Goal: Task Accomplishment & Management: Manage account settings

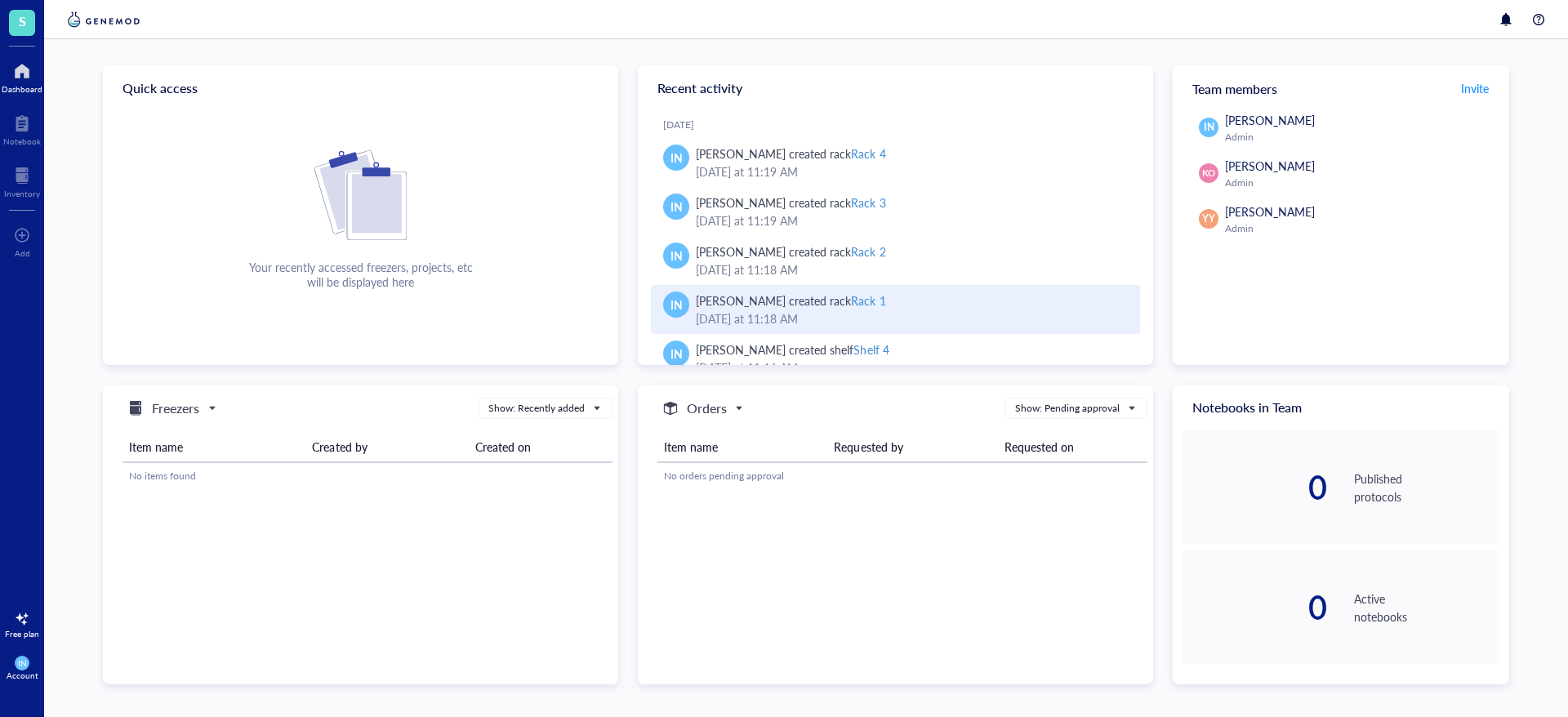
scroll to position [21, 0]
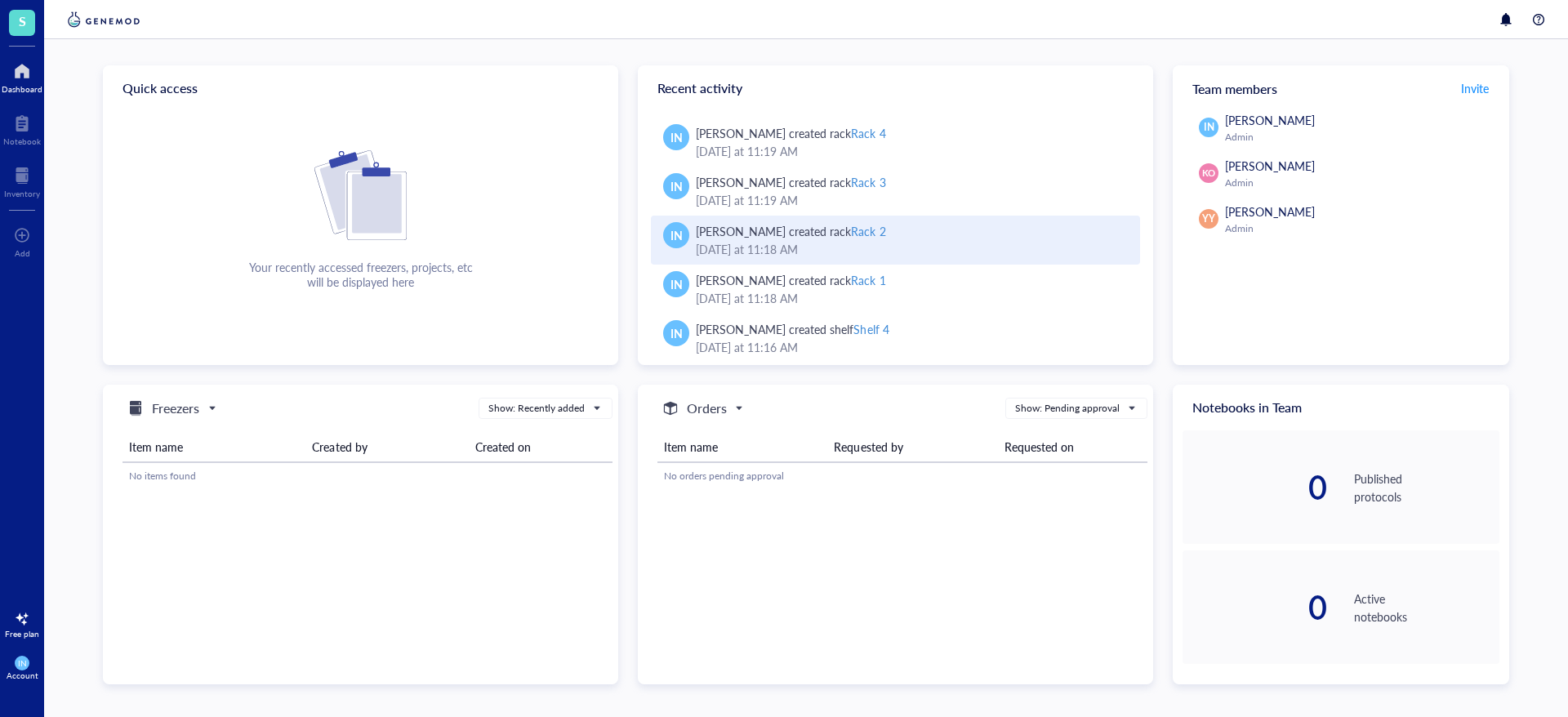
click at [878, 227] on div "Ina Nikolli created rack Rack 2" at bounding box center [910, 232] width 431 height 18
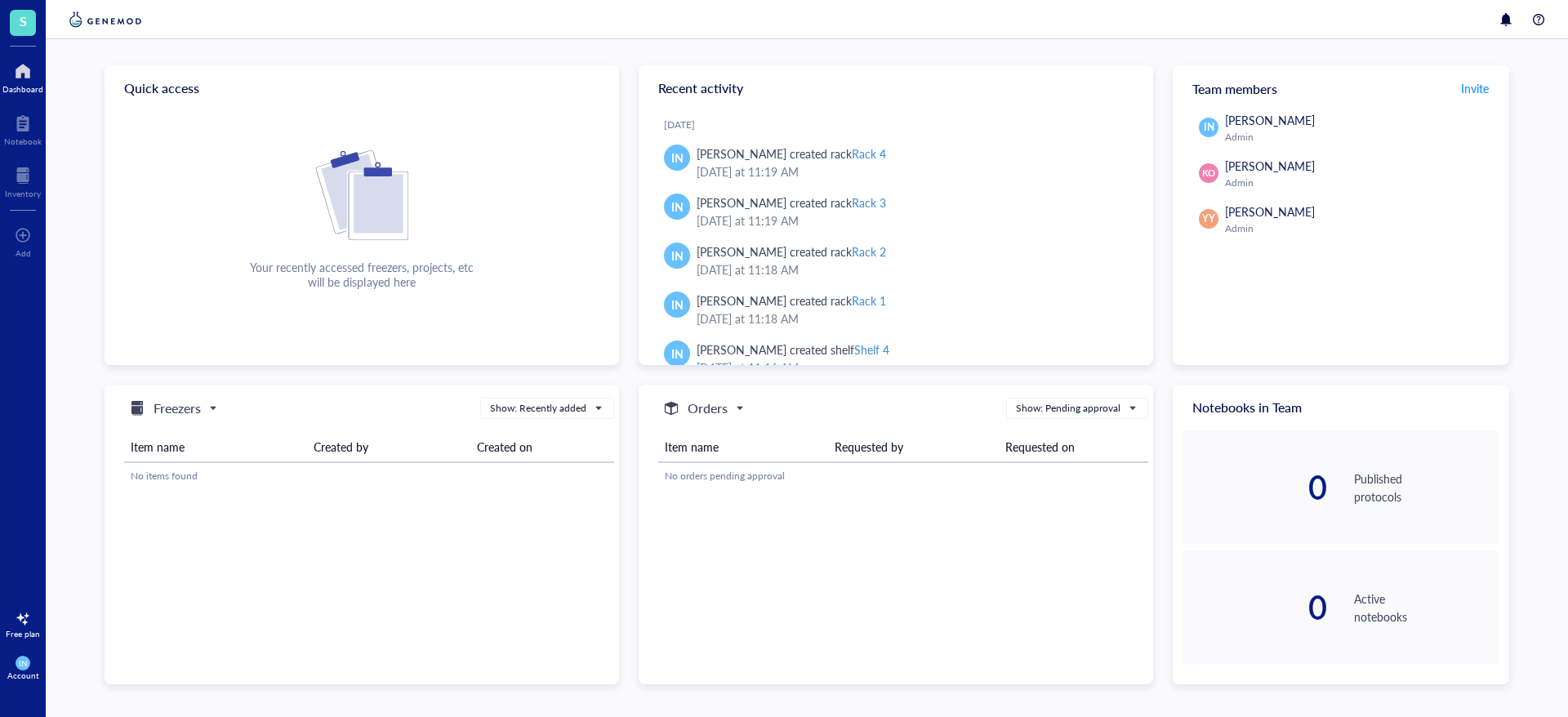
click at [23, 87] on div "Dashboard" at bounding box center [23, 89] width 41 height 10
click at [158, 455] on th "Item name" at bounding box center [216, 447] width 183 height 30
click at [225, 398] on div "Freezers Show: Recently added" at bounding box center [366, 409] width 497 height 21
click at [204, 404] on span "Freezers" at bounding box center [171, 409] width 88 height 20
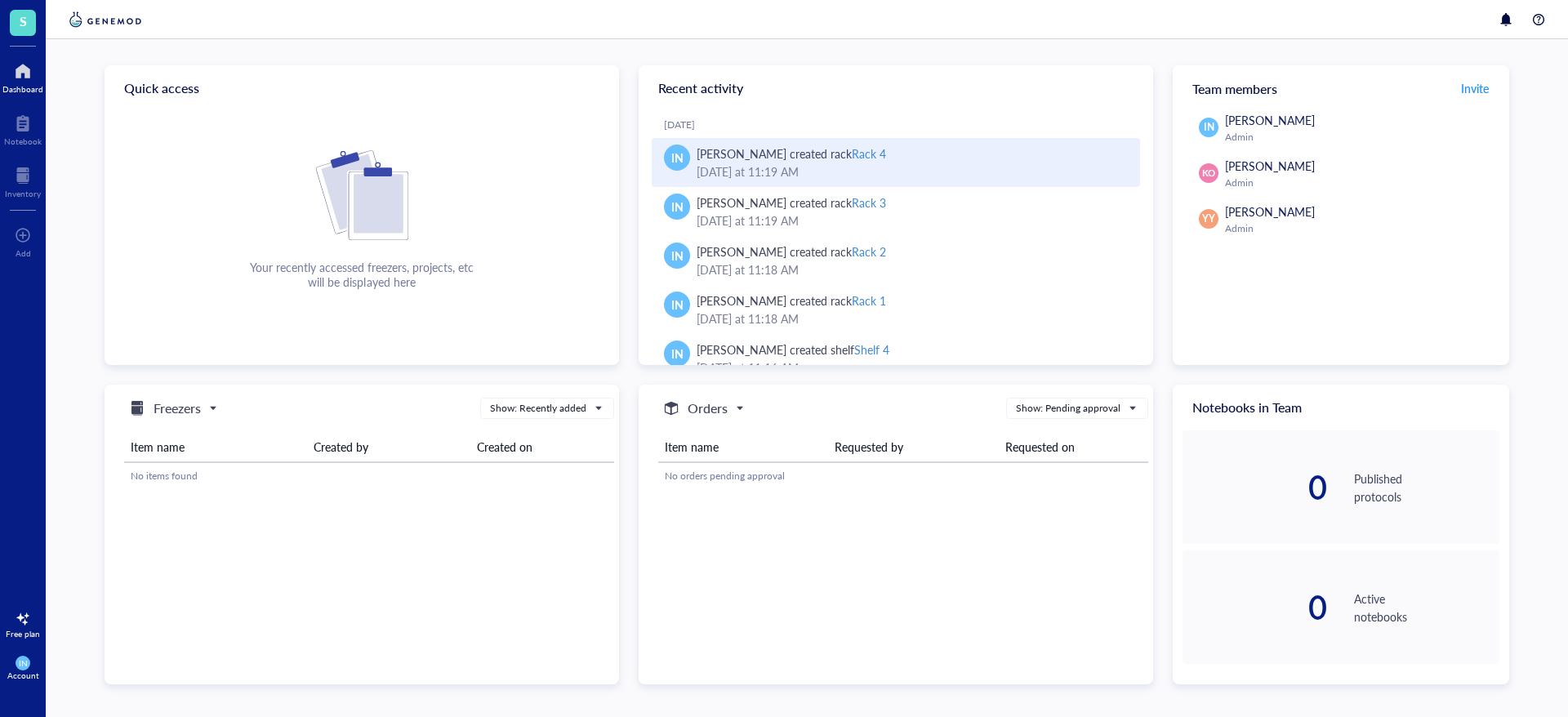
click at [775, 159] on div "[PERSON_NAME] created rack Rack 4" at bounding box center [791, 153] width 190 height 18
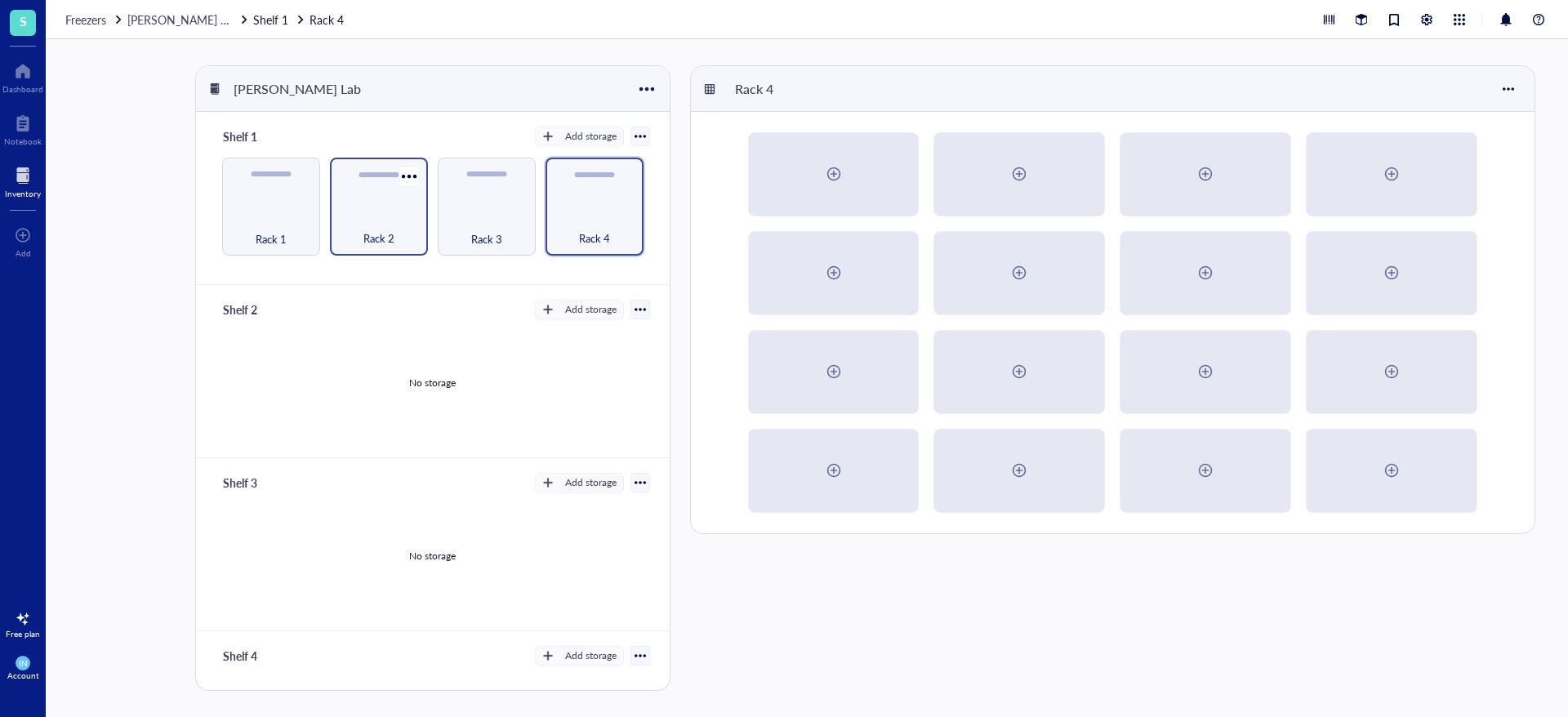
click at [386, 235] on span "Rack 2" at bounding box center [379, 238] width 31 height 18
click at [831, 180] on div at bounding box center [834, 174] width 26 height 26
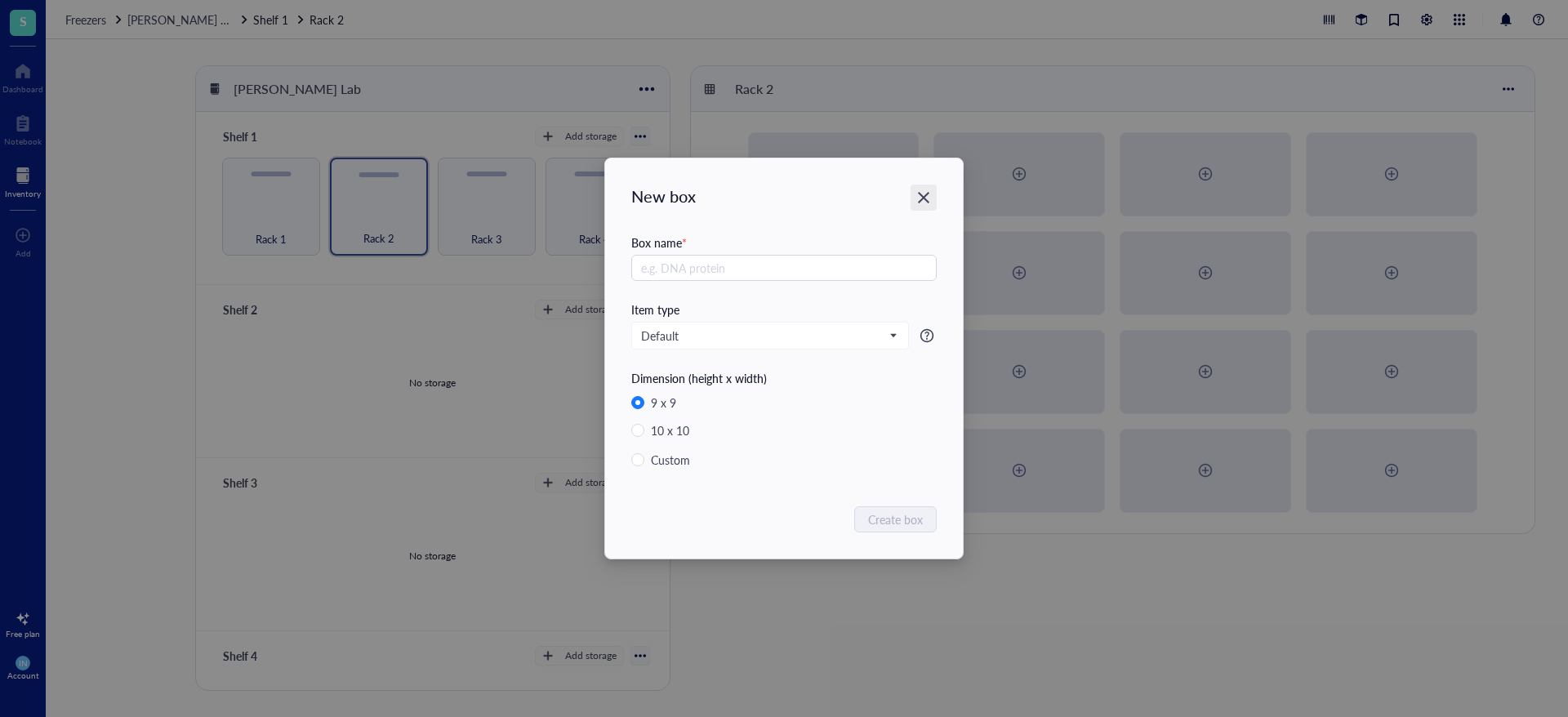
click at [928, 195] on icon "Close" at bounding box center [924, 198] width 16 height 16
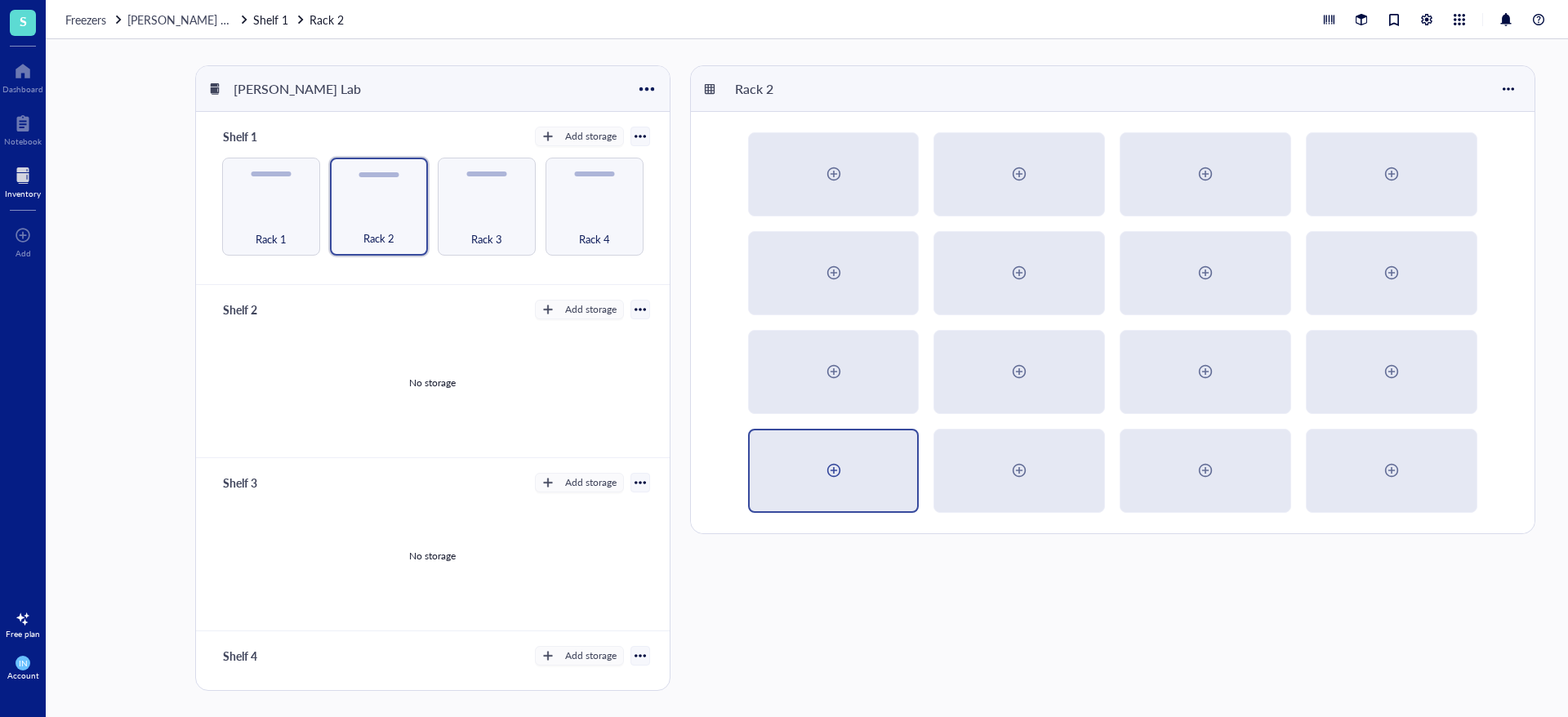
click at [859, 471] on div at bounding box center [834, 471] width 168 height 81
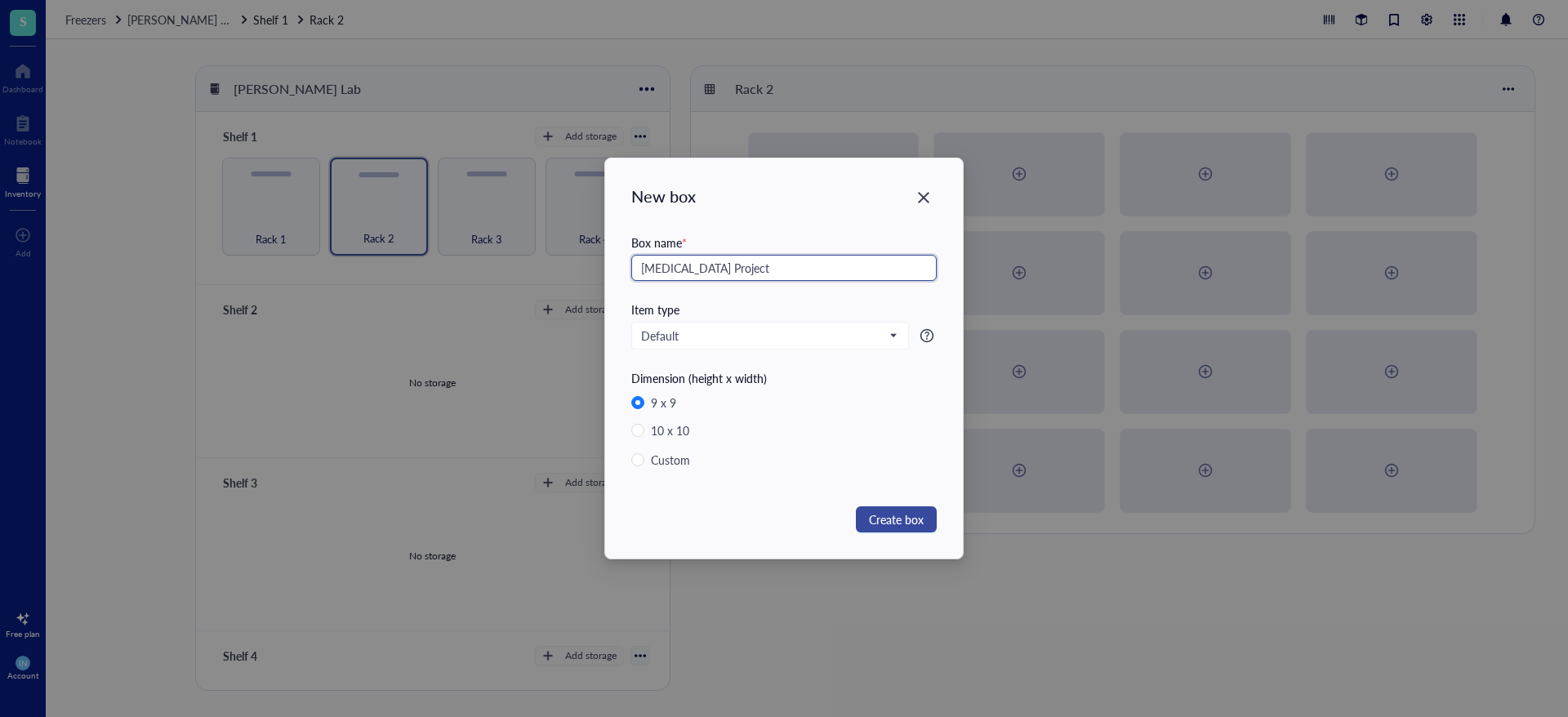
type input "[MEDICAL_DATA] Project"
click at [920, 520] on span "Create box" at bounding box center [896, 519] width 54 height 18
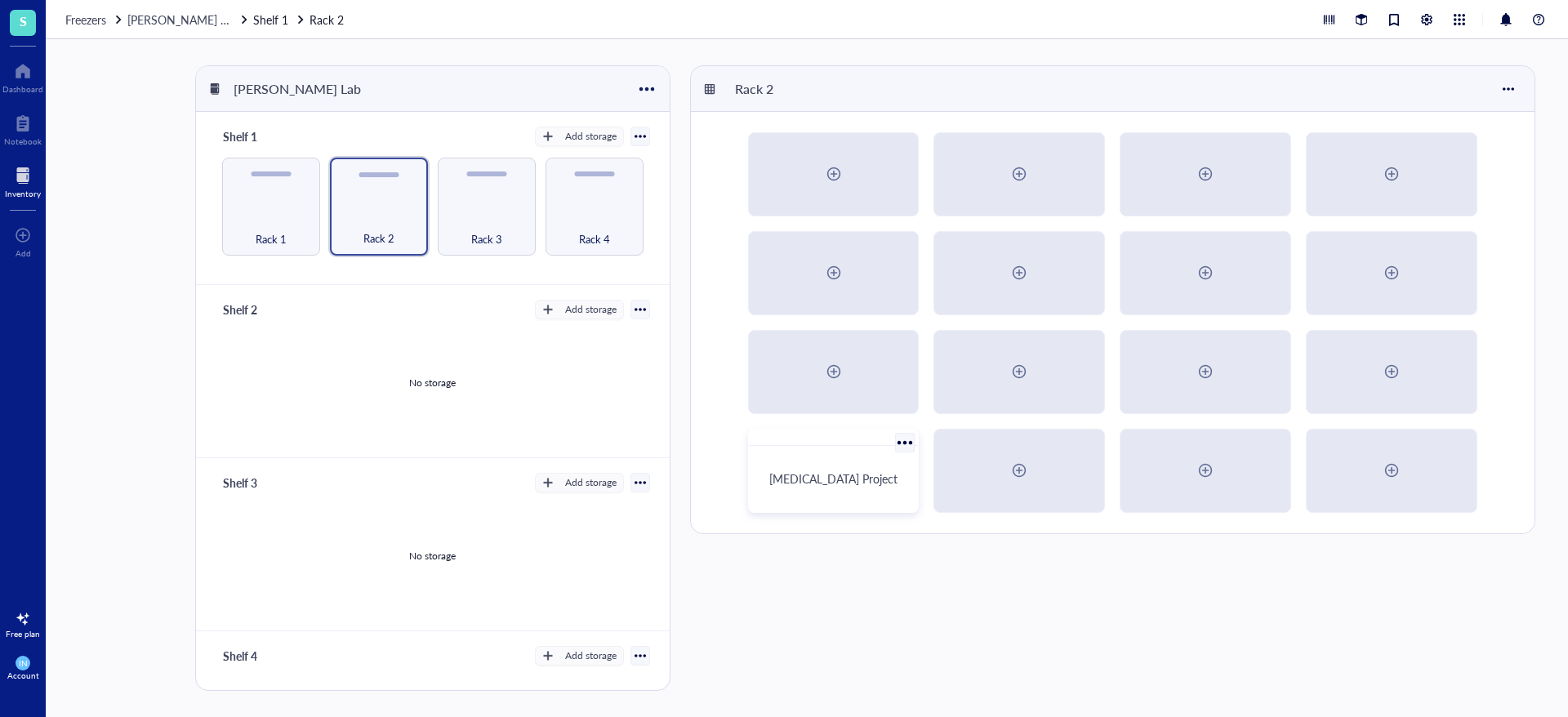
click at [853, 470] on div "[MEDICAL_DATA] Project" at bounding box center [834, 479] width 157 height 53
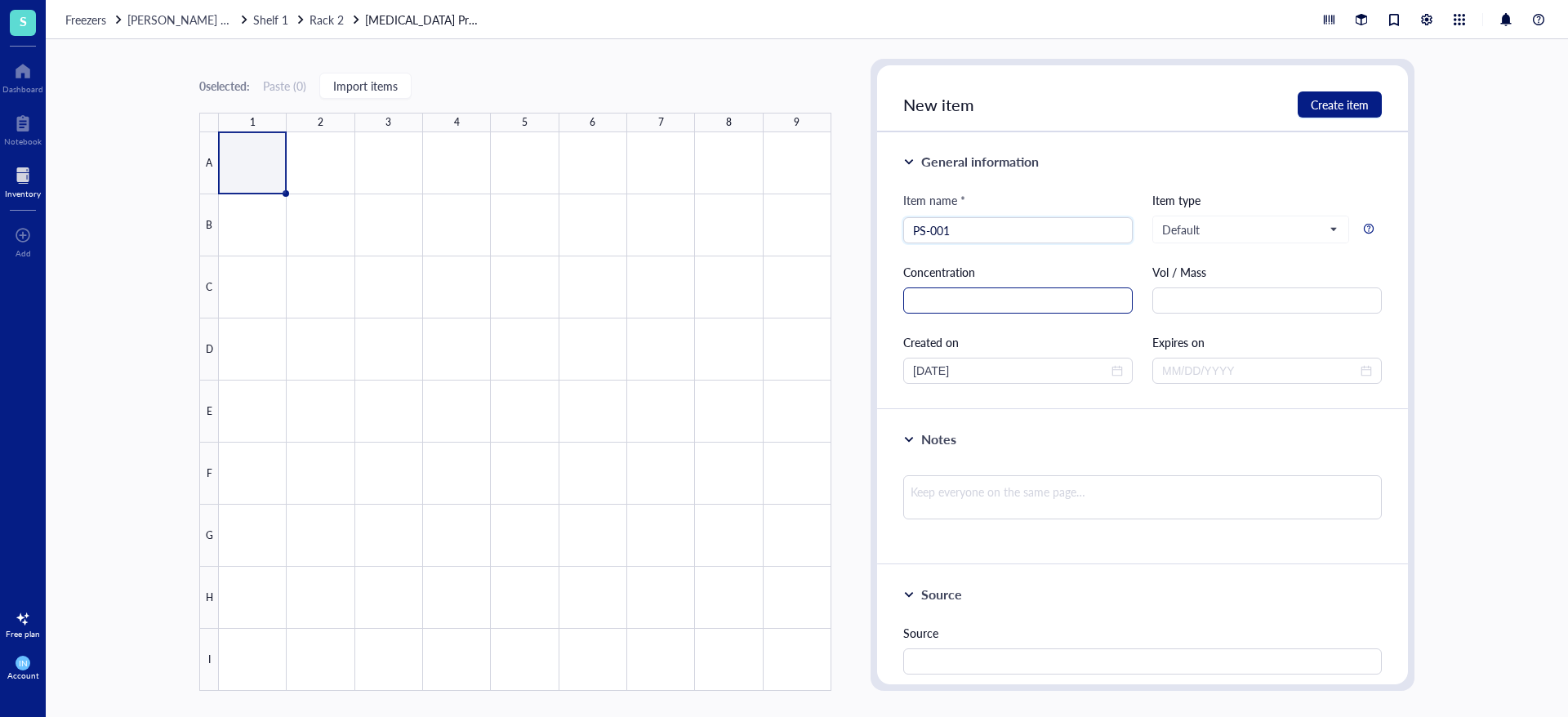
type input "PS-001"
click at [1027, 297] on input "text" at bounding box center [1018, 301] width 229 height 26
click at [1265, 223] on span "Default" at bounding box center [1248, 230] width 174 height 15
click at [1137, 349] on div "Item name * PS-001 Item type Default Default Primer Strain Antibody Chemical Ch…" at bounding box center [1142, 288] width 479 height 193
click at [1174, 298] on input "text" at bounding box center [1266, 301] width 229 height 26
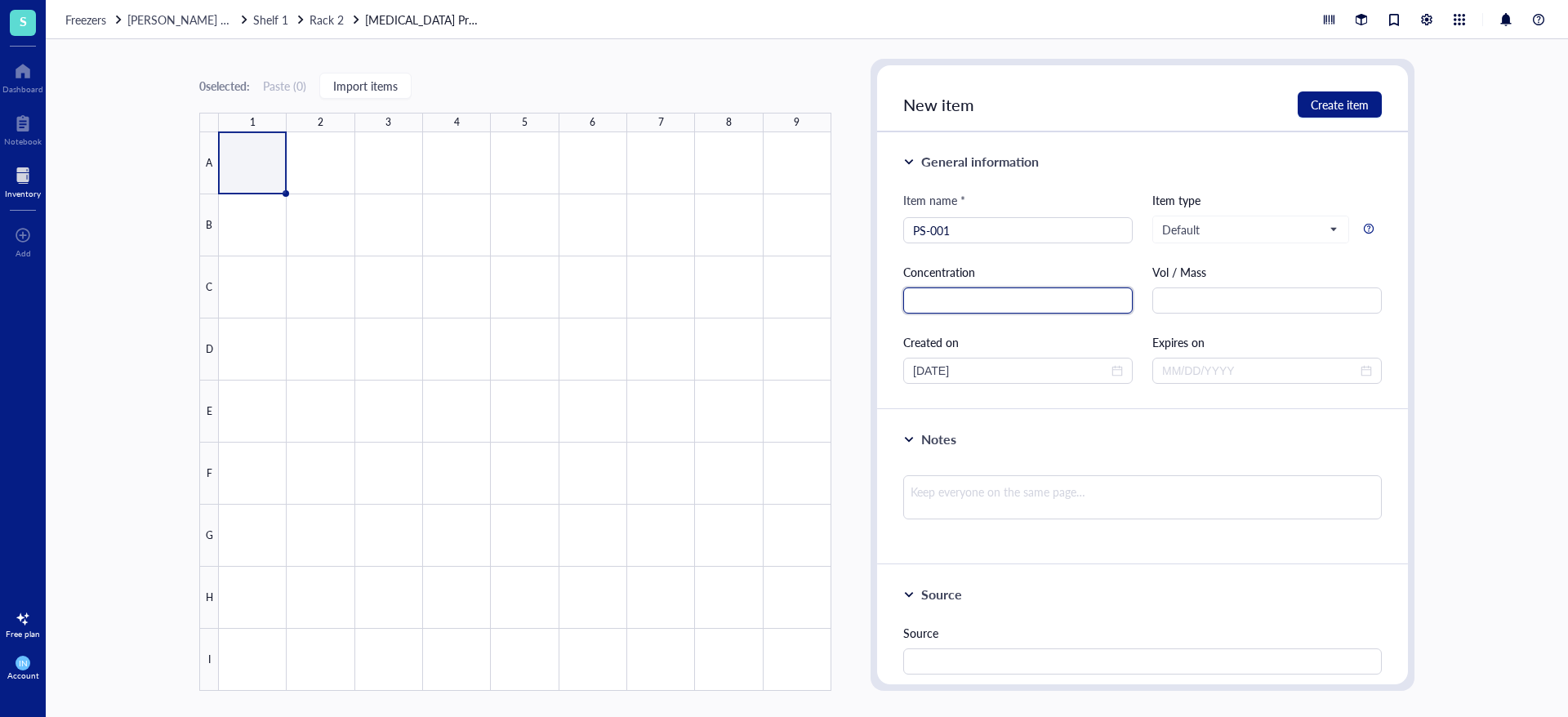
click at [1072, 311] on input "text" at bounding box center [1018, 301] width 229 height 26
click at [969, 503] on textarea at bounding box center [1142, 498] width 479 height 45
type textarea "P"
type textarea "Pl"
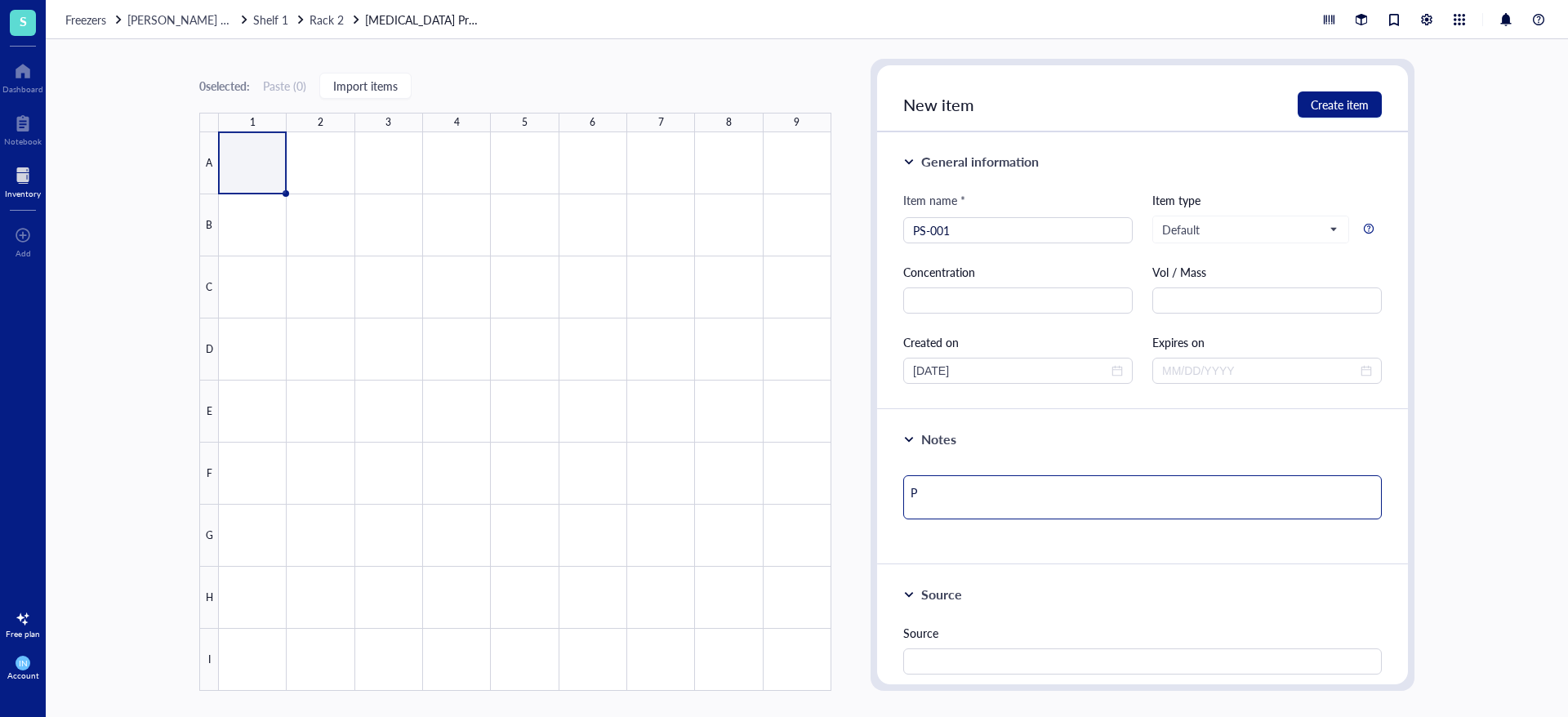
type textarea "Pl"
type textarea "Pla"
type textarea "Plaa"
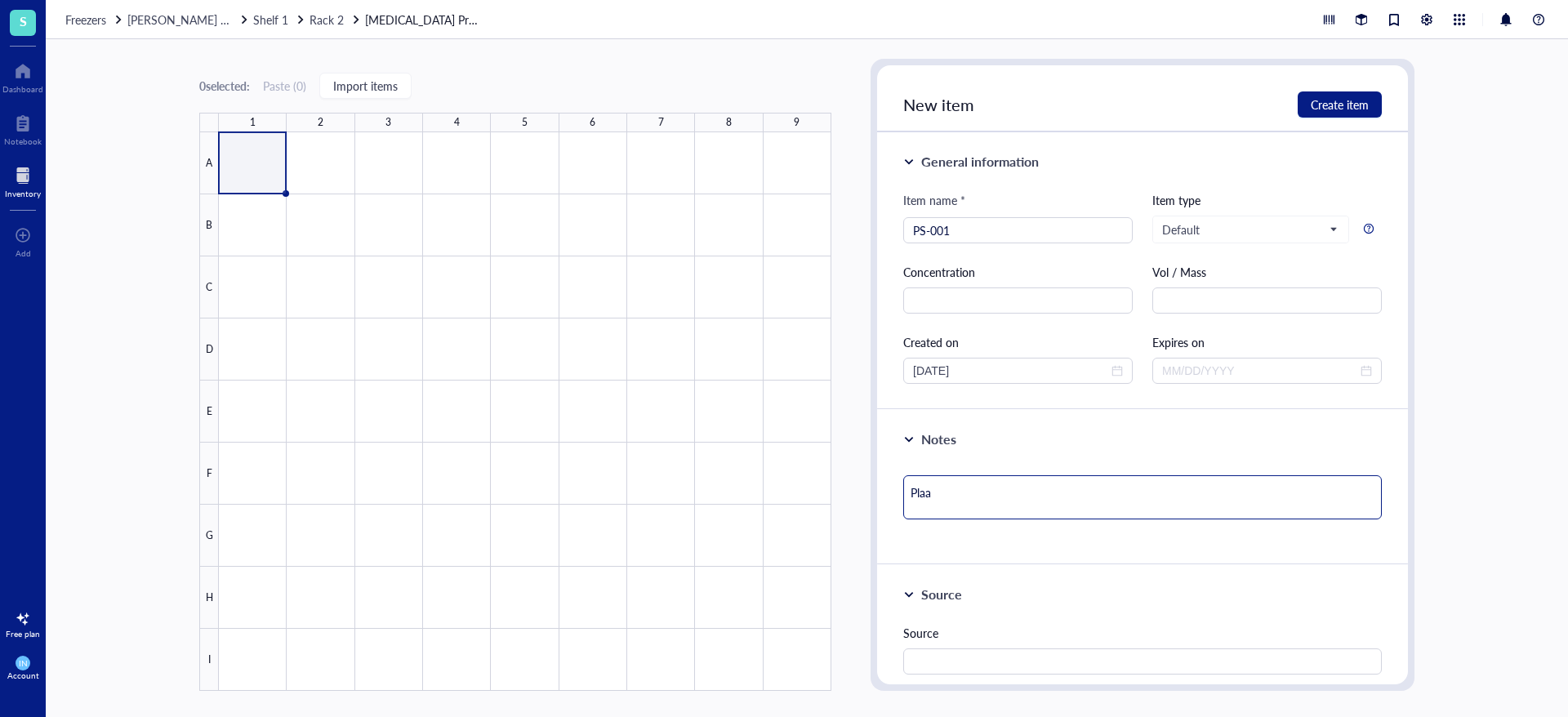
type textarea "Pla"
type textarea "Plas"
type textarea "Plasm"
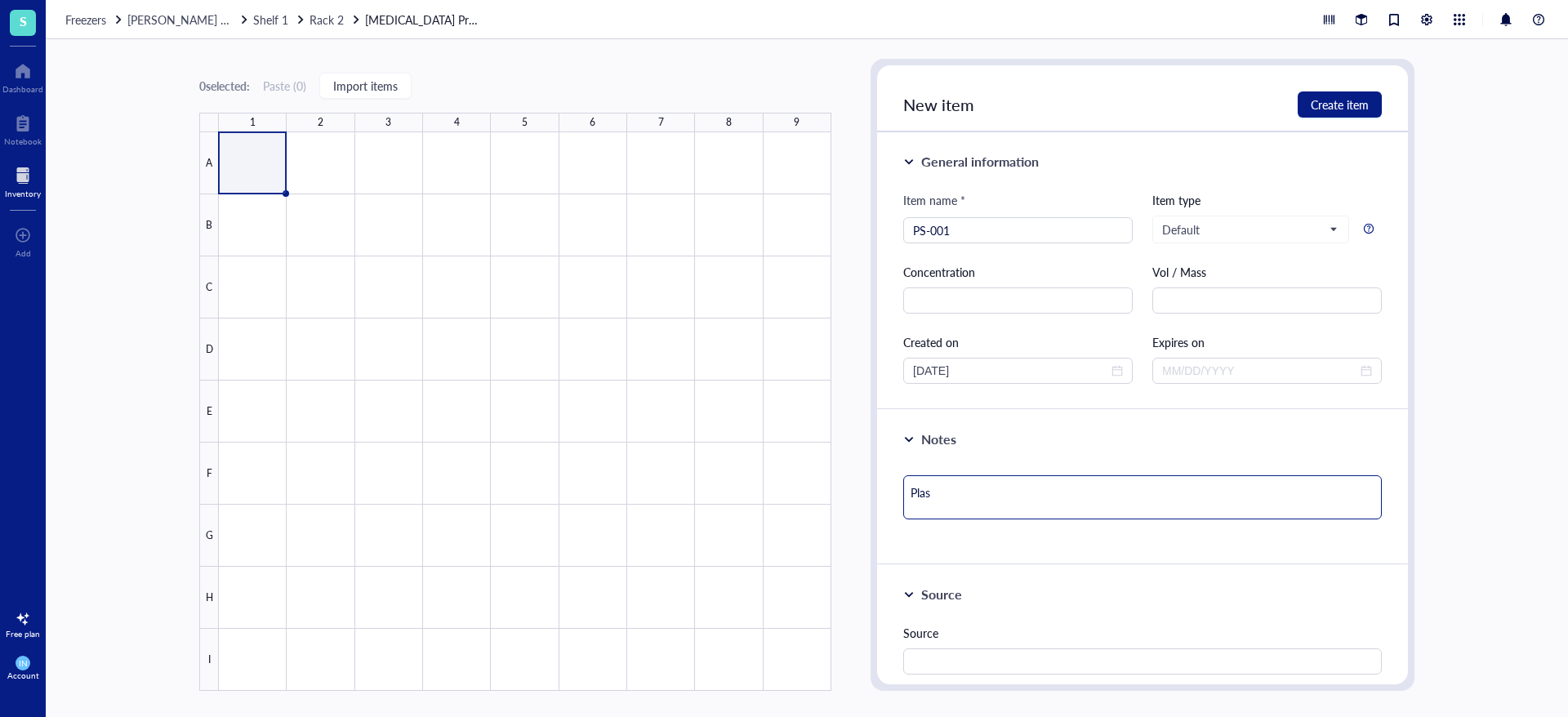
type textarea "Plasm"
type textarea "Plasma"
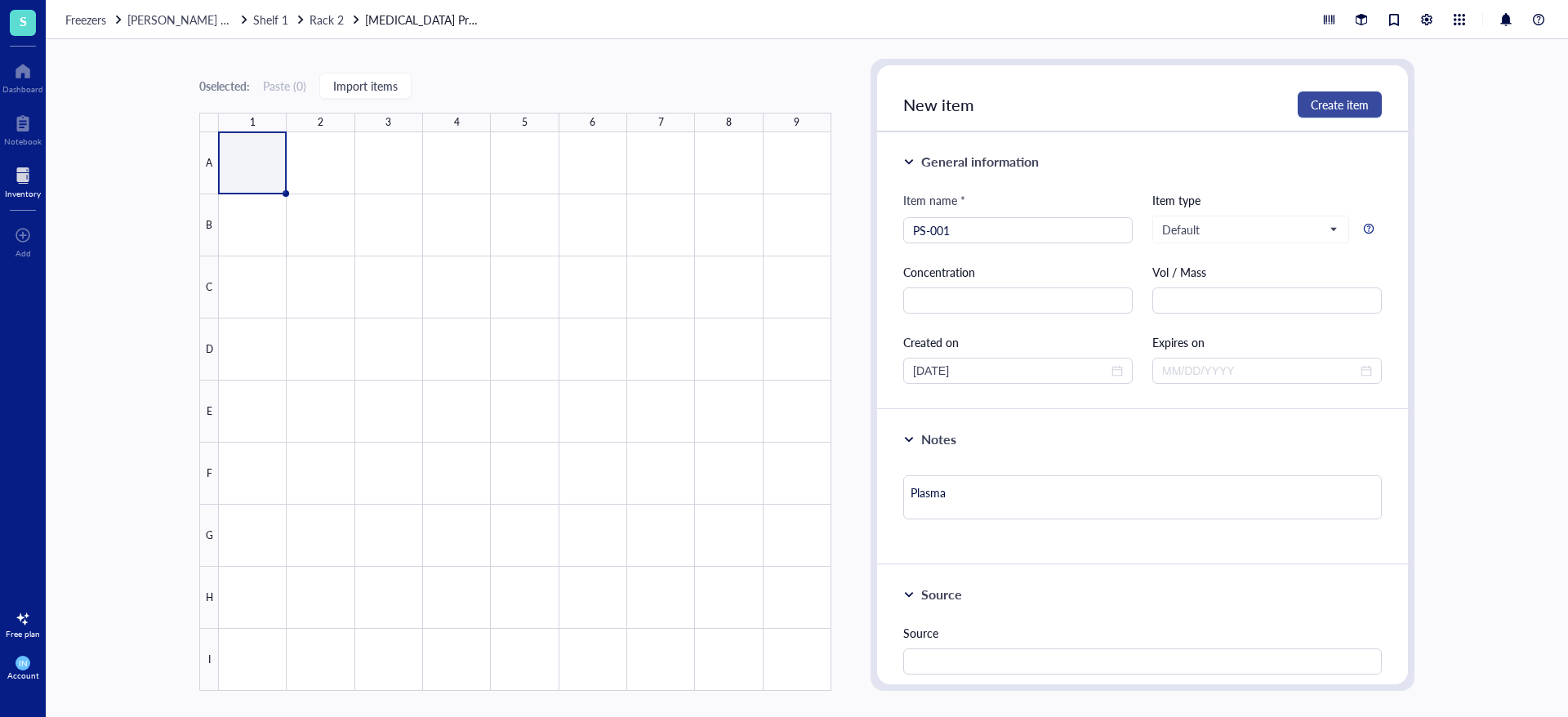
click at [1332, 98] on span "Create item" at bounding box center [1340, 105] width 58 height 13
type textarea "Keep everyone on the same page…"
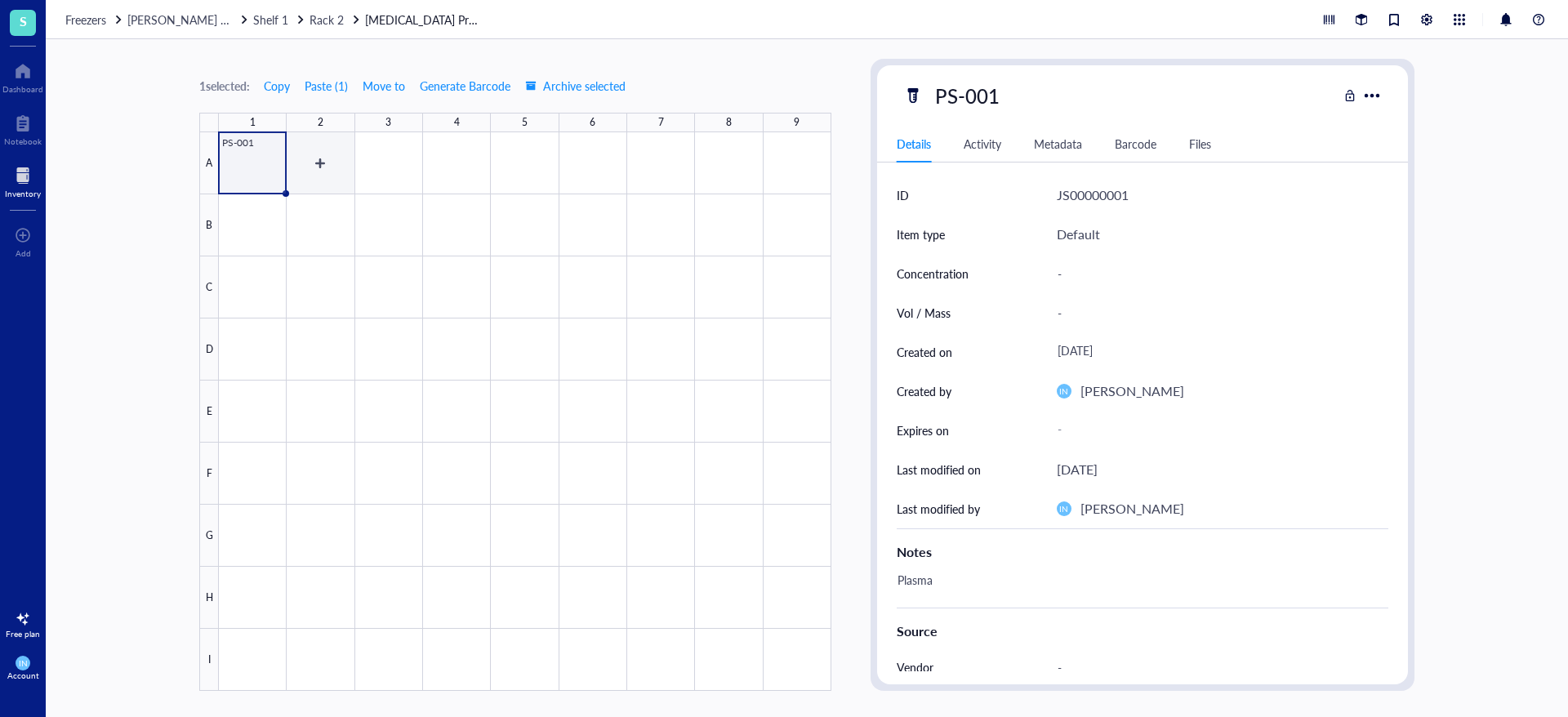
click at [328, 154] on div at bounding box center [525, 412] width 612 height 559
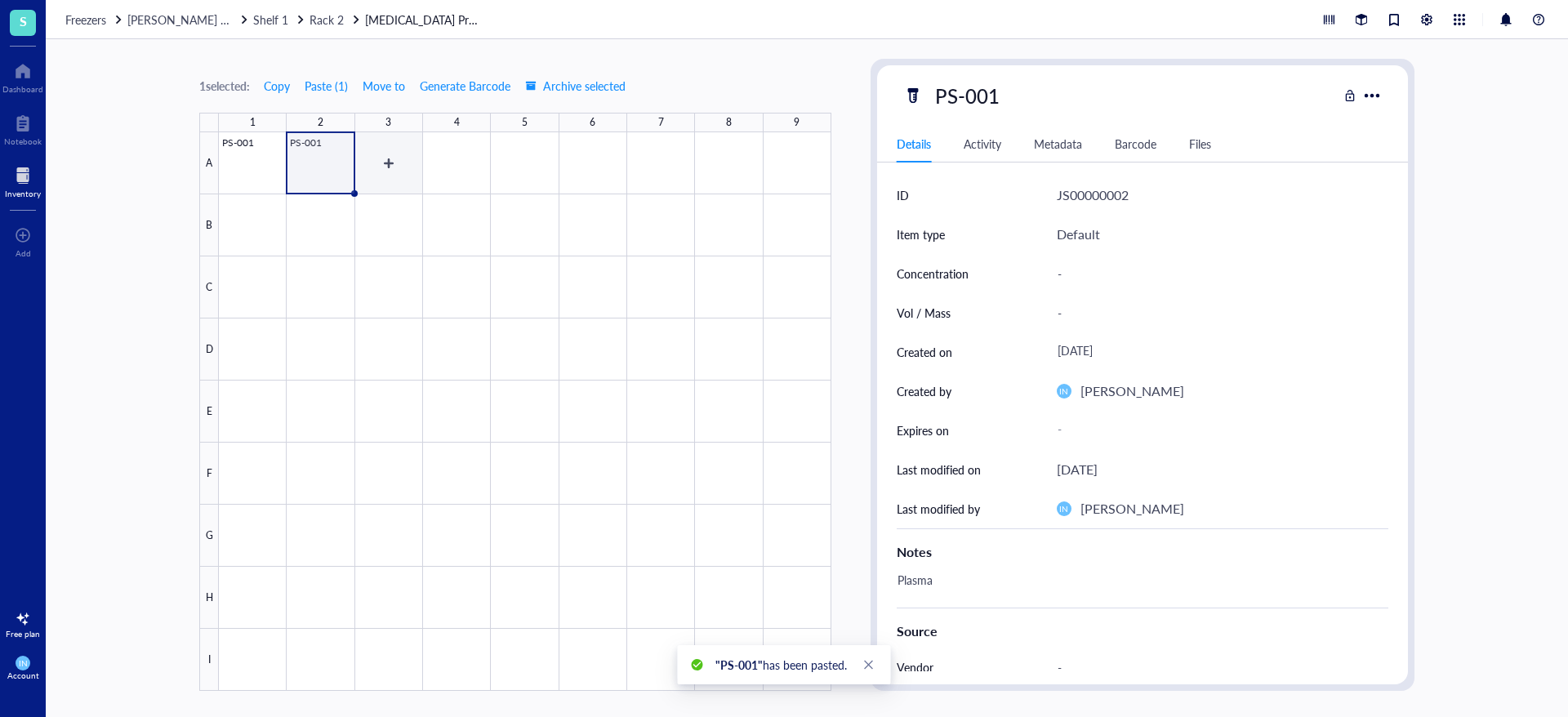
click at [402, 171] on div at bounding box center [525, 412] width 612 height 559
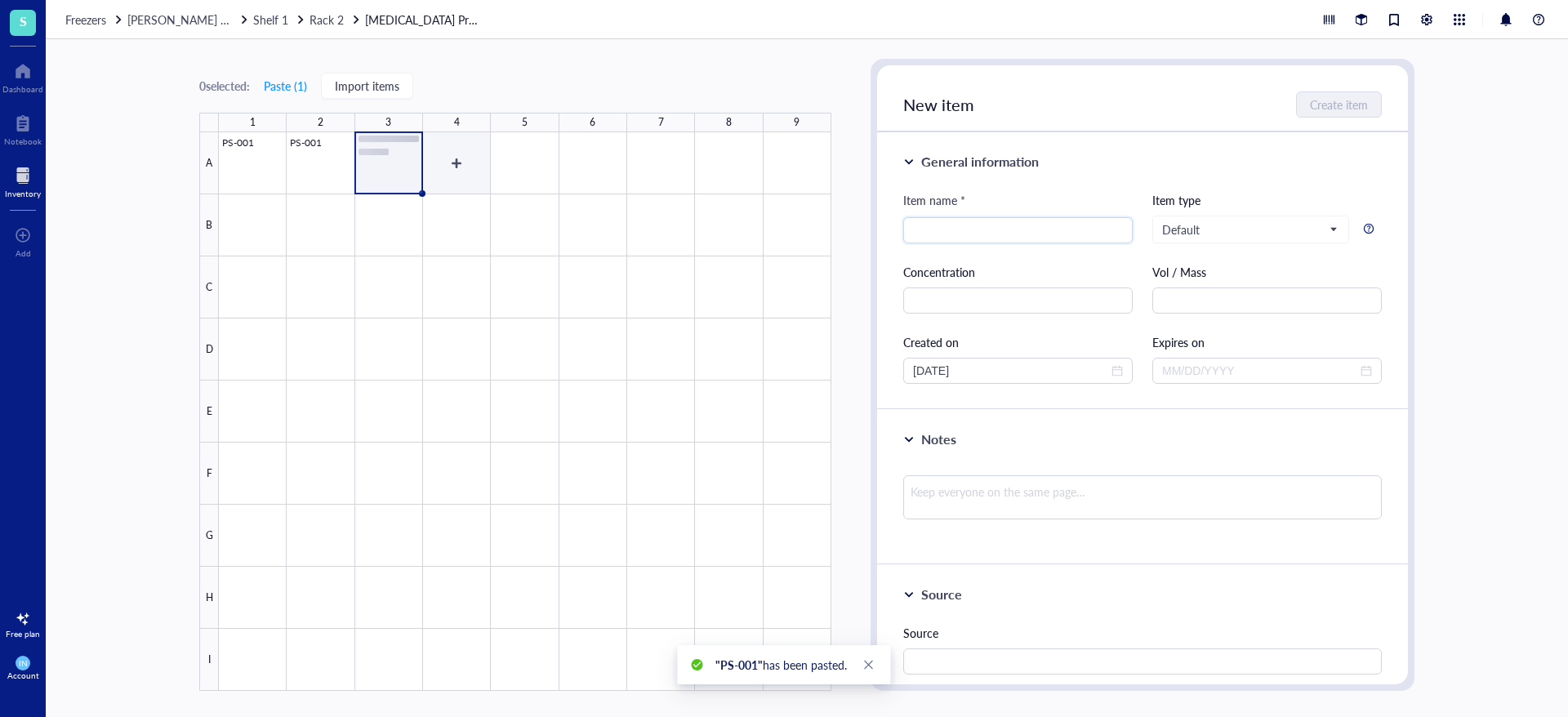
click at [478, 174] on div at bounding box center [525, 412] width 612 height 559
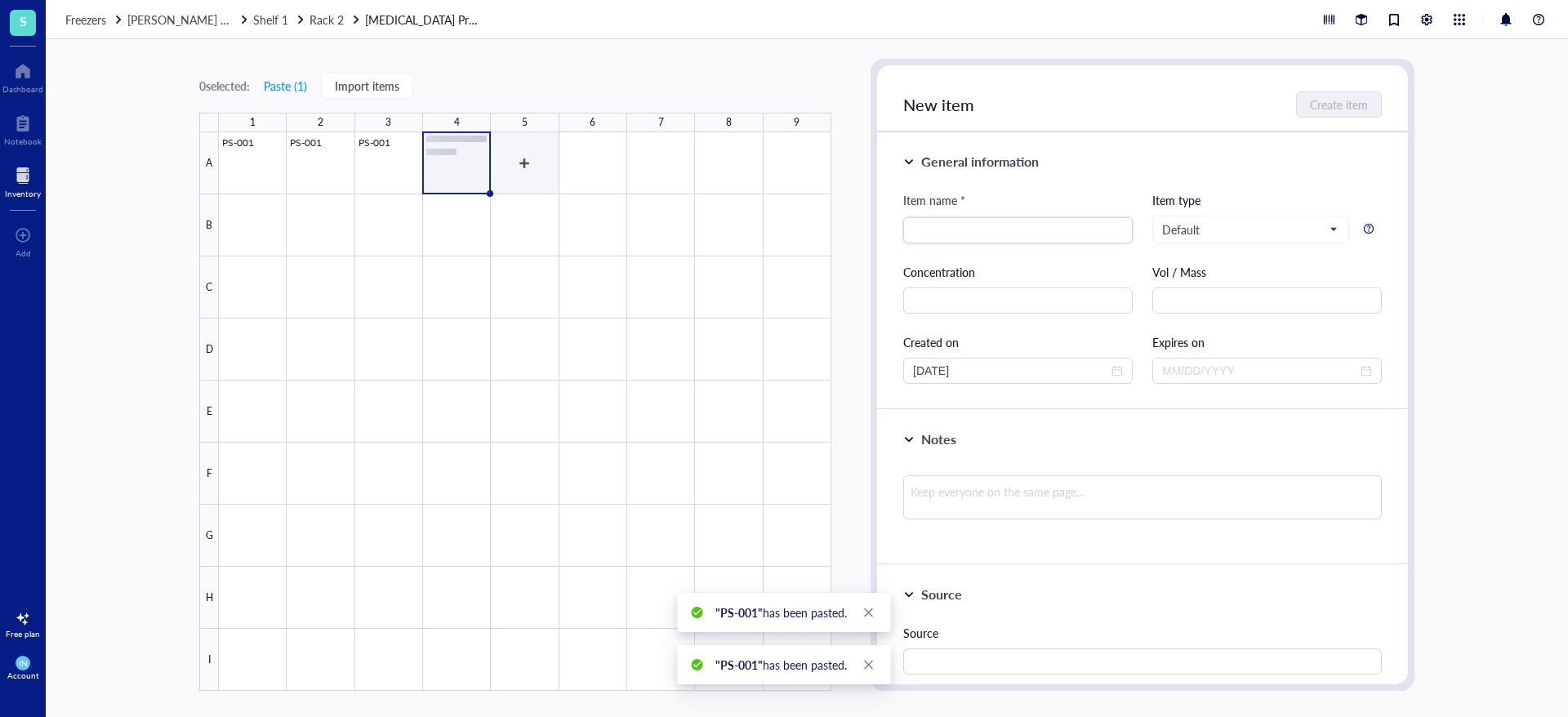
click at [522, 177] on div at bounding box center [525, 412] width 612 height 559
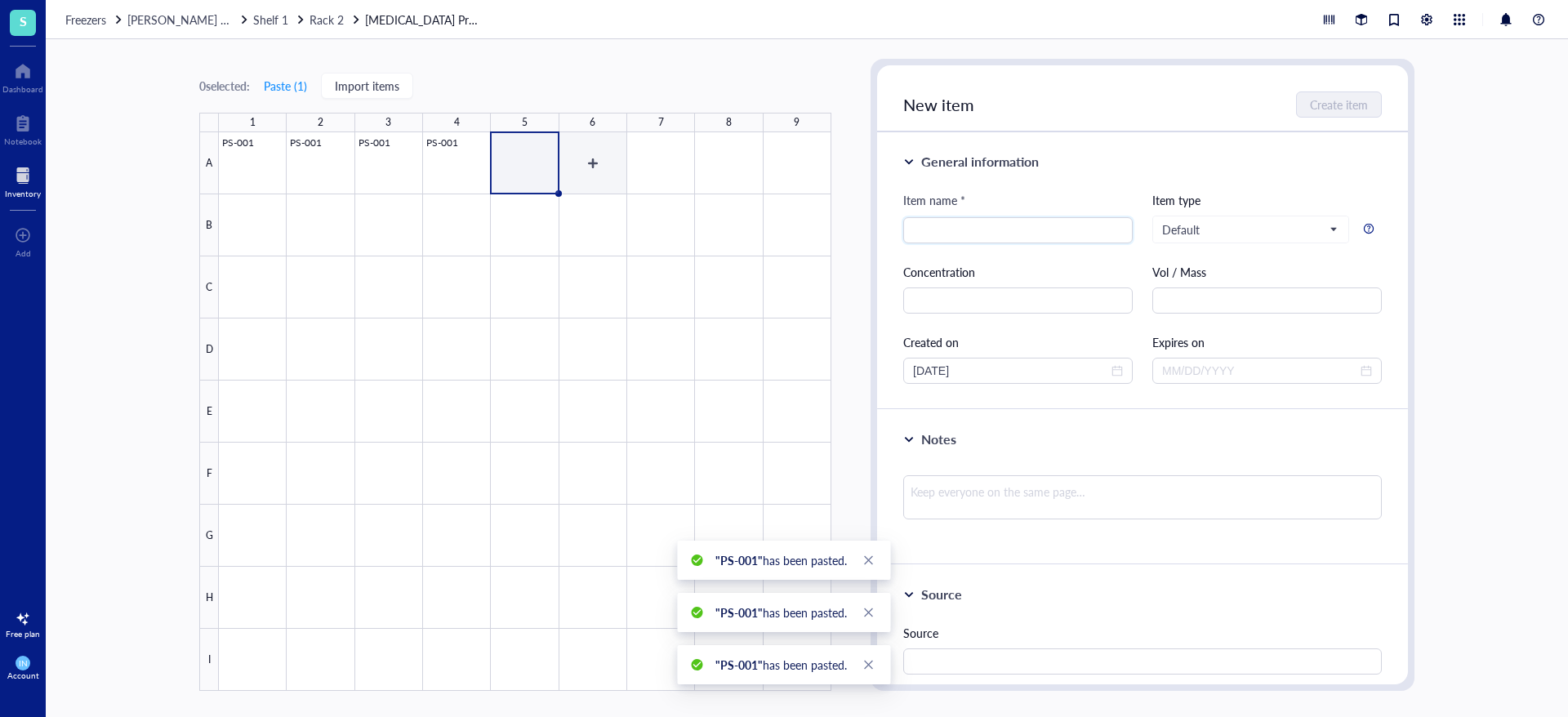
click at [605, 172] on div at bounding box center [525, 412] width 612 height 559
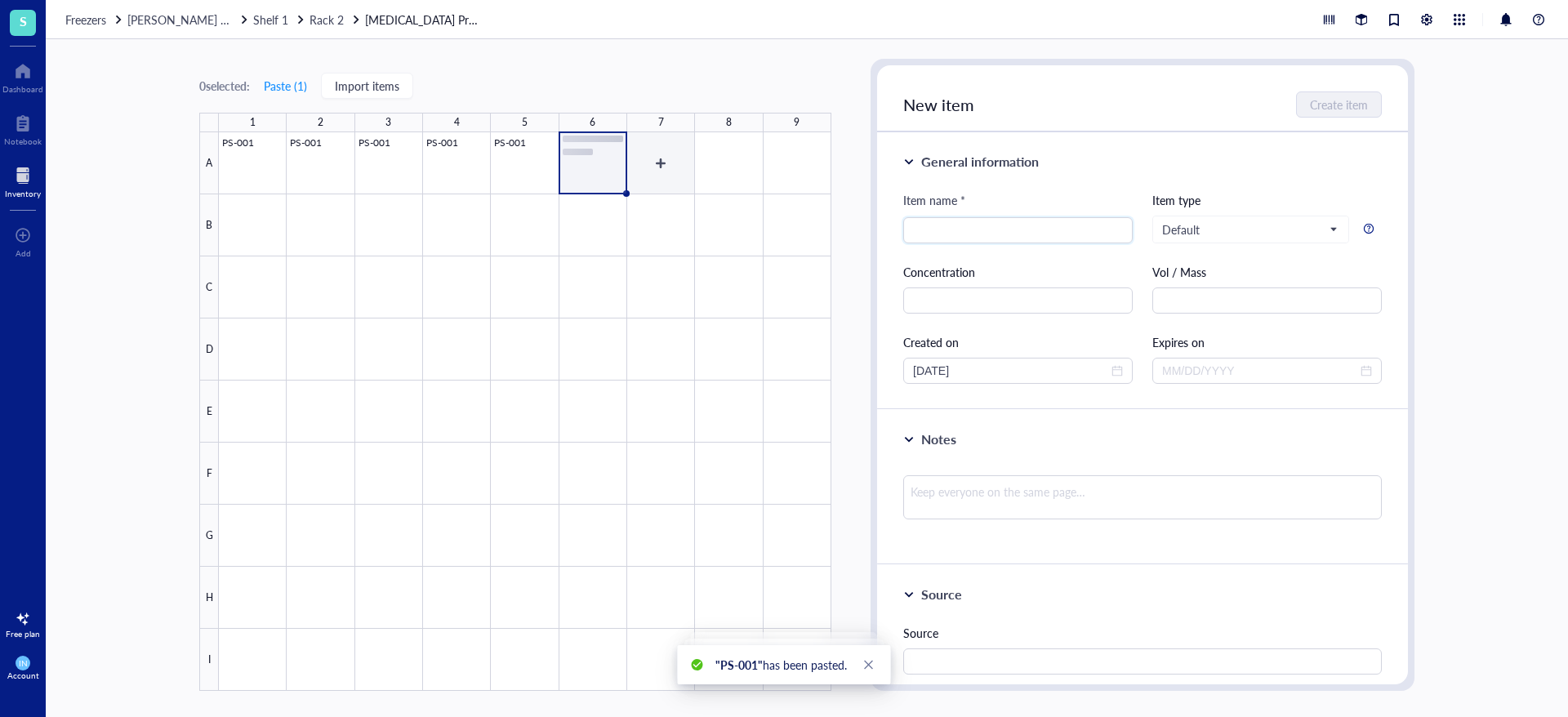
click at [669, 166] on div at bounding box center [525, 412] width 612 height 559
click at [742, 157] on div at bounding box center [525, 412] width 612 height 559
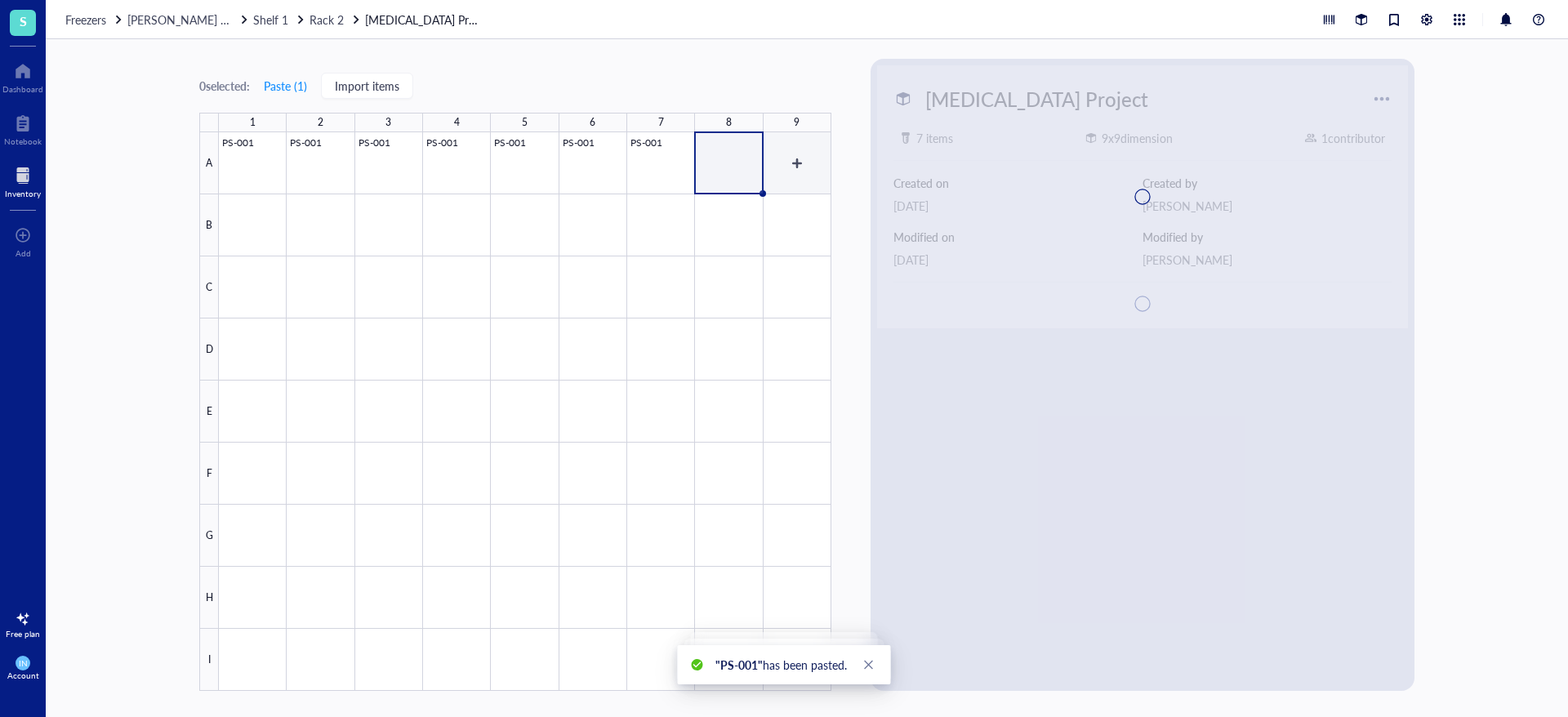
click at [774, 158] on div at bounding box center [525, 412] width 612 height 559
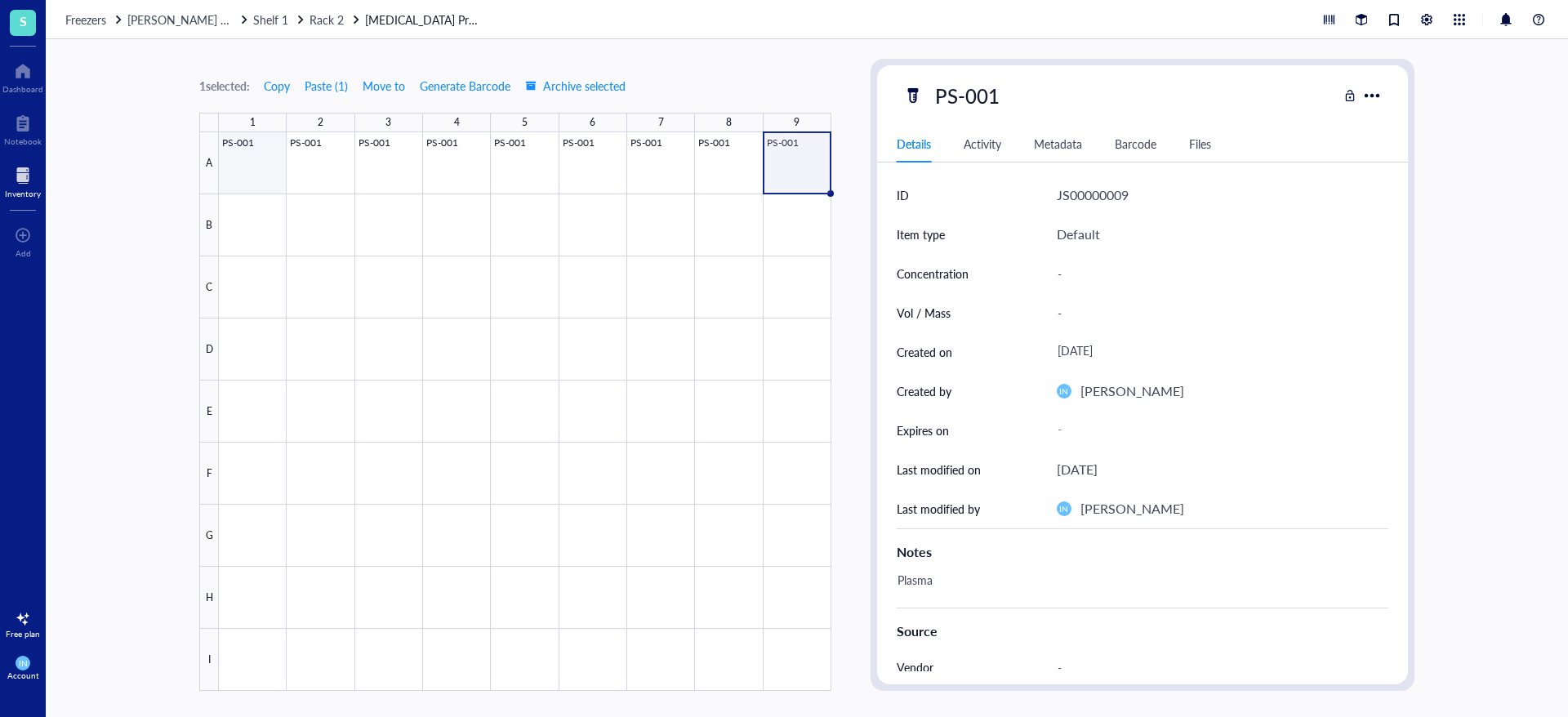
click at [273, 181] on div at bounding box center [525, 412] width 612 height 559
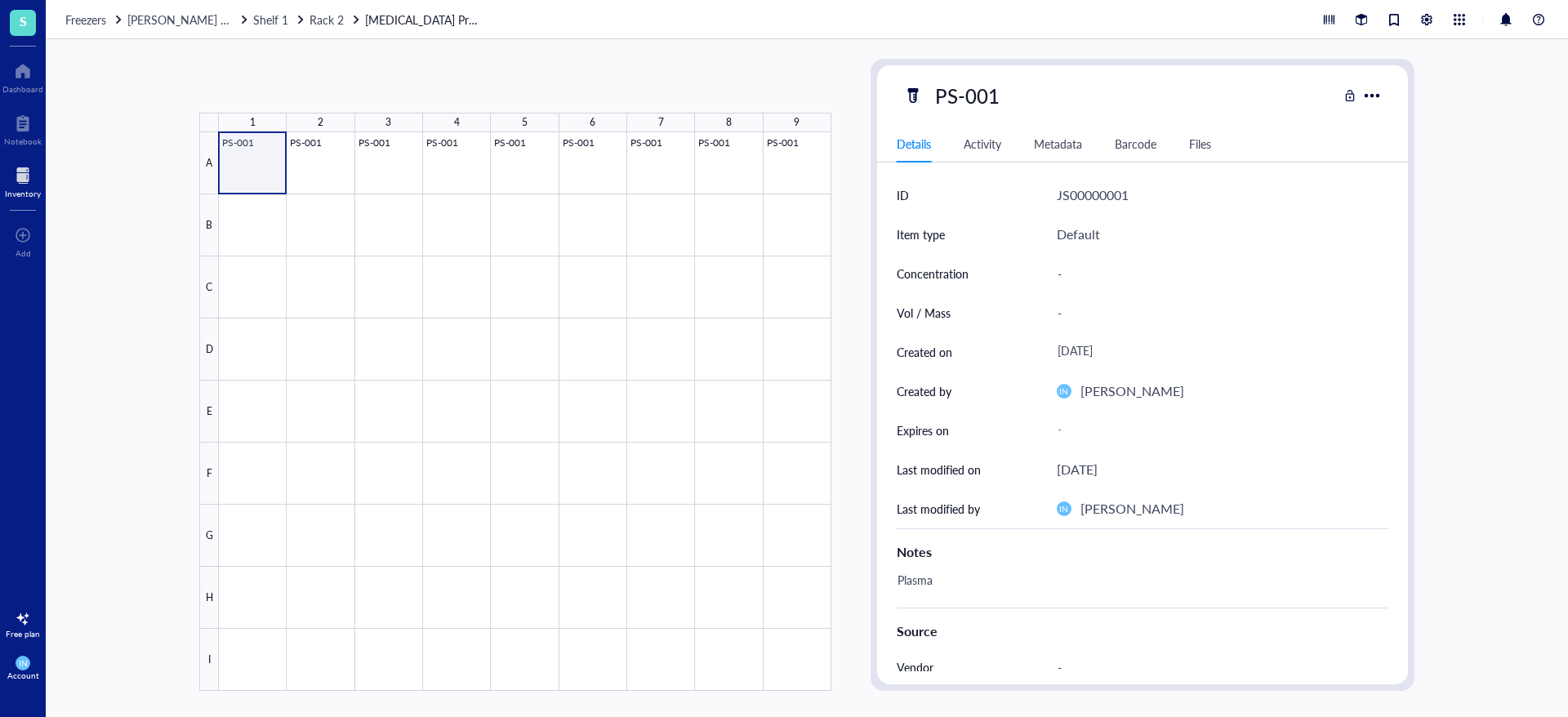
click at [254, 150] on div at bounding box center [525, 412] width 612 height 559
click at [1383, 96] on div at bounding box center [1371, 95] width 24 height 24
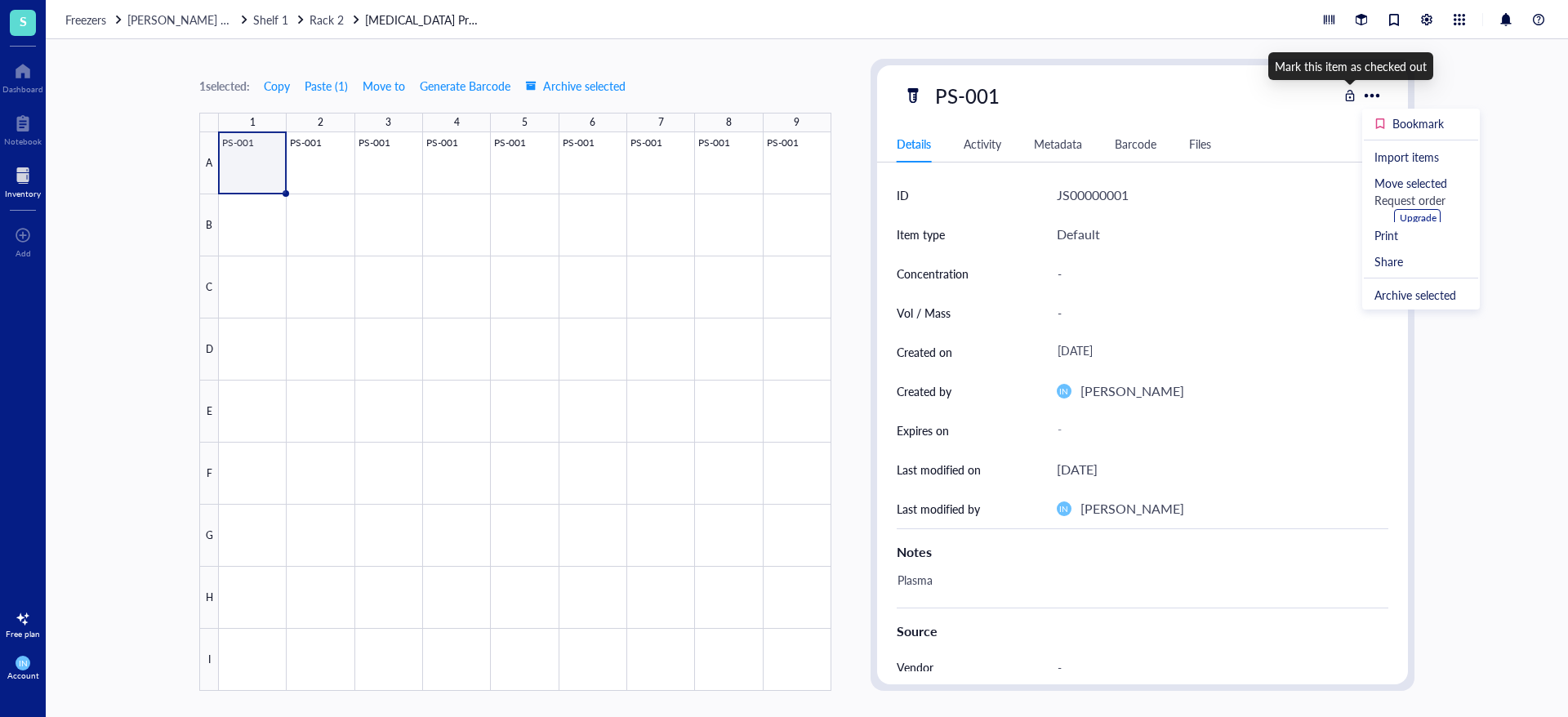
click at [1351, 93] on div at bounding box center [1350, 96] width 12 height 12
click at [1348, 97] on div at bounding box center [1350, 96] width 12 height 12
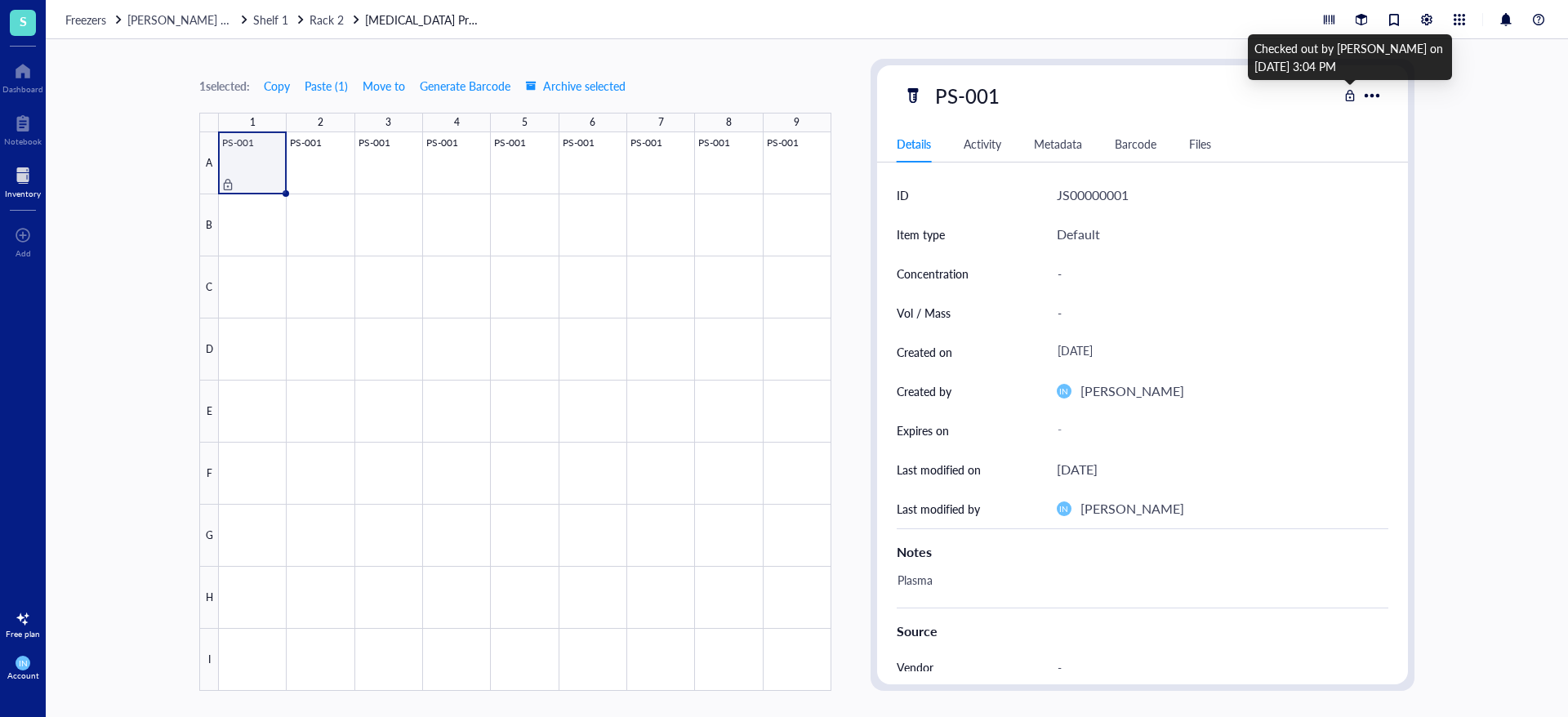
click at [1348, 100] on div at bounding box center [1350, 96] width 12 height 12
click at [1347, 96] on div at bounding box center [1350, 96] width 12 height 12
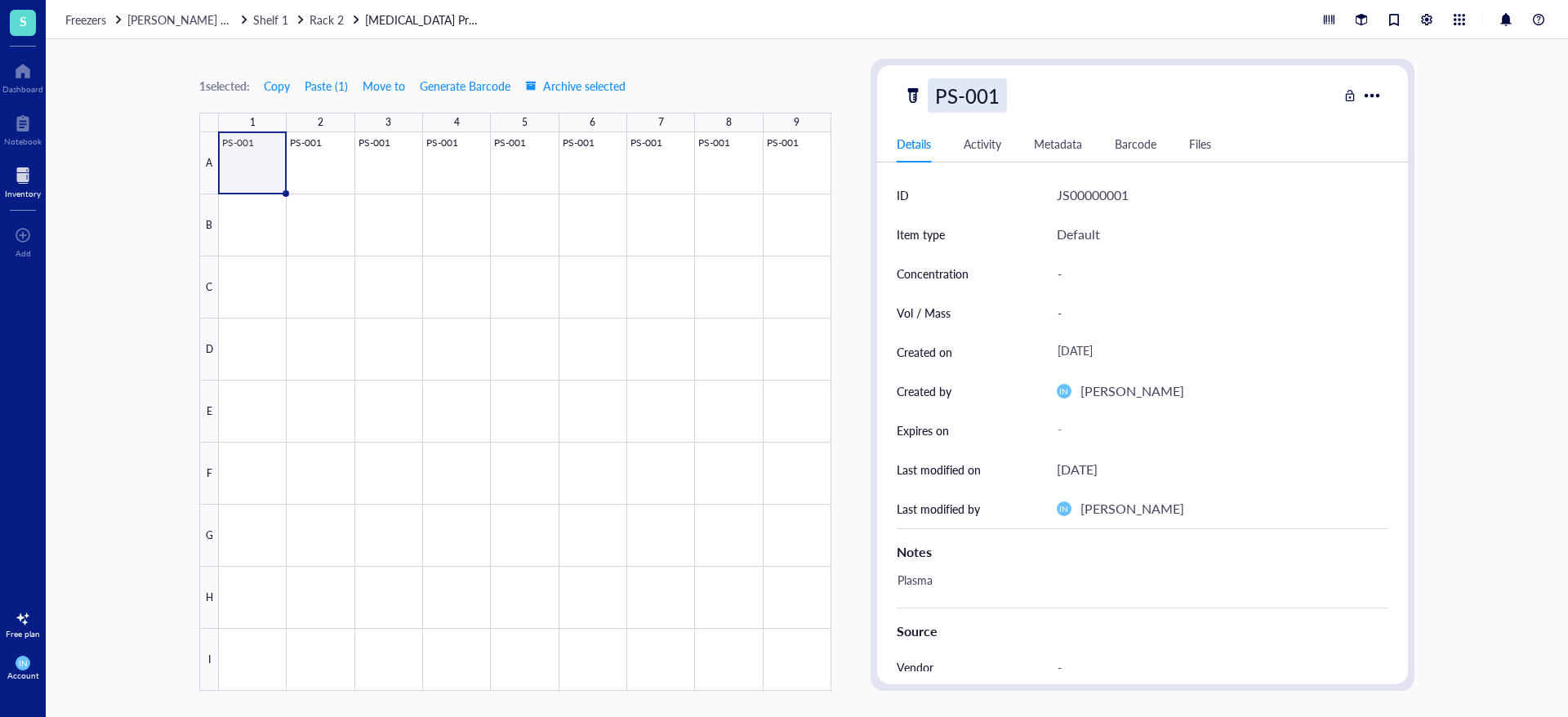
click at [991, 104] on div "PS-001" at bounding box center [967, 96] width 79 height 35
click at [1004, 96] on input "PS-001" at bounding box center [974, 96] width 91 height 33
type input "PS-001 (Plasma)"
click at [667, 200] on div at bounding box center [525, 412] width 612 height 559
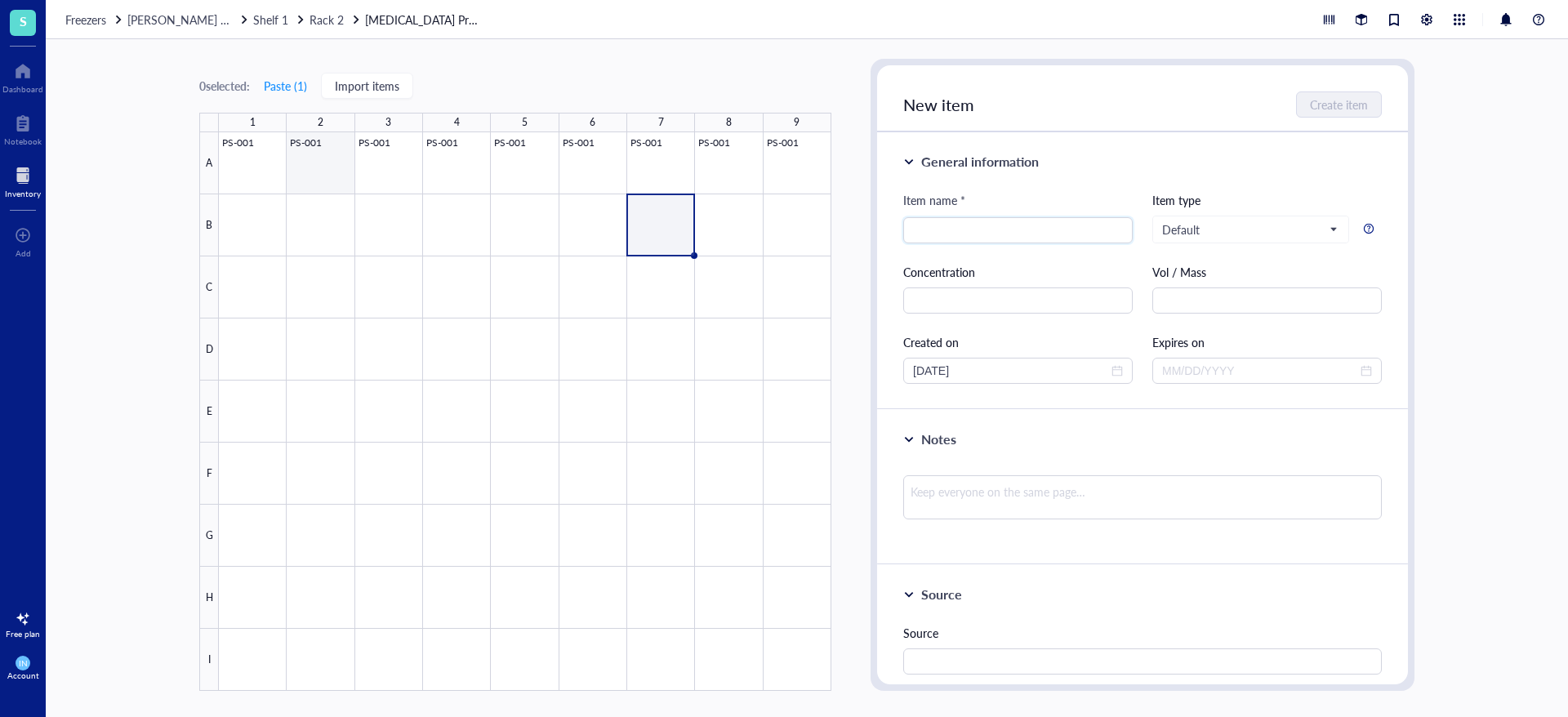
click at [283, 151] on div at bounding box center [525, 412] width 612 height 559
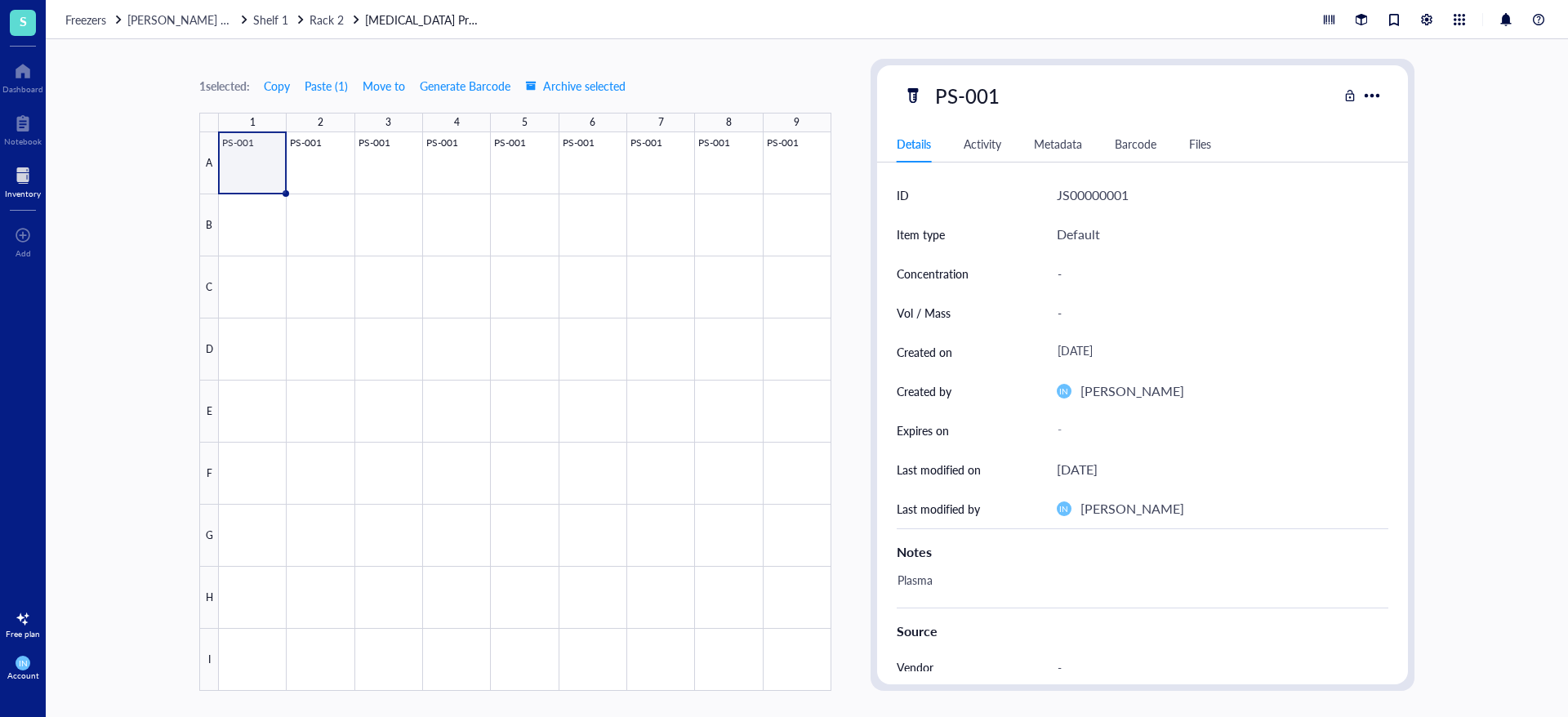
click at [1014, 88] on div "PS-001" at bounding box center [1120, 96] width 434 height 35
click at [999, 93] on div "PS-001" at bounding box center [967, 96] width 79 height 35
click at [999, 93] on input "PS-001" at bounding box center [974, 96] width 91 height 33
type input "PS-001 (Plasma)"
click at [329, 207] on div at bounding box center [525, 412] width 612 height 559
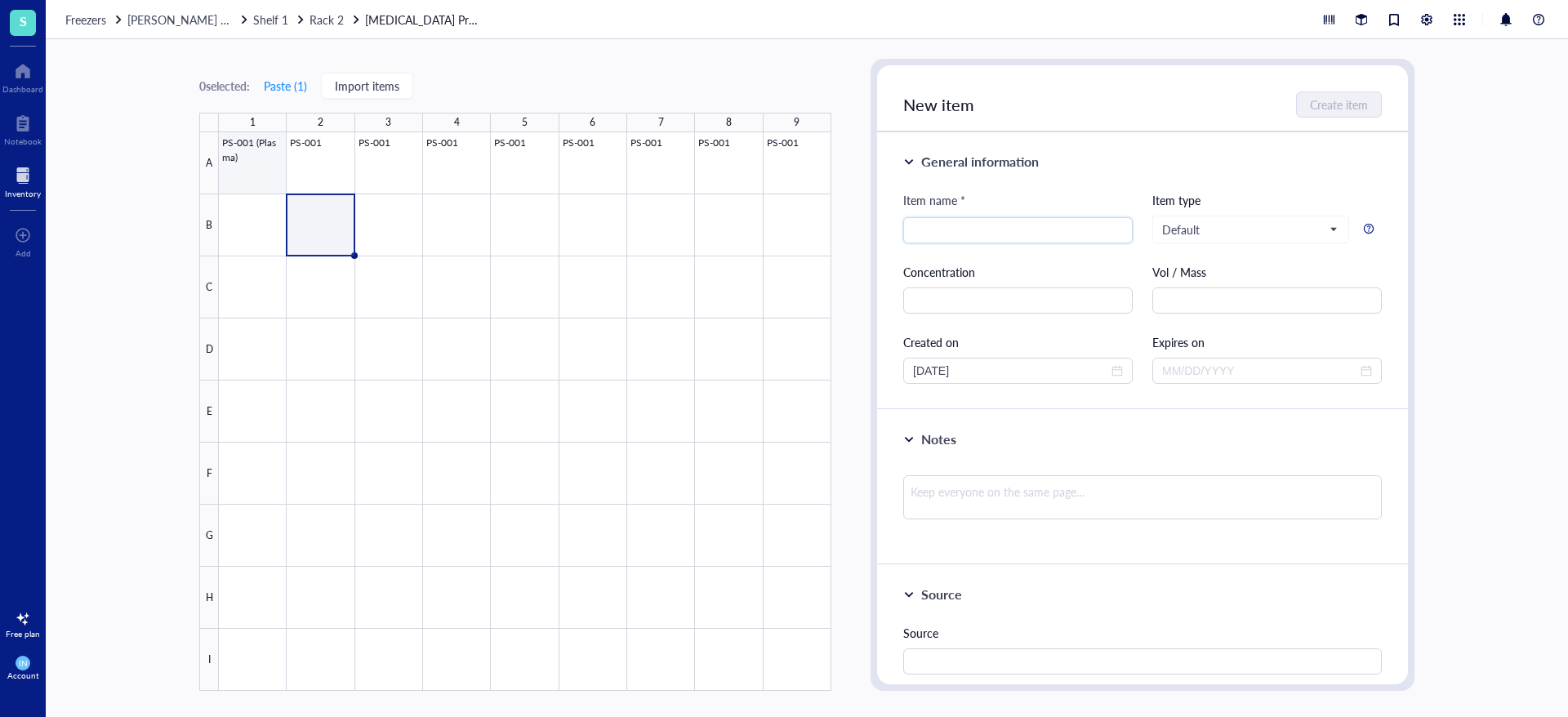
click at [256, 160] on div at bounding box center [525, 412] width 612 height 559
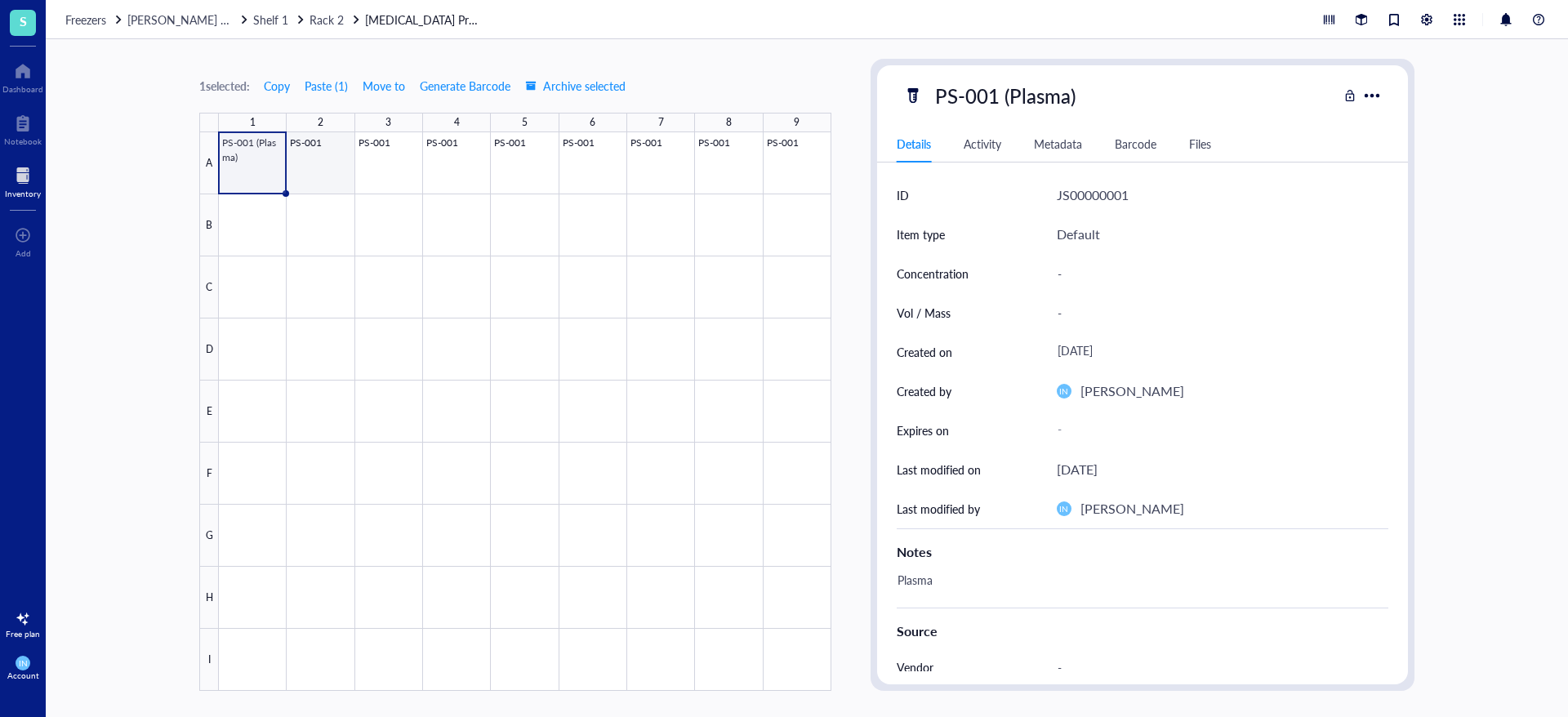
click at [321, 150] on div at bounding box center [525, 412] width 612 height 559
click at [411, 159] on div at bounding box center [525, 412] width 612 height 559
click at [333, 162] on div at bounding box center [525, 412] width 612 height 559
click at [997, 91] on div "PS-001" at bounding box center [967, 96] width 79 height 35
type input "PS-001 (Plasma)"
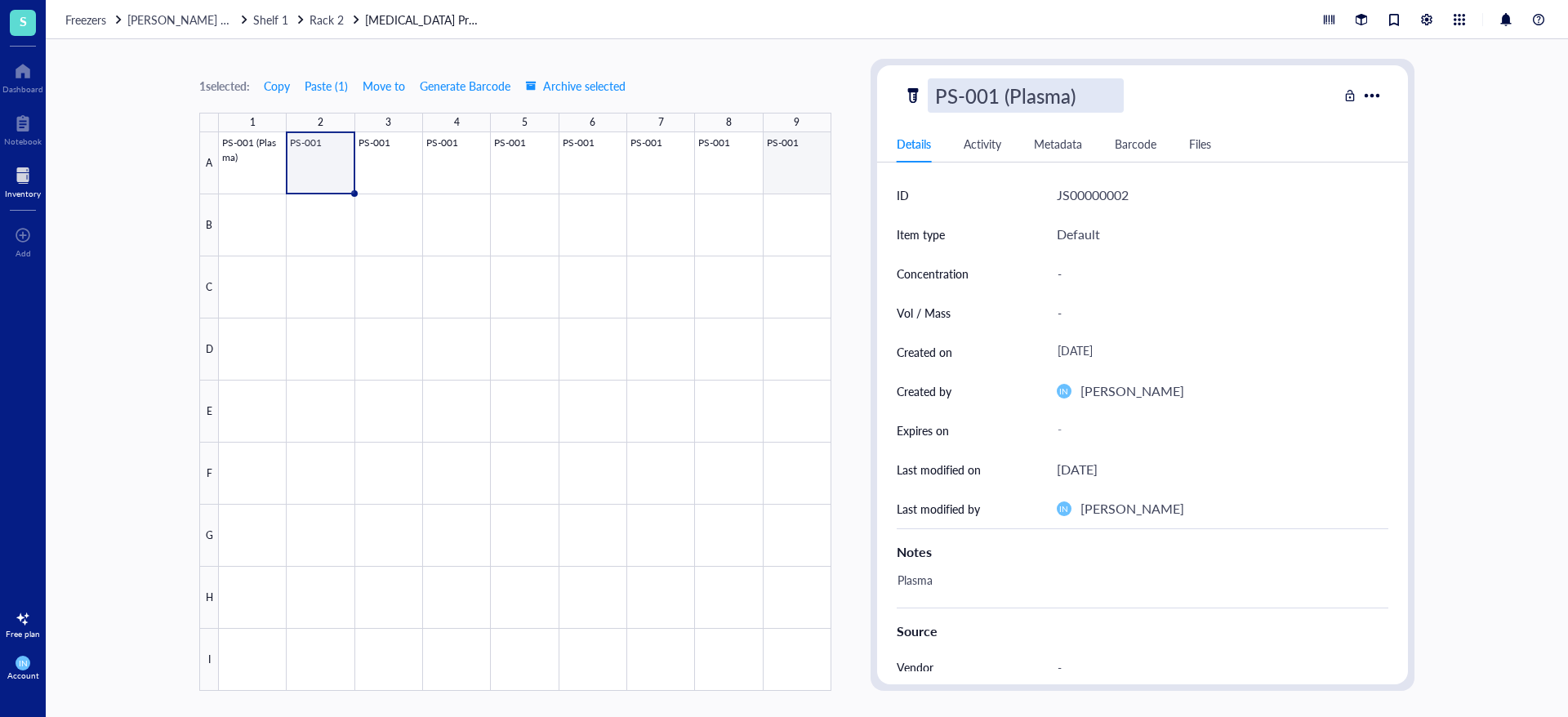
click at [735, 217] on div at bounding box center [525, 412] width 612 height 559
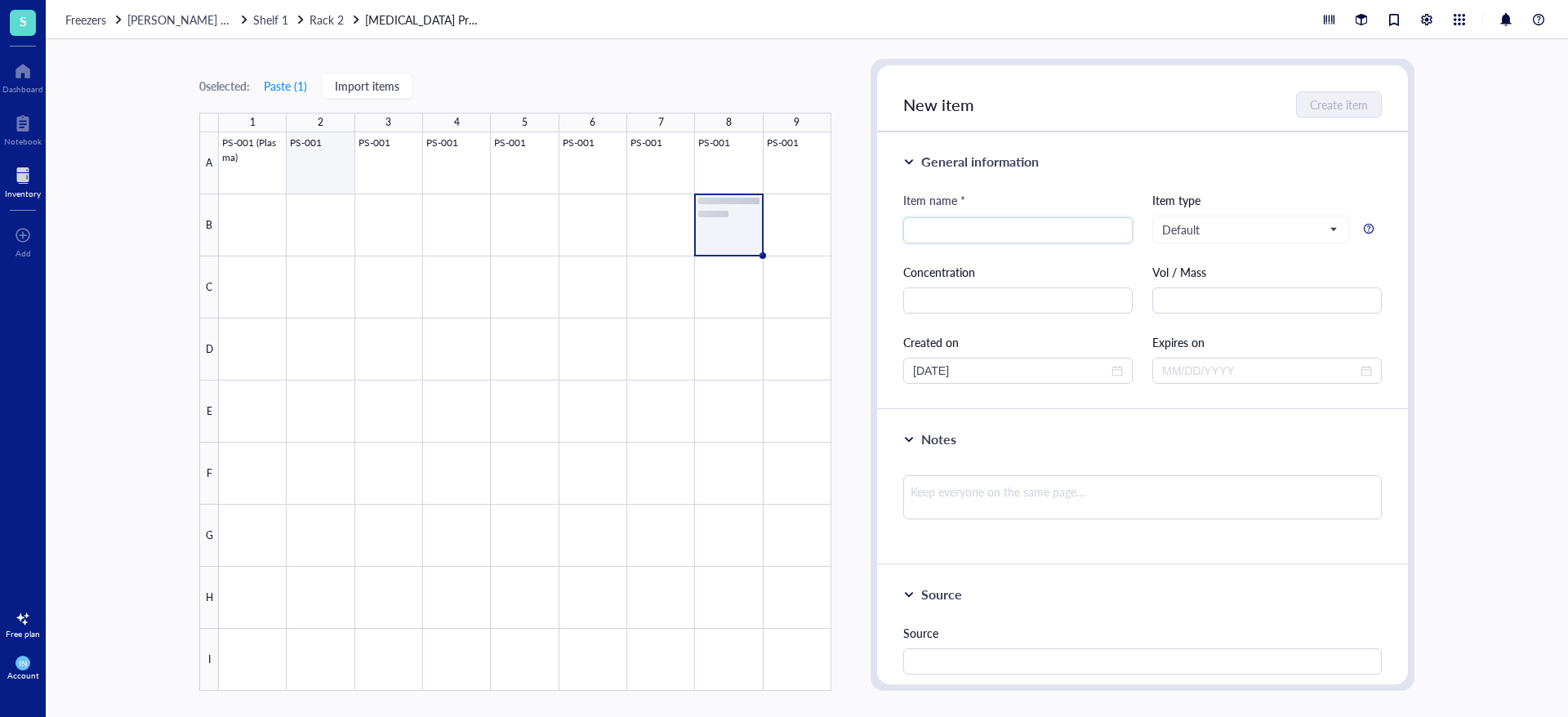
click at [349, 171] on div at bounding box center [525, 412] width 612 height 559
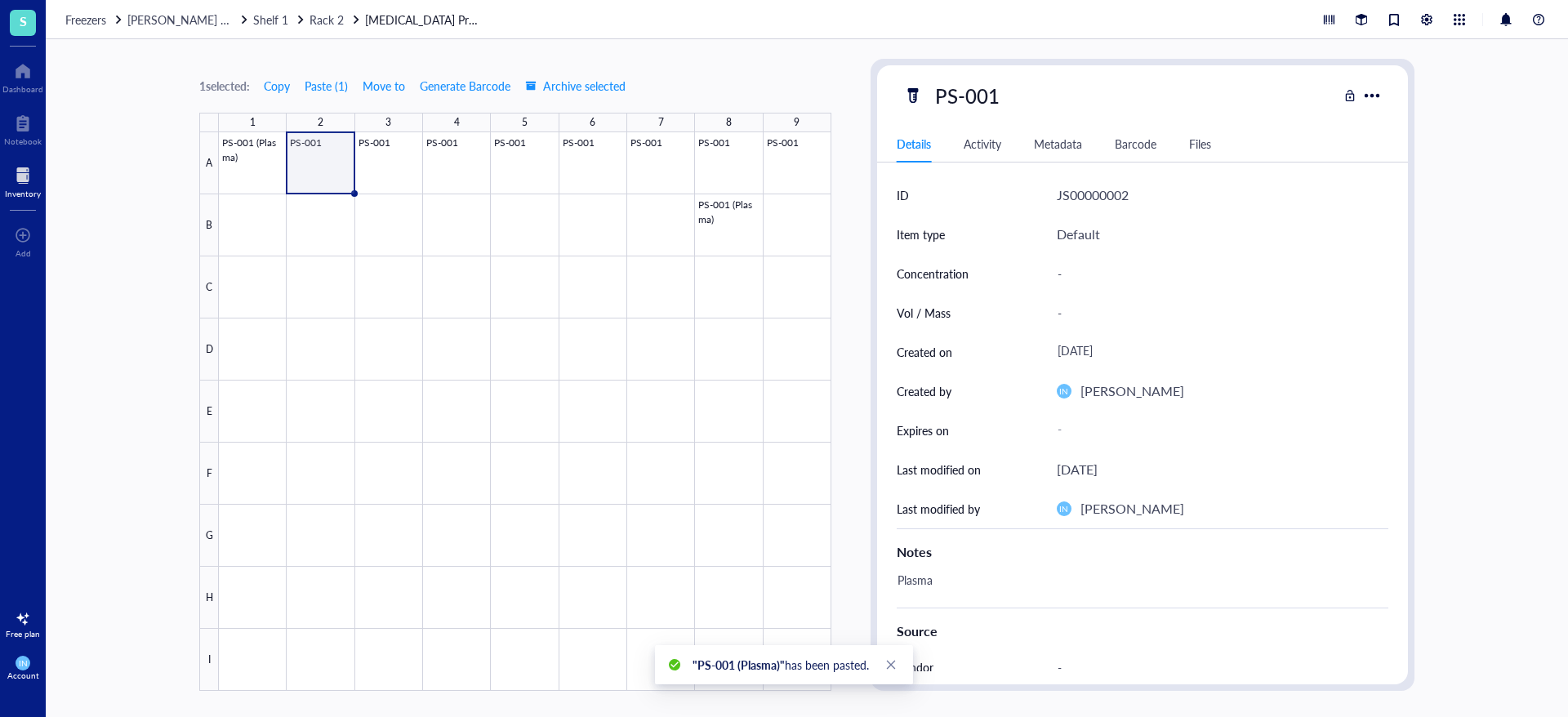
click at [1010, 84] on div "PS-001" at bounding box center [1120, 96] width 434 height 35
click at [1003, 91] on div "PS-001" at bounding box center [967, 96] width 79 height 35
click at [1003, 91] on input "PS-001" at bounding box center [974, 96] width 91 height 33
click at [1004, 91] on input "PS-001" at bounding box center [974, 96] width 91 height 33
type input "PS-001 (Plasma)"
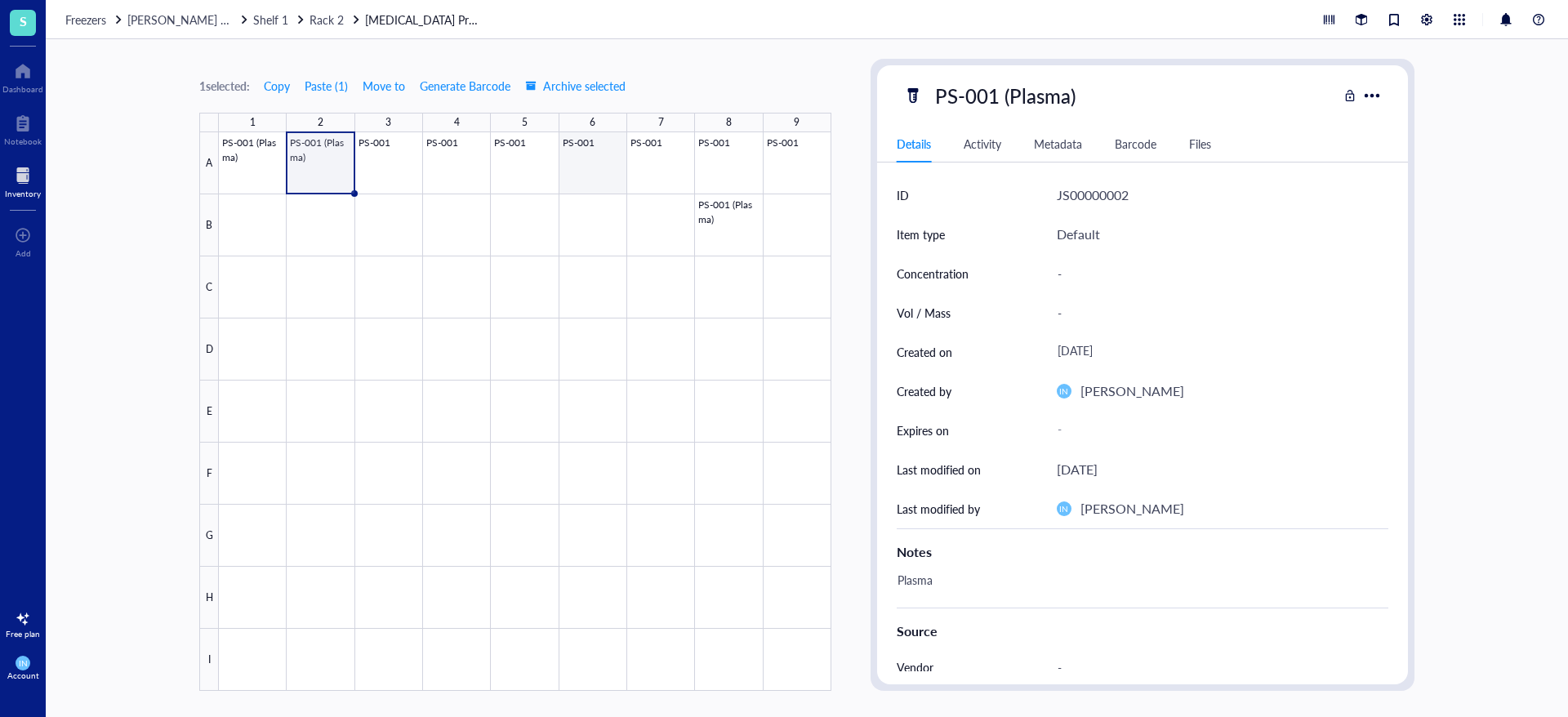
click at [469, 201] on div at bounding box center [525, 412] width 612 height 559
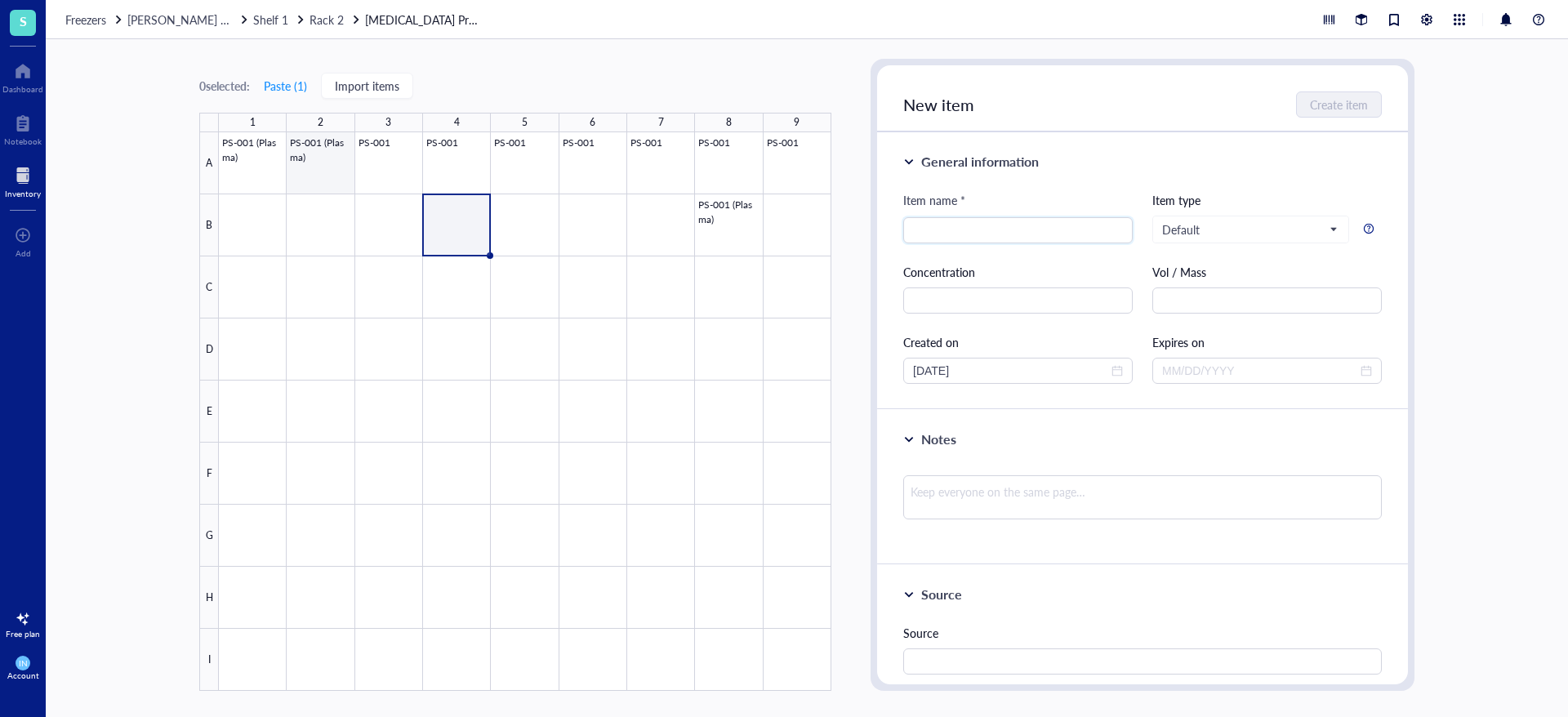
click at [349, 164] on div at bounding box center [525, 412] width 612 height 559
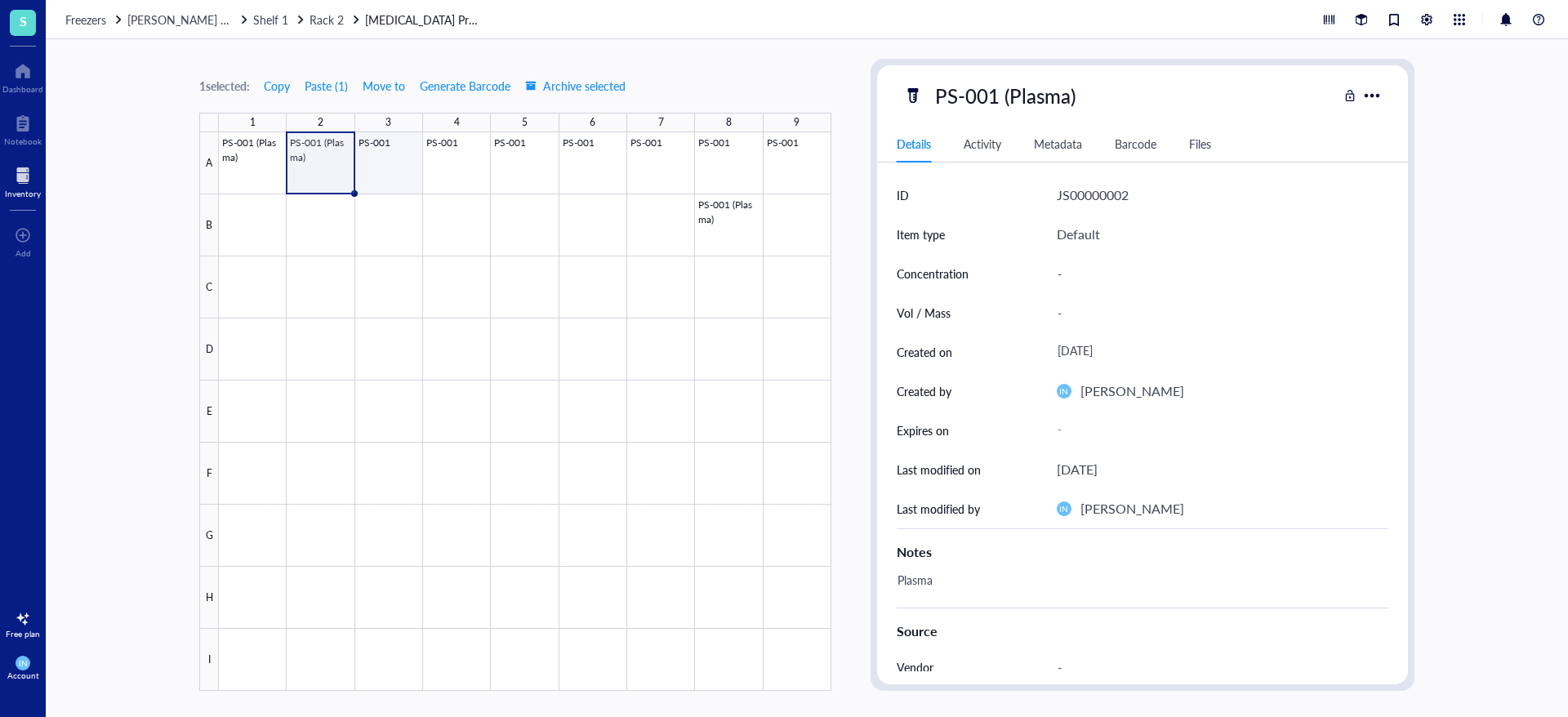
click at [402, 162] on div at bounding box center [525, 412] width 612 height 559
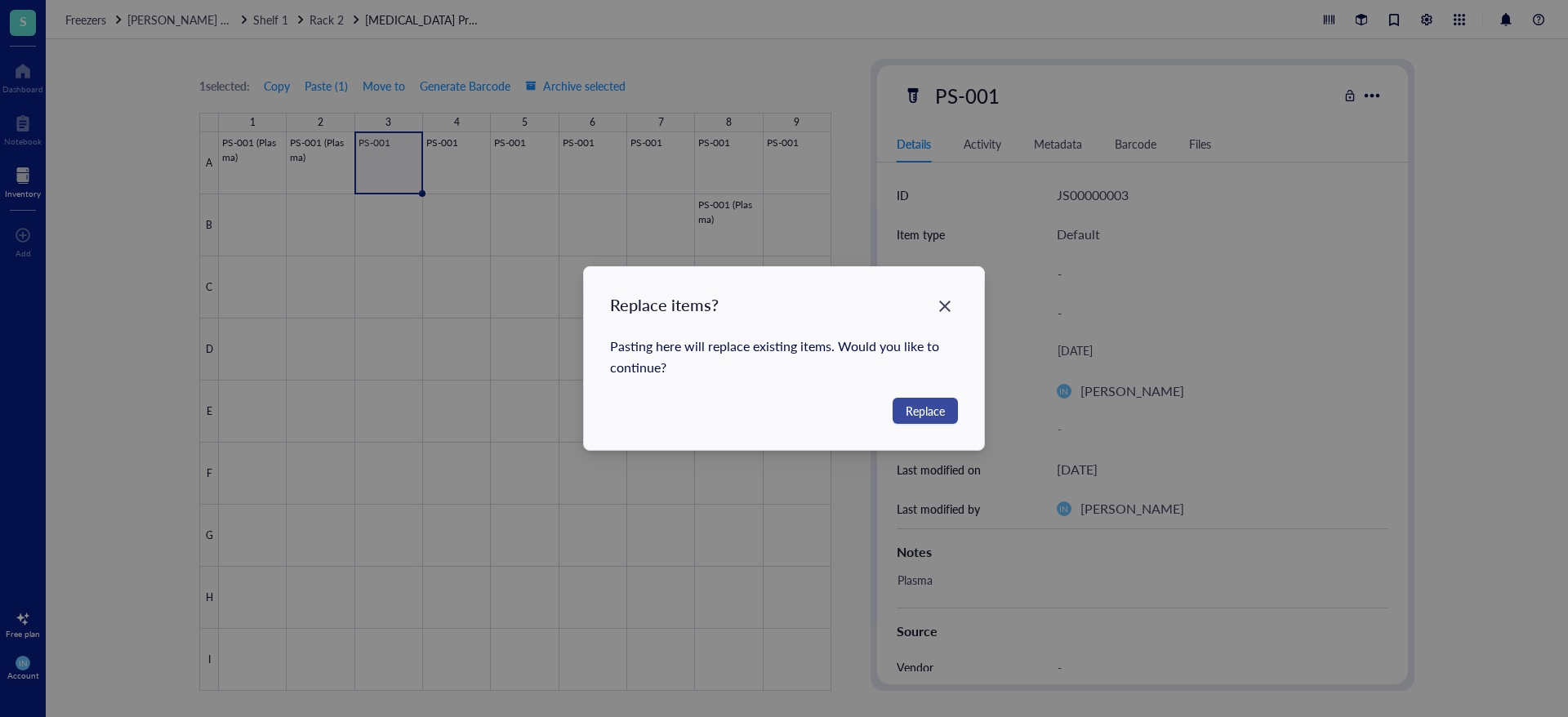
click at [934, 405] on span "Replace" at bounding box center [925, 411] width 40 height 18
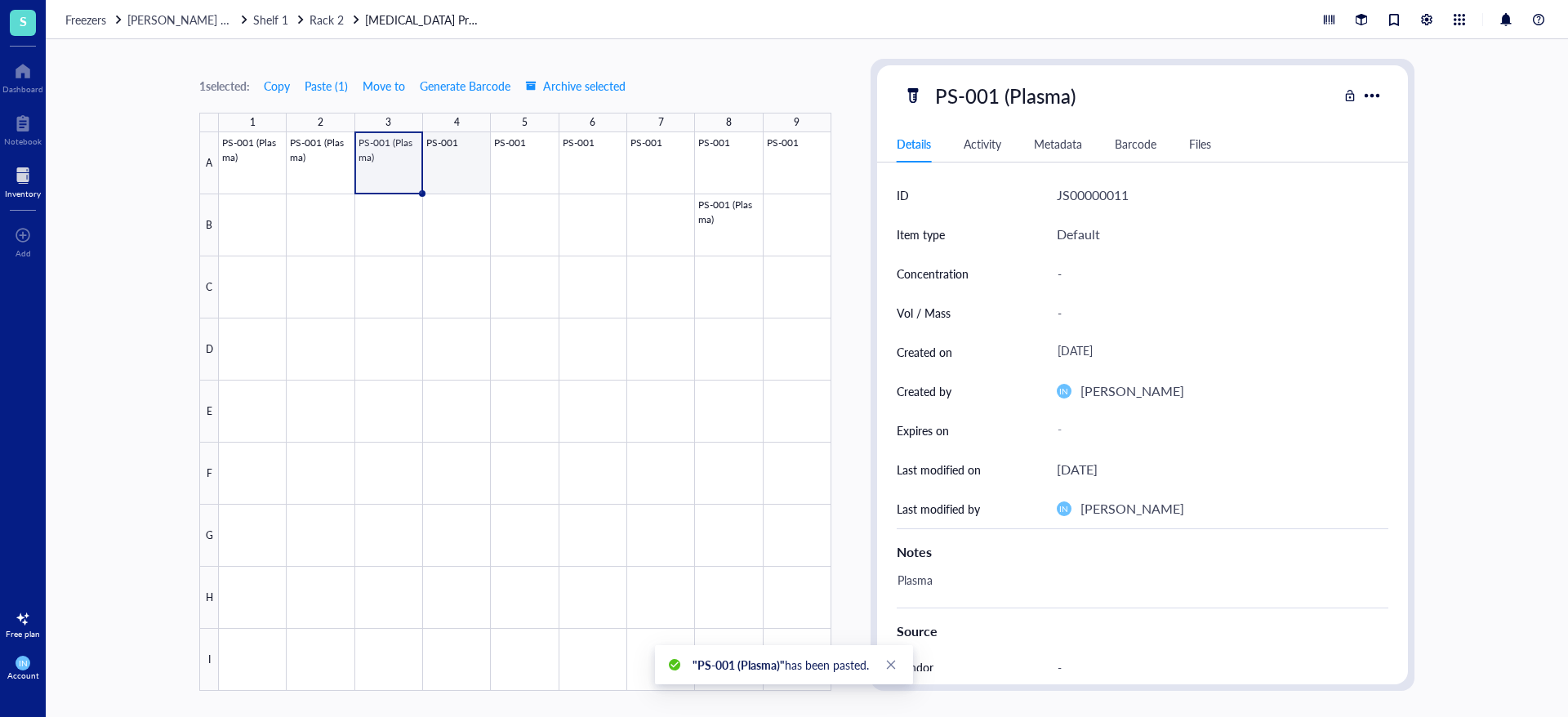
click at [465, 154] on div at bounding box center [525, 412] width 612 height 559
click at [503, 169] on div at bounding box center [525, 412] width 612 height 559
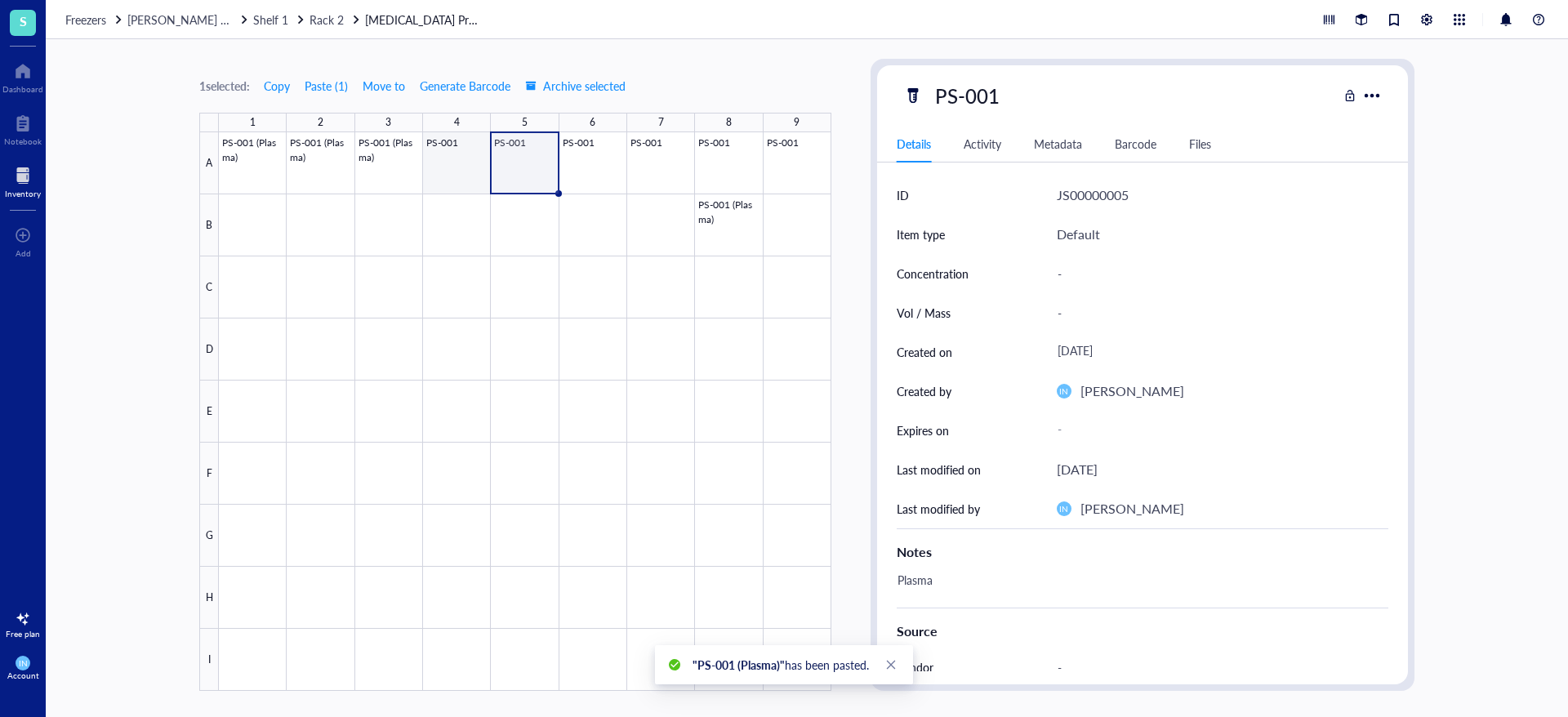
click at [461, 165] on div at bounding box center [525, 412] width 612 height 559
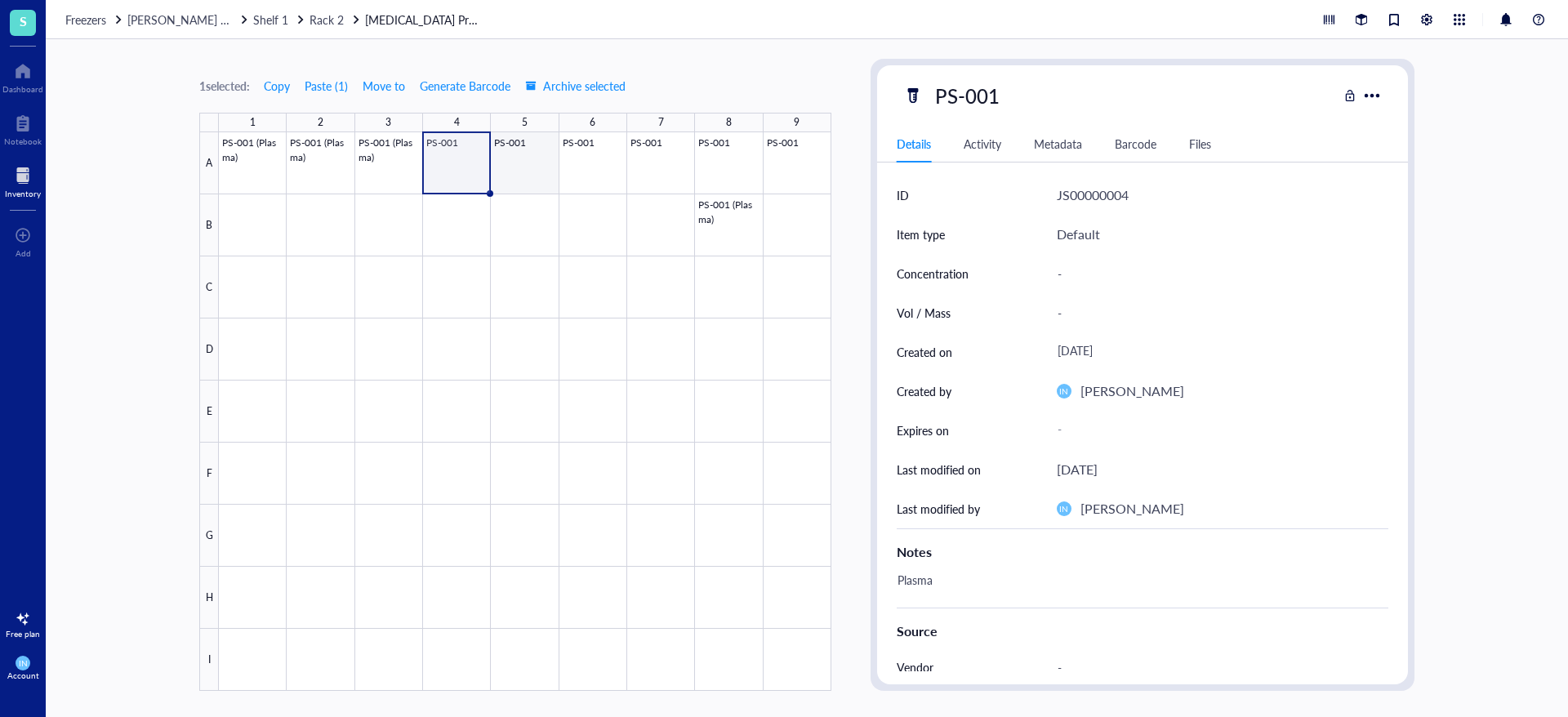
click at [508, 161] on div at bounding box center [525, 412] width 612 height 559
click at [452, 152] on div at bounding box center [525, 412] width 612 height 559
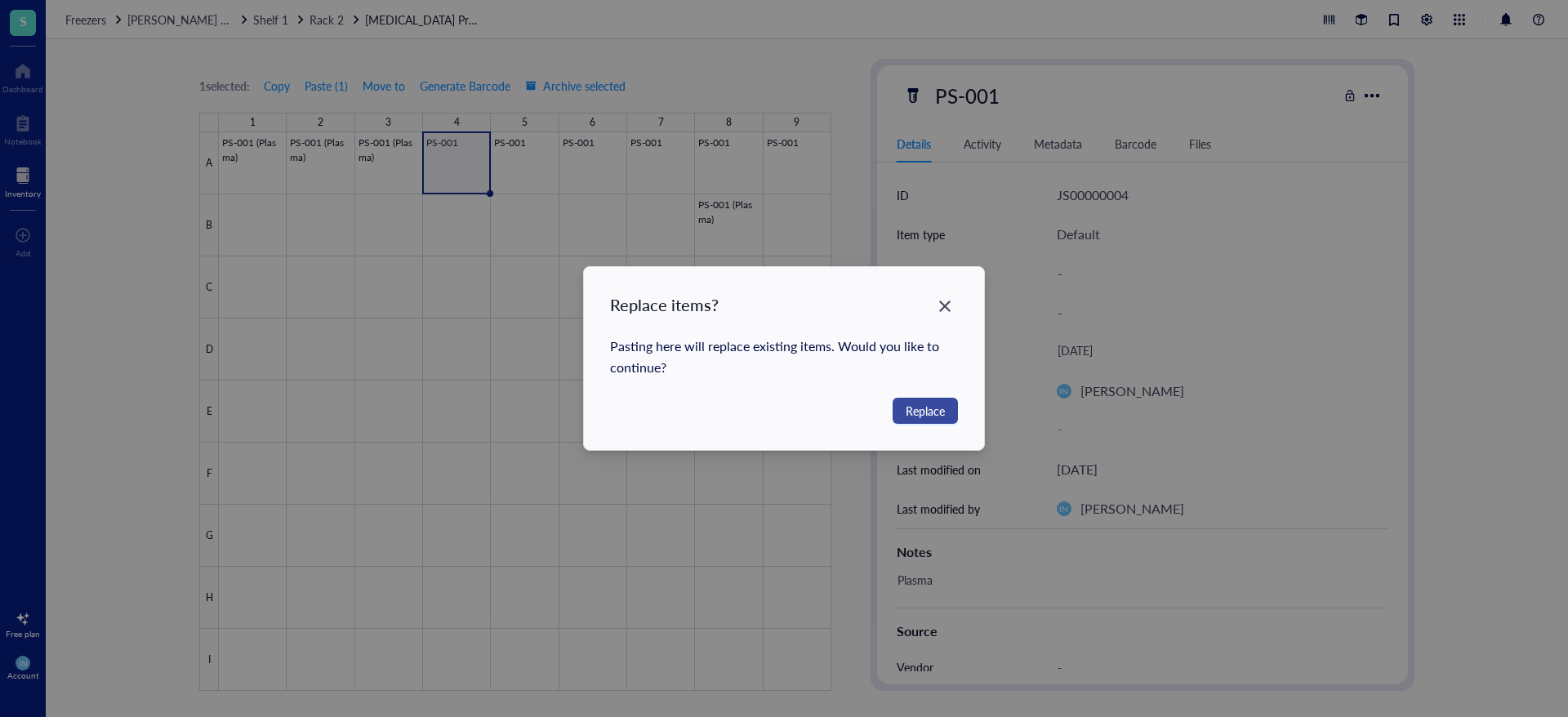
click at [933, 410] on span "Replace" at bounding box center [925, 411] width 40 height 18
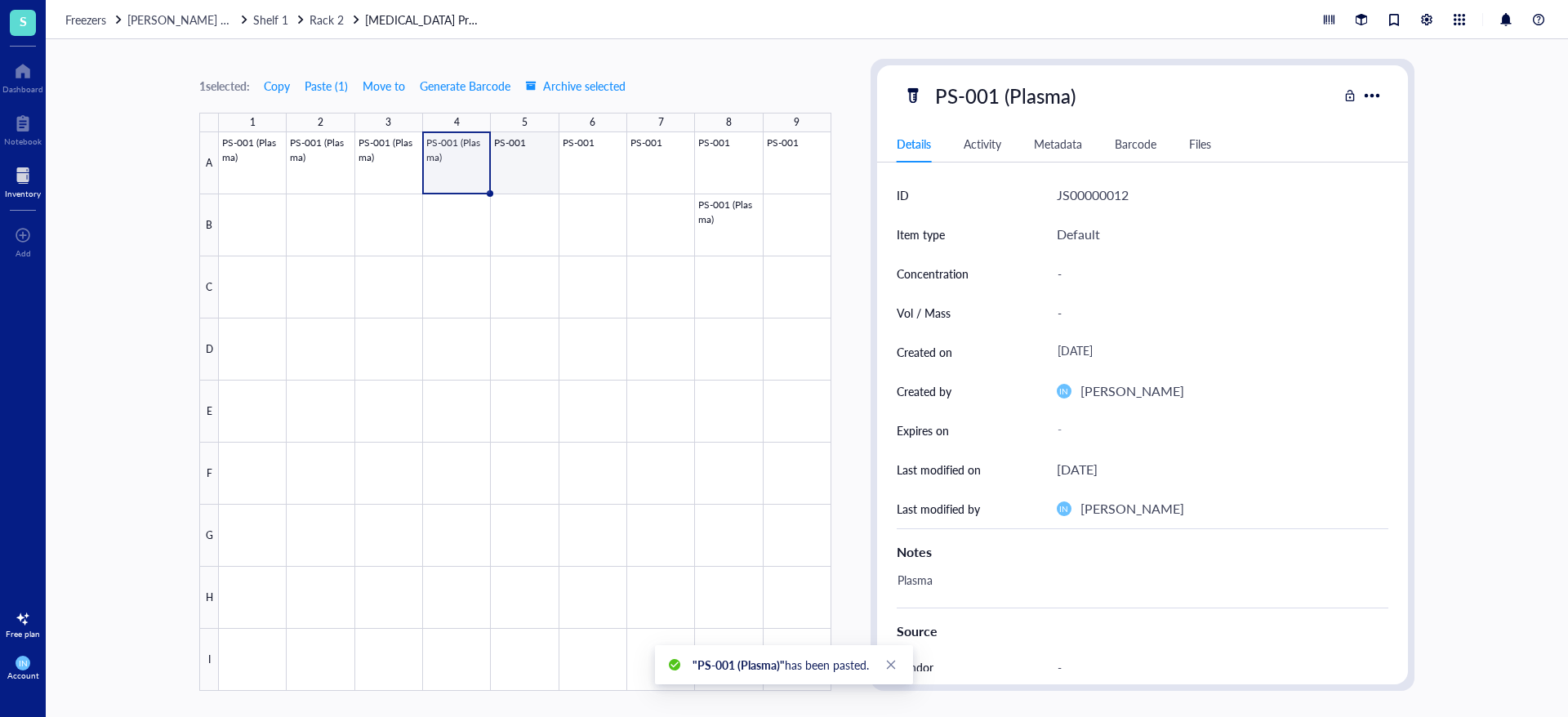
click at [553, 173] on div at bounding box center [525, 412] width 612 height 559
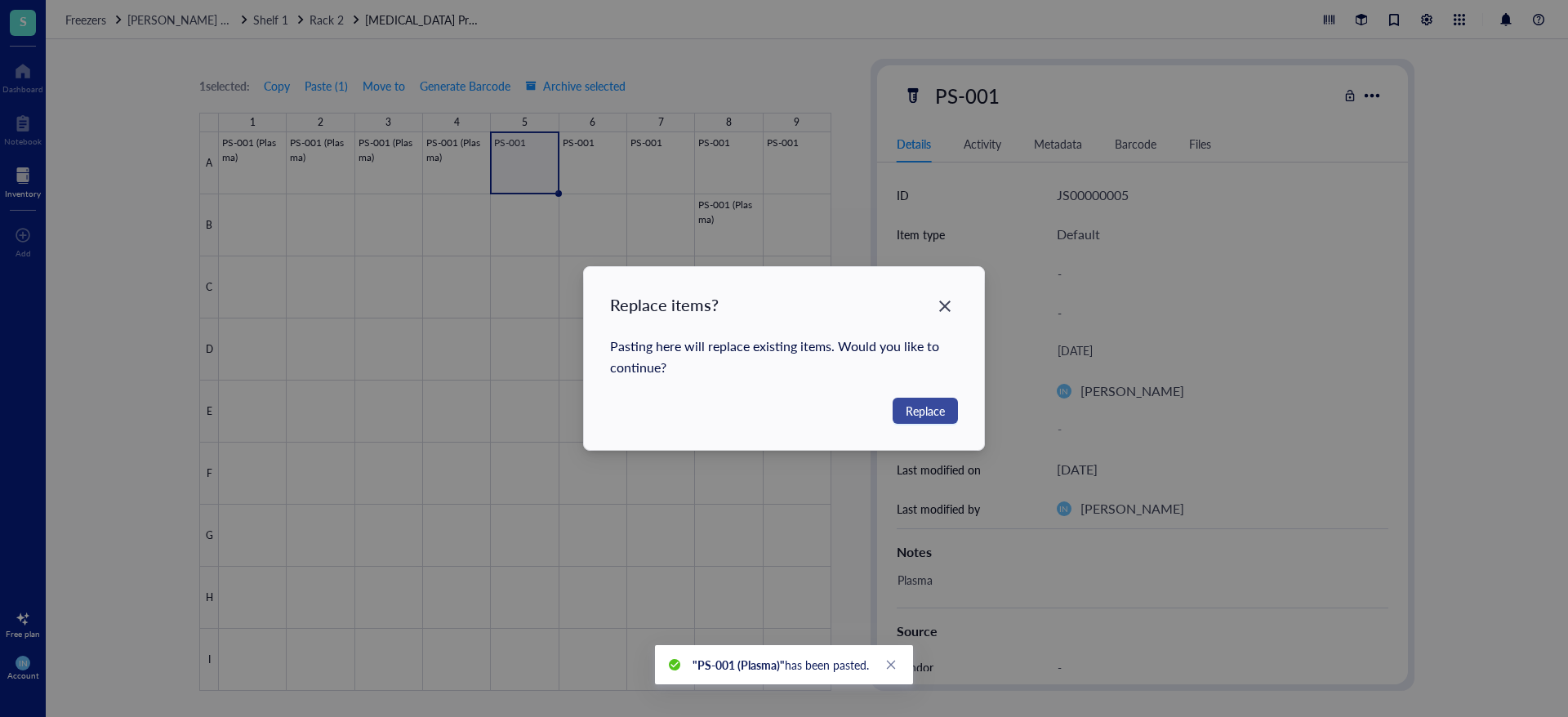
click at [939, 410] on span "Replace" at bounding box center [925, 411] width 40 height 18
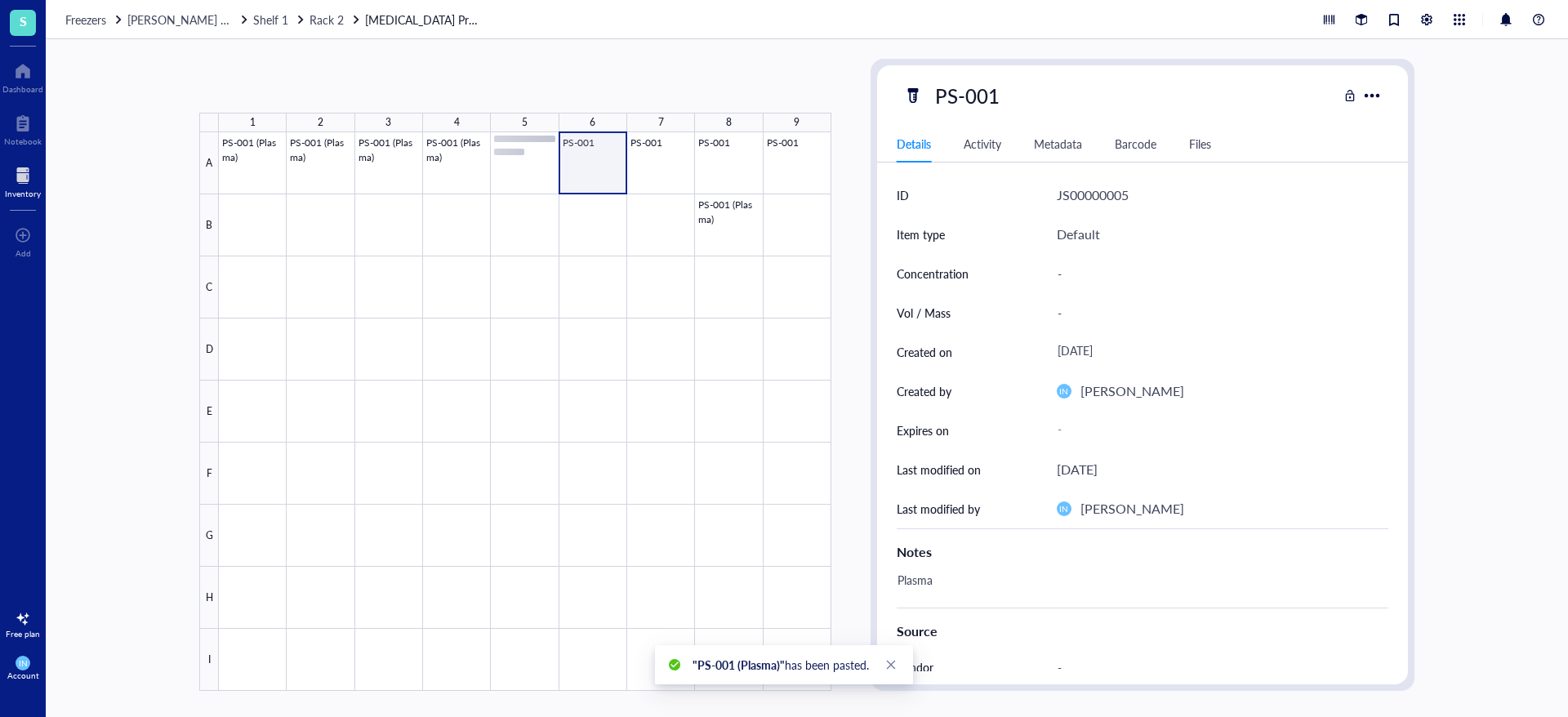
click at [591, 173] on div at bounding box center [525, 412] width 612 height 559
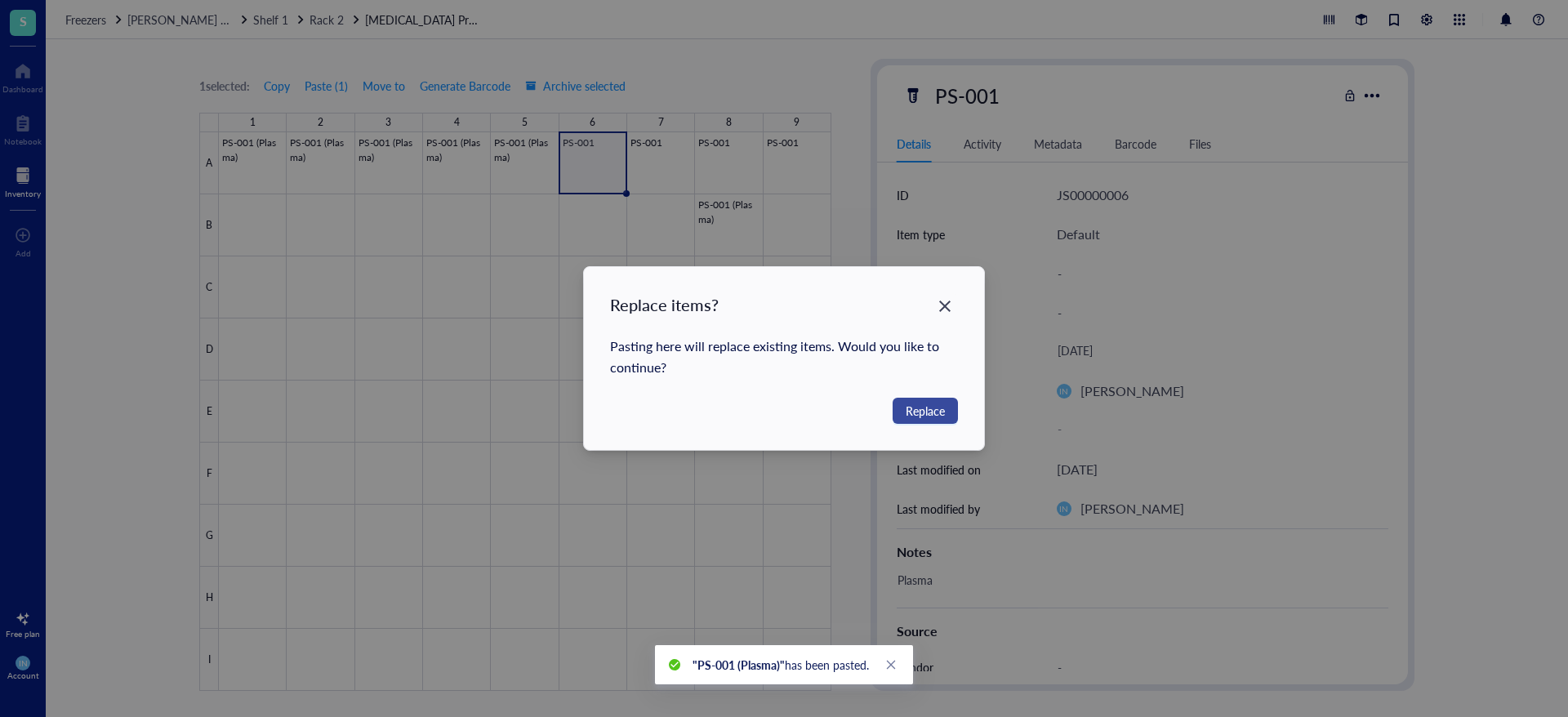
click at [945, 411] on button "Replace" at bounding box center [924, 411] width 65 height 26
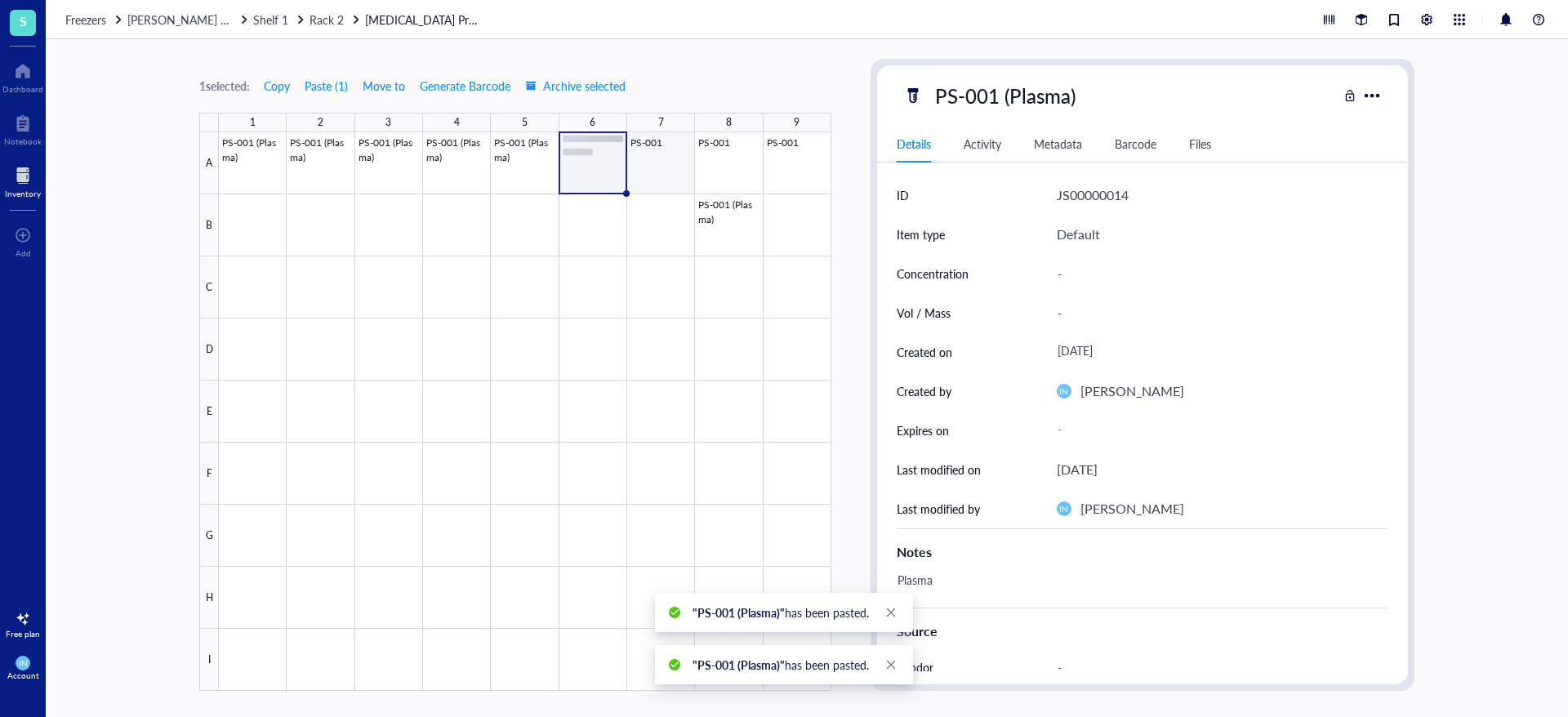
click at [681, 171] on div at bounding box center [525, 412] width 612 height 559
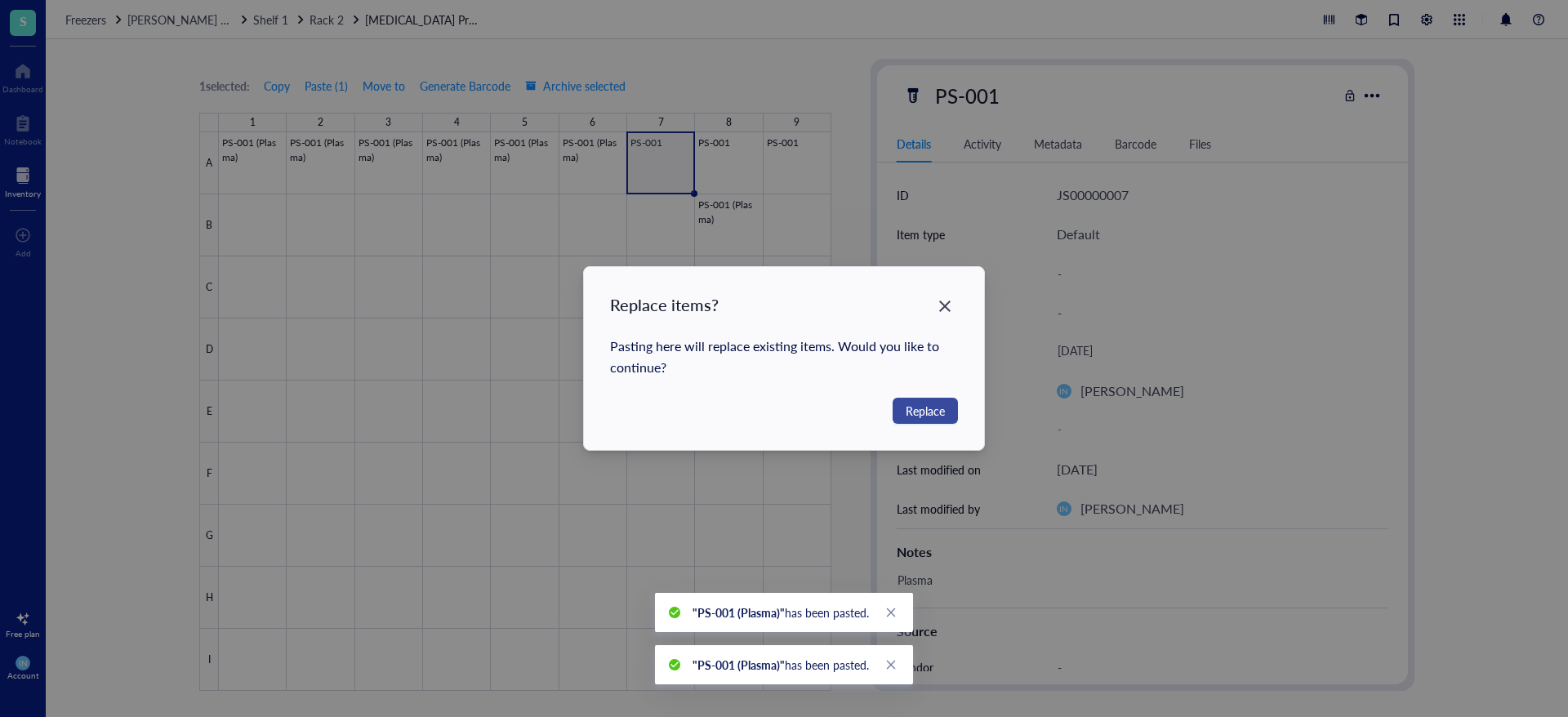
click at [918, 410] on span "Replace" at bounding box center [925, 411] width 40 height 18
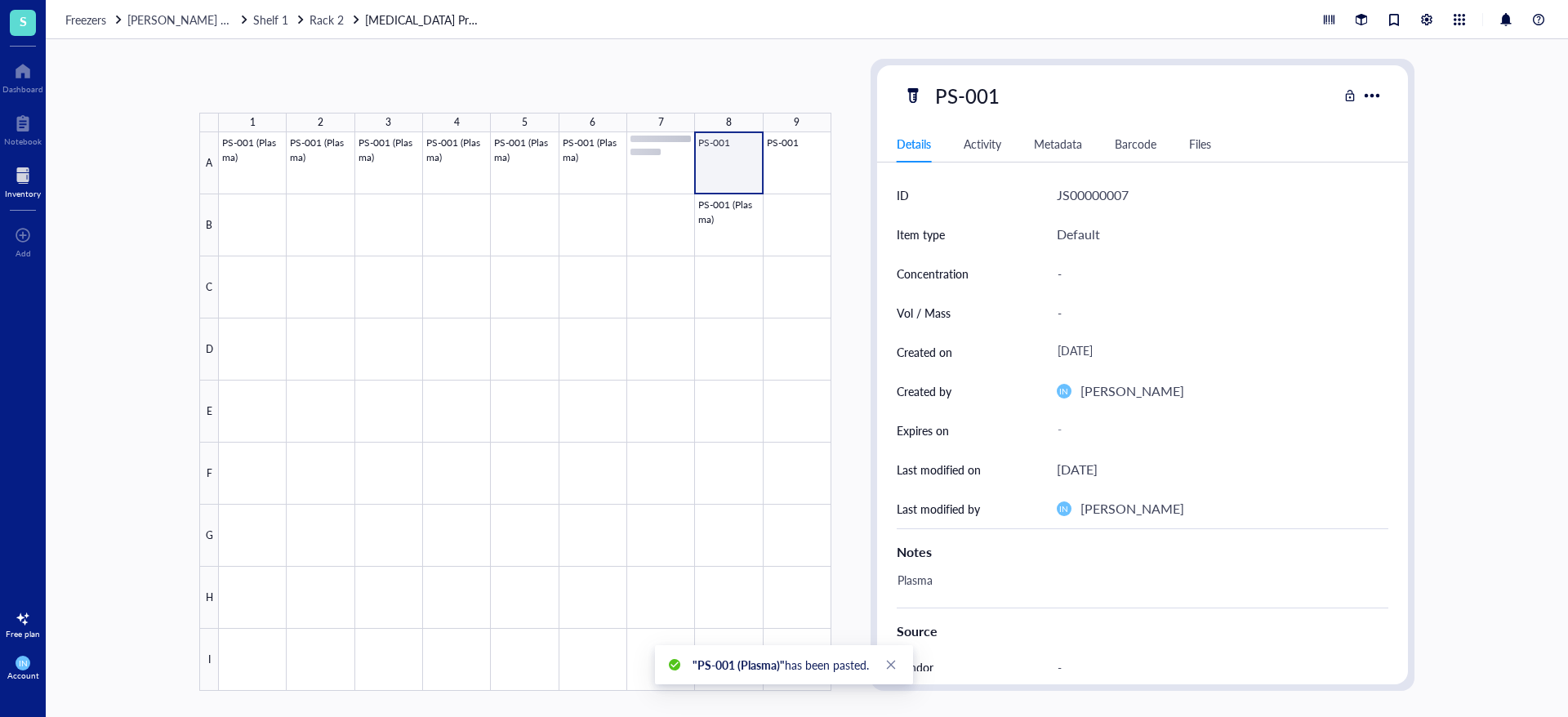
click at [728, 178] on div at bounding box center [525, 412] width 612 height 559
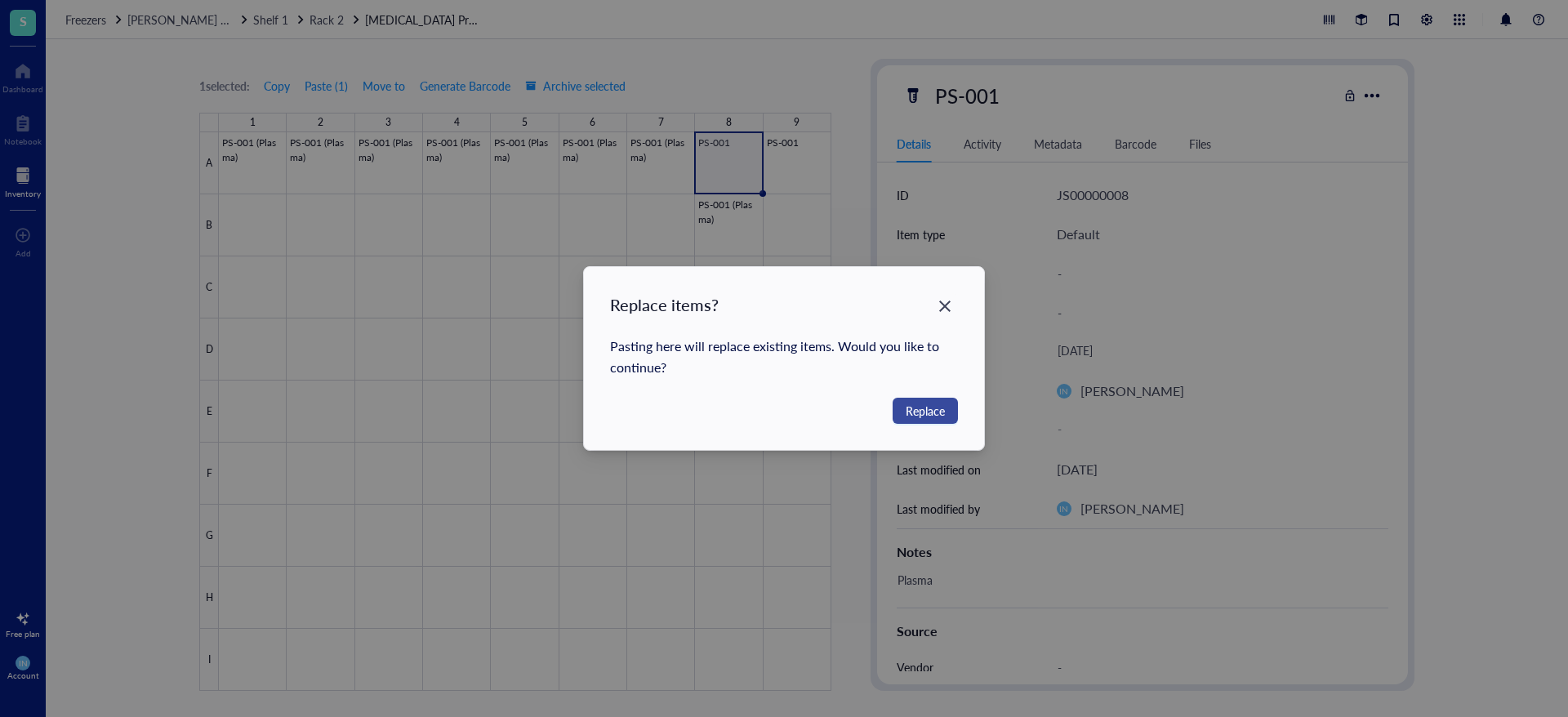
click at [910, 404] on span "Replace" at bounding box center [925, 411] width 40 height 18
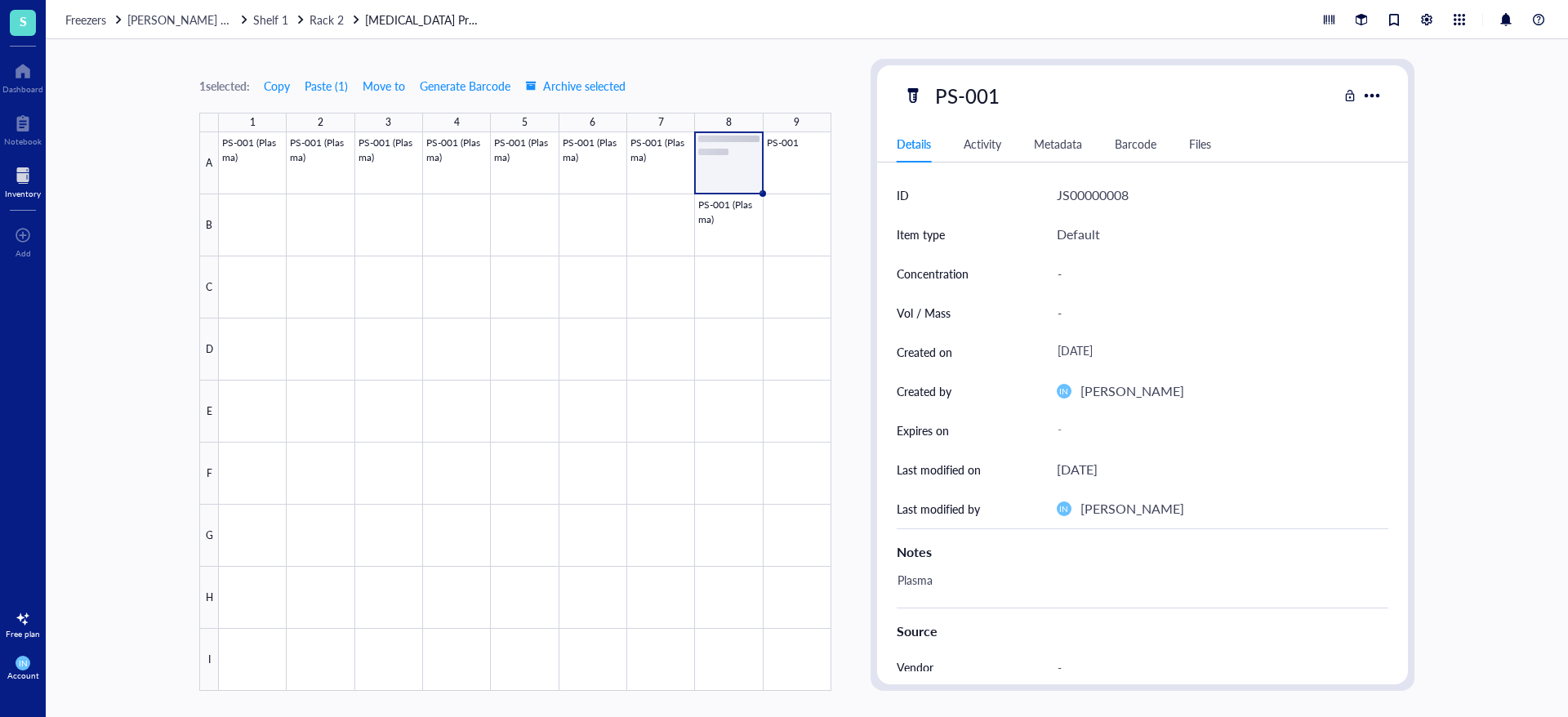
click at [803, 163] on div at bounding box center [525, 412] width 612 height 559
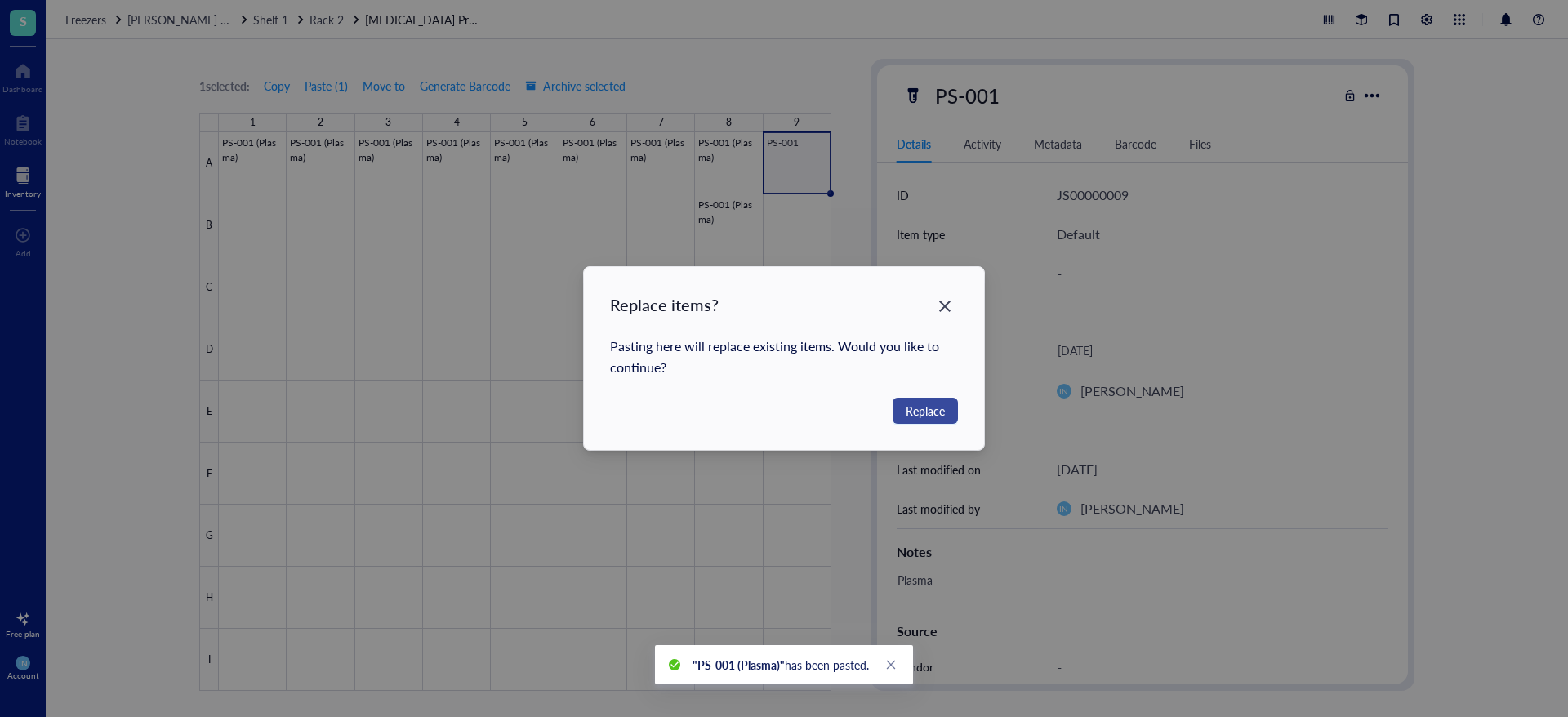
click at [925, 413] on span "Replace" at bounding box center [925, 411] width 40 height 18
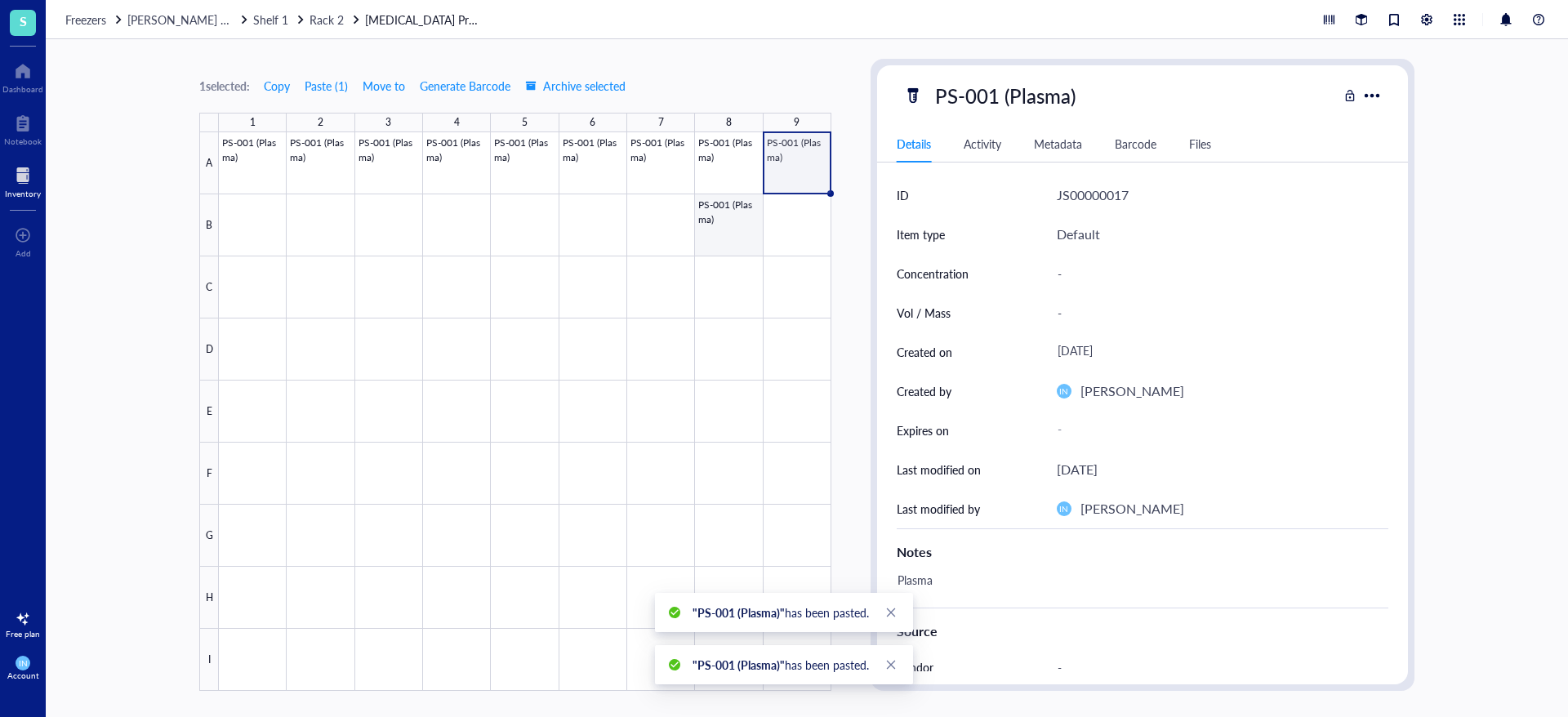
click at [733, 213] on div at bounding box center [525, 412] width 612 height 559
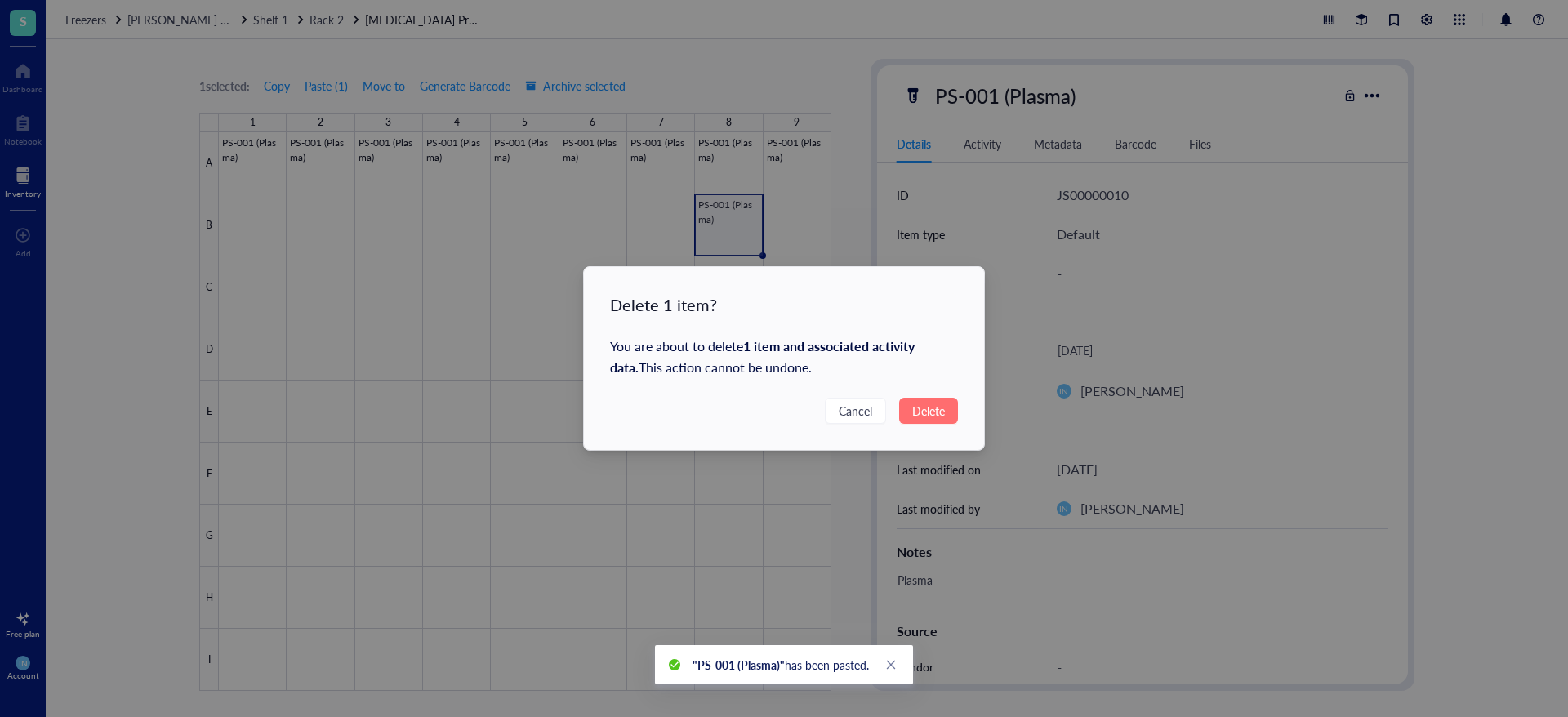
click at [912, 409] on span "Delete" at bounding box center [929, 411] width 33 height 18
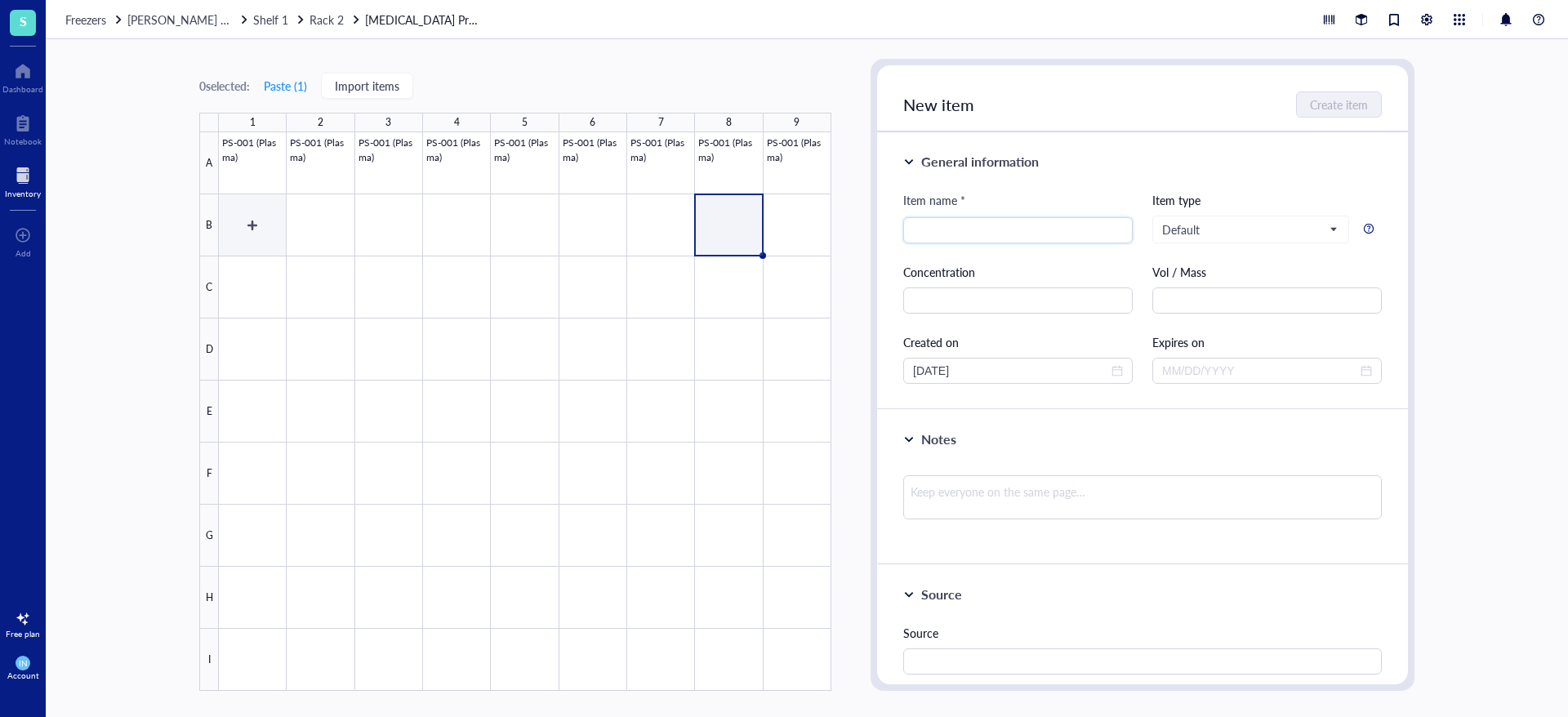
click at [243, 227] on div at bounding box center [525, 412] width 612 height 559
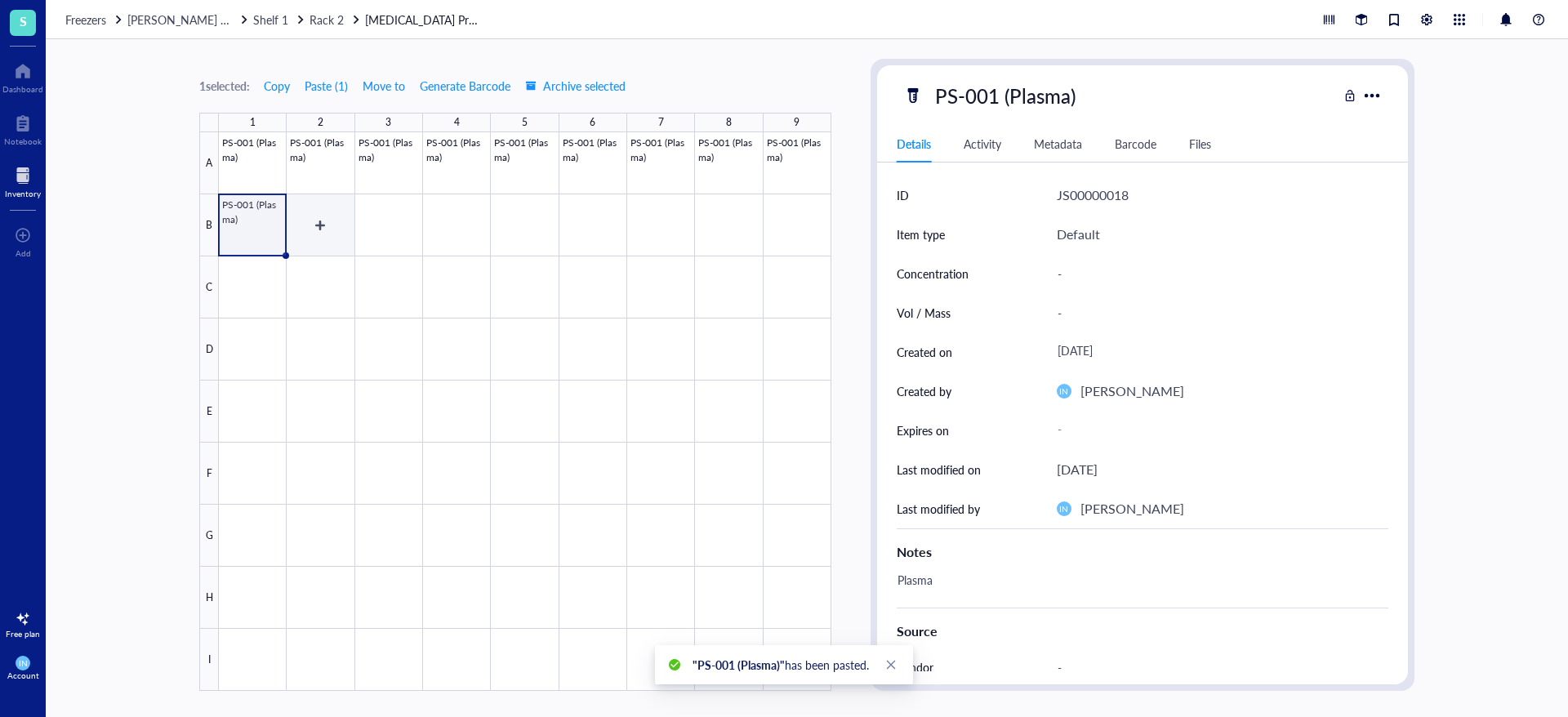
click at [339, 236] on div at bounding box center [525, 412] width 612 height 559
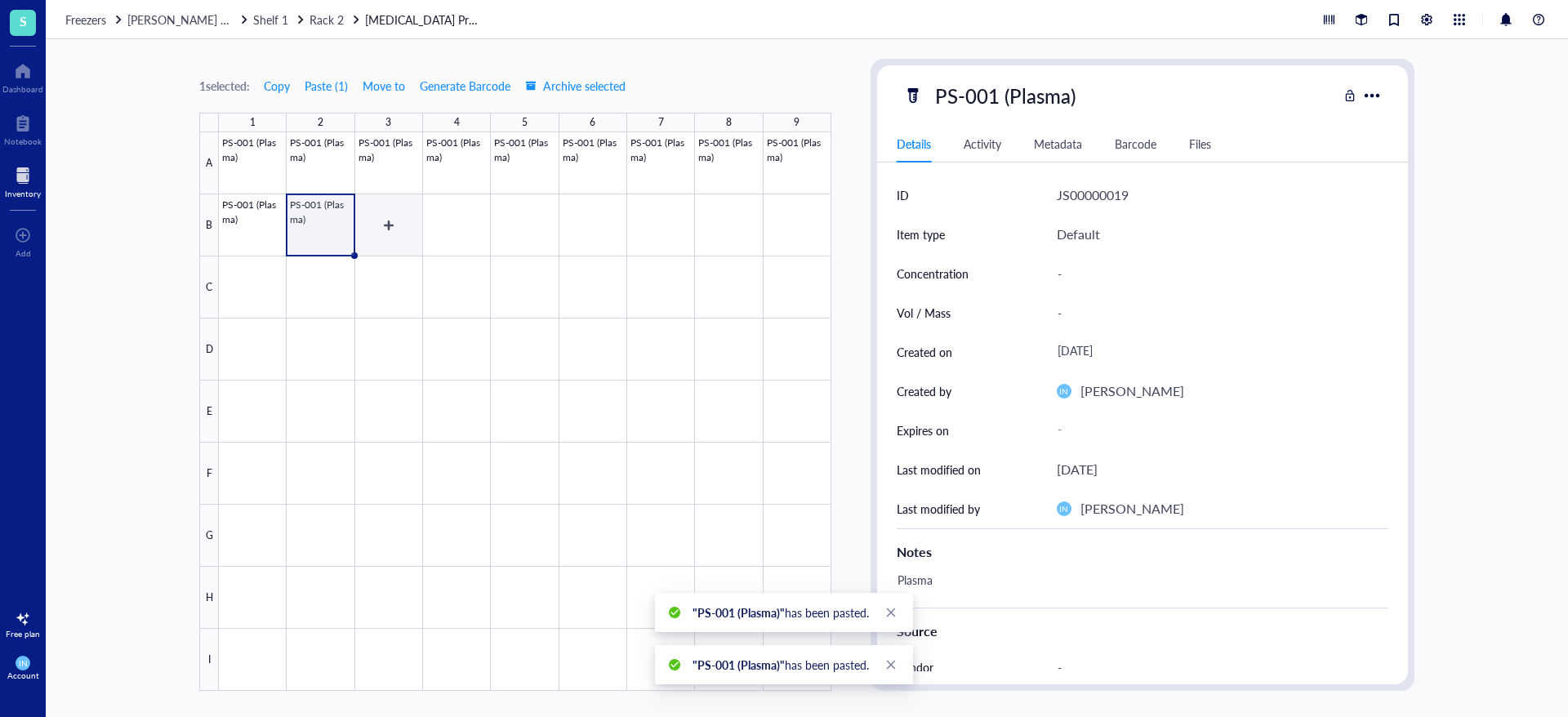
click at [382, 236] on div at bounding box center [525, 412] width 612 height 559
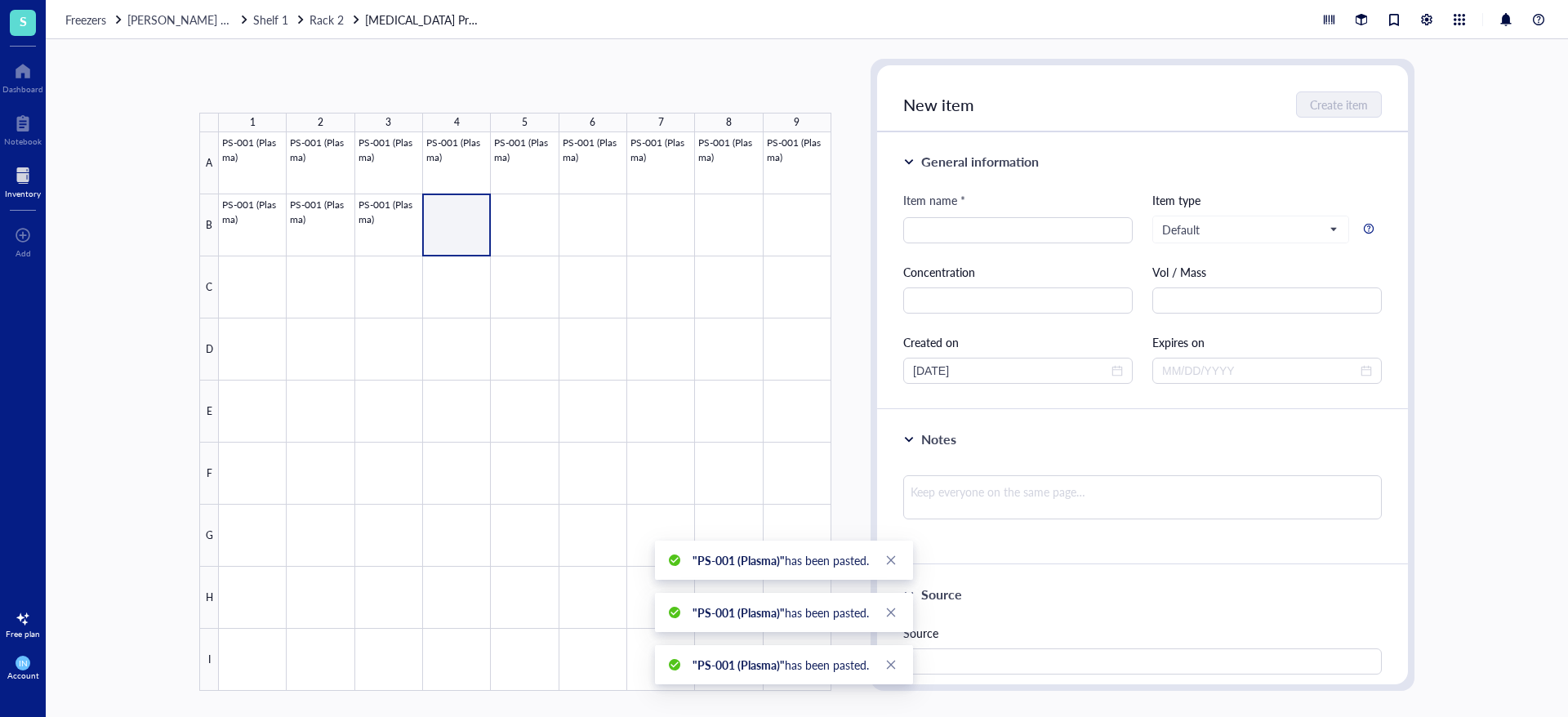
click at [463, 231] on div at bounding box center [525, 412] width 612 height 559
click at [524, 225] on div at bounding box center [525, 412] width 612 height 559
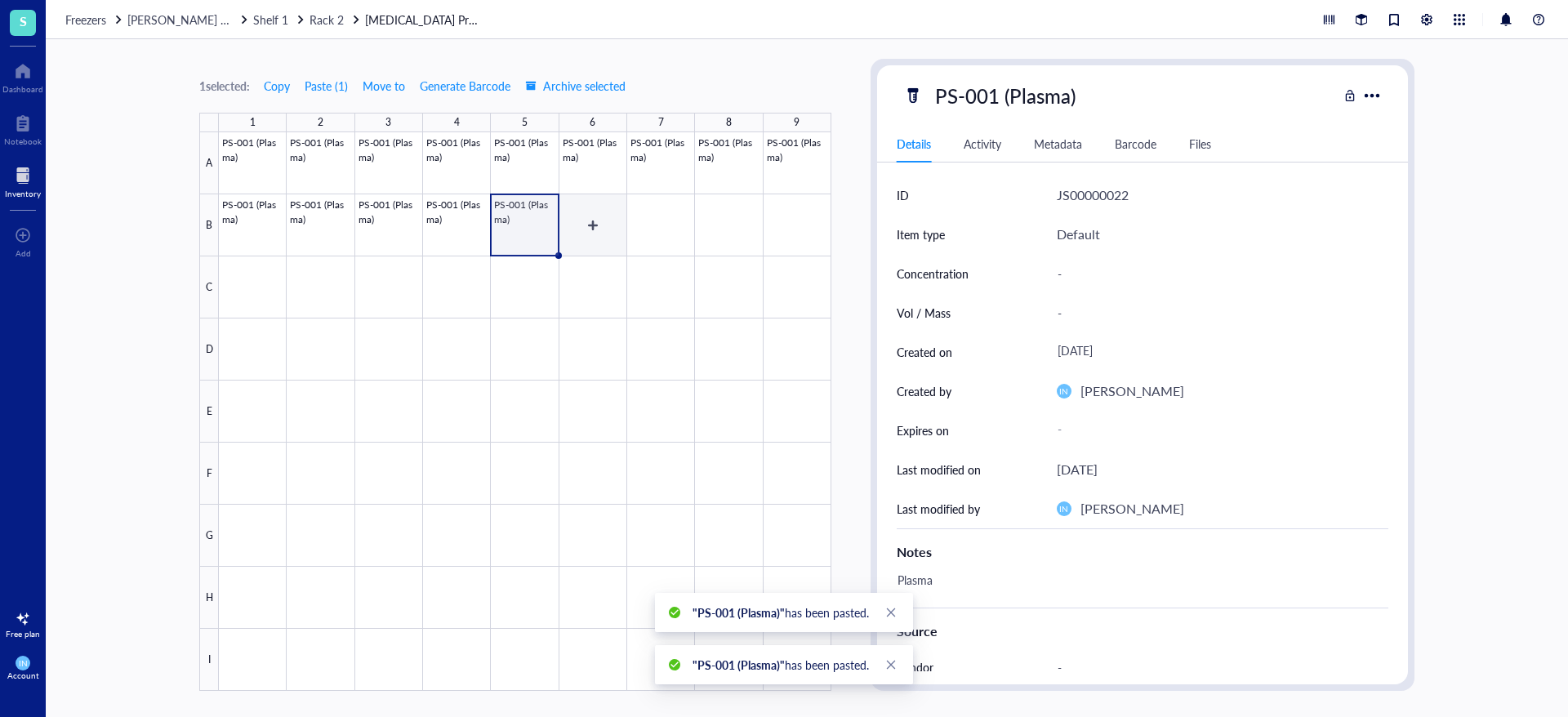
click at [569, 233] on div at bounding box center [525, 412] width 612 height 559
click at [241, 302] on div at bounding box center [525, 412] width 612 height 559
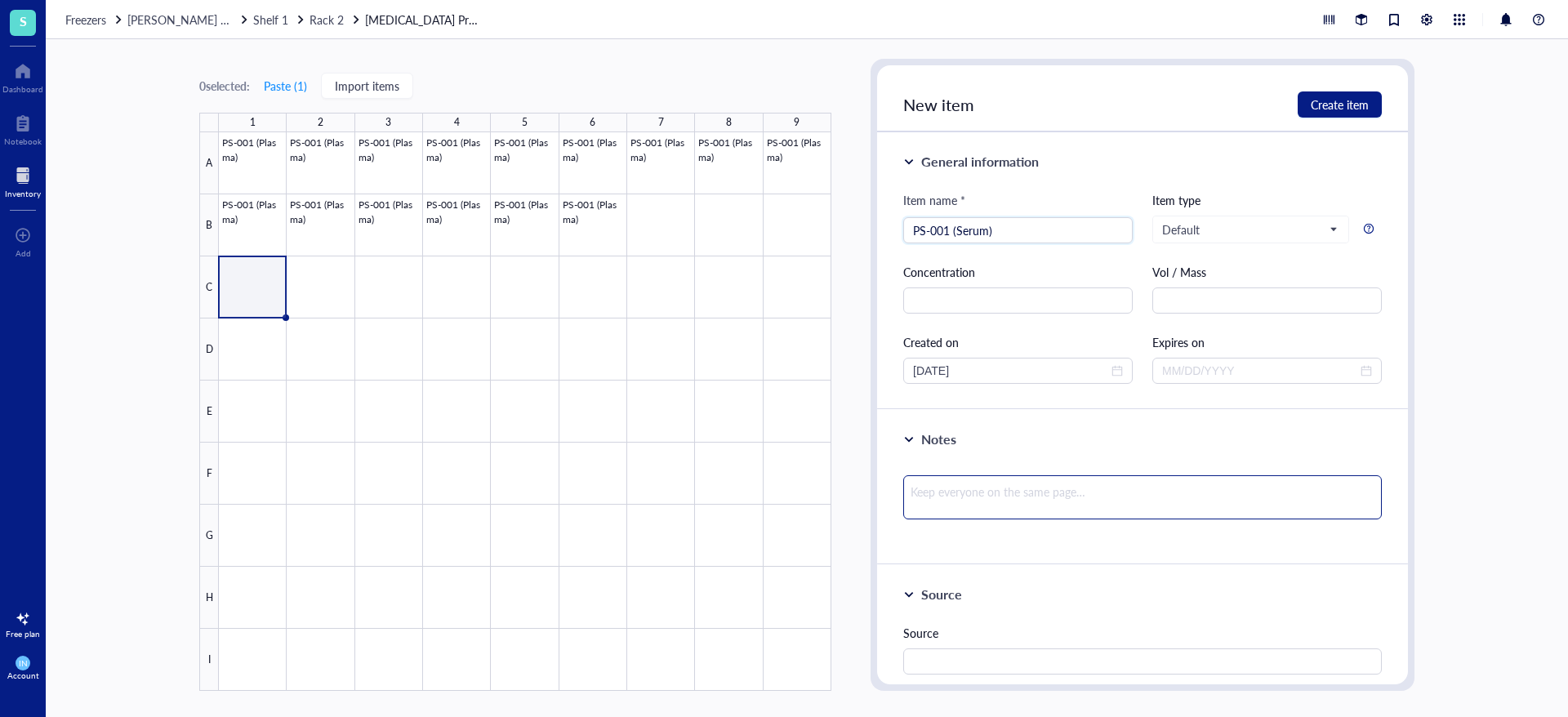
type input "PS-001 (Serum)"
click at [927, 479] on textarea at bounding box center [1142, 498] width 479 height 45
type textarea "s"
type textarea "Keep everyone on the same page…"
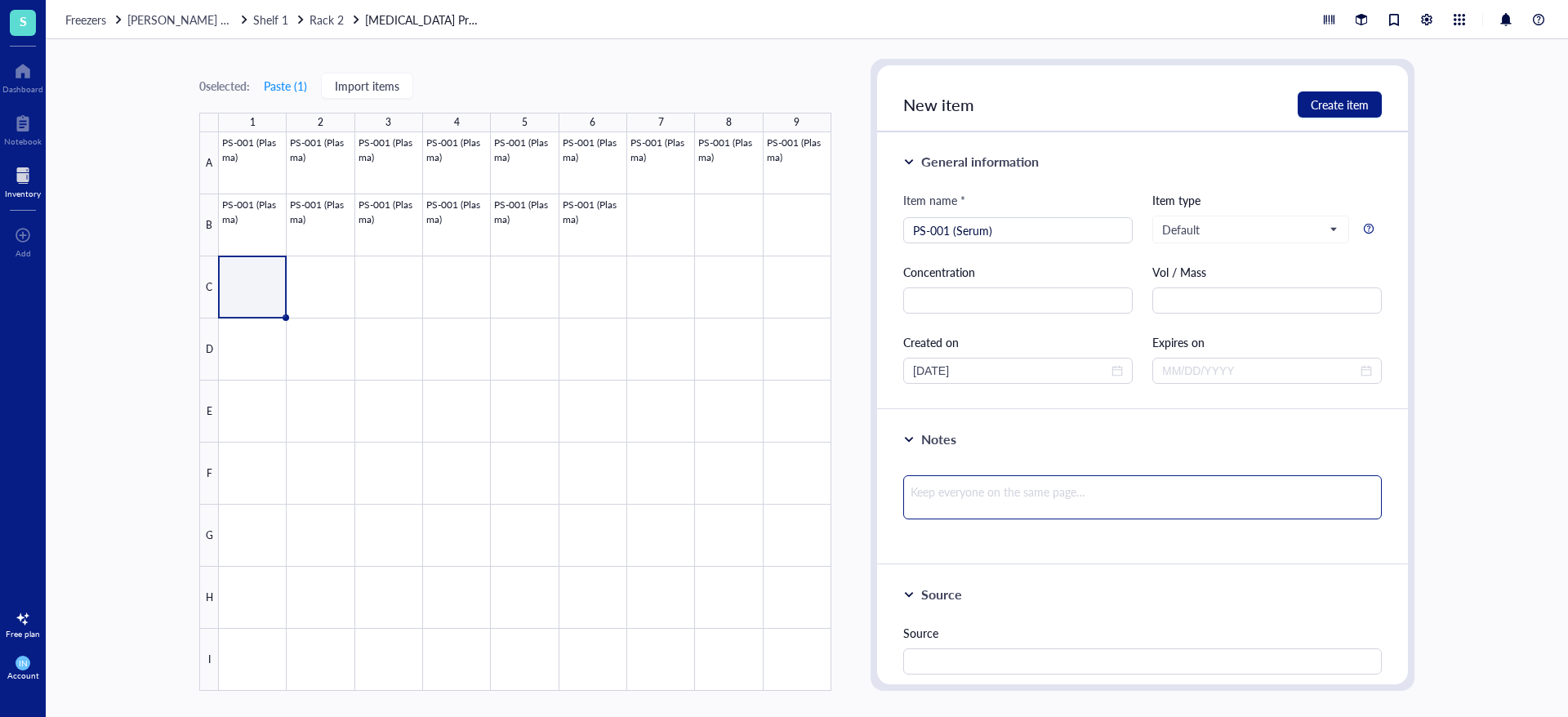
type textarea "S"
type textarea "Se"
type textarea "Ser"
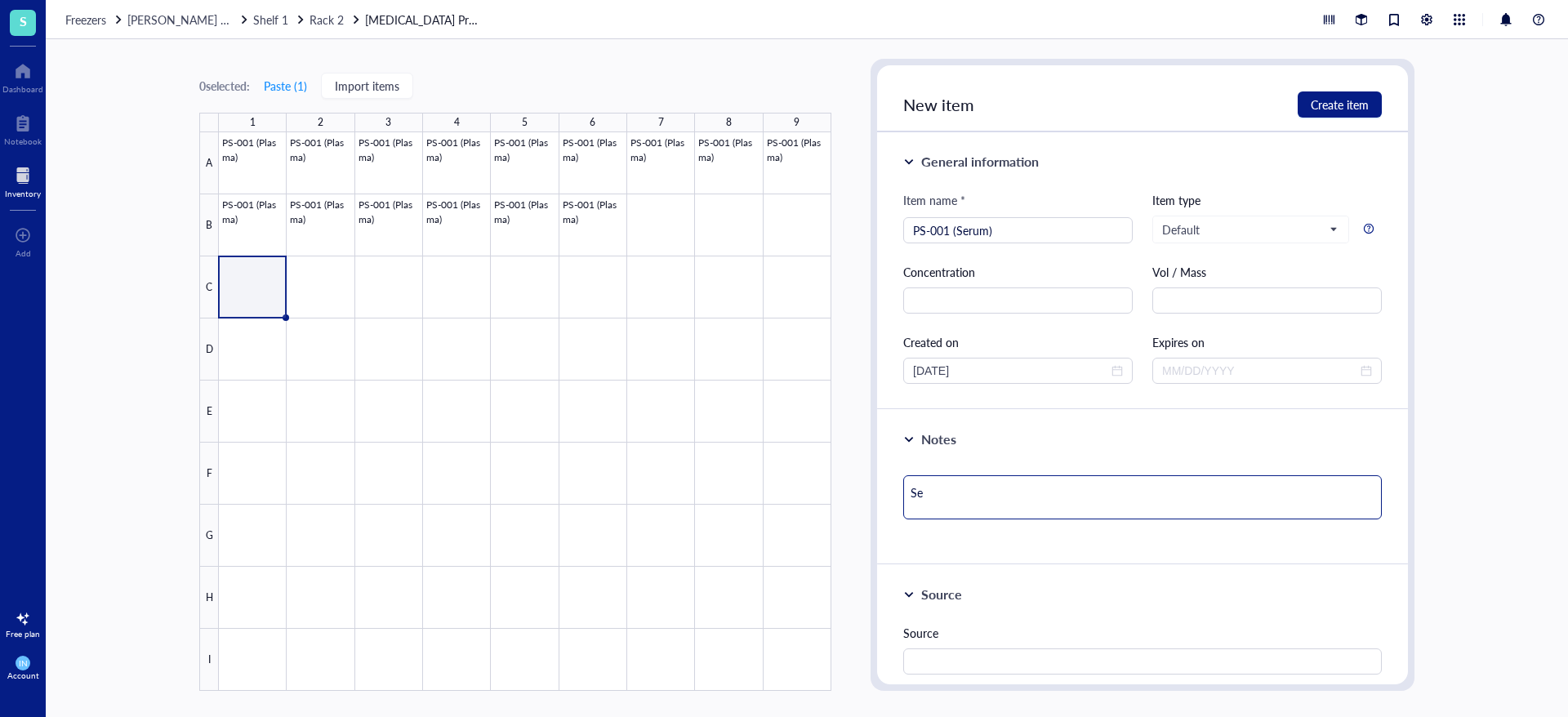
type textarea "Ser"
type textarea "Seru"
type textarea "Serum"
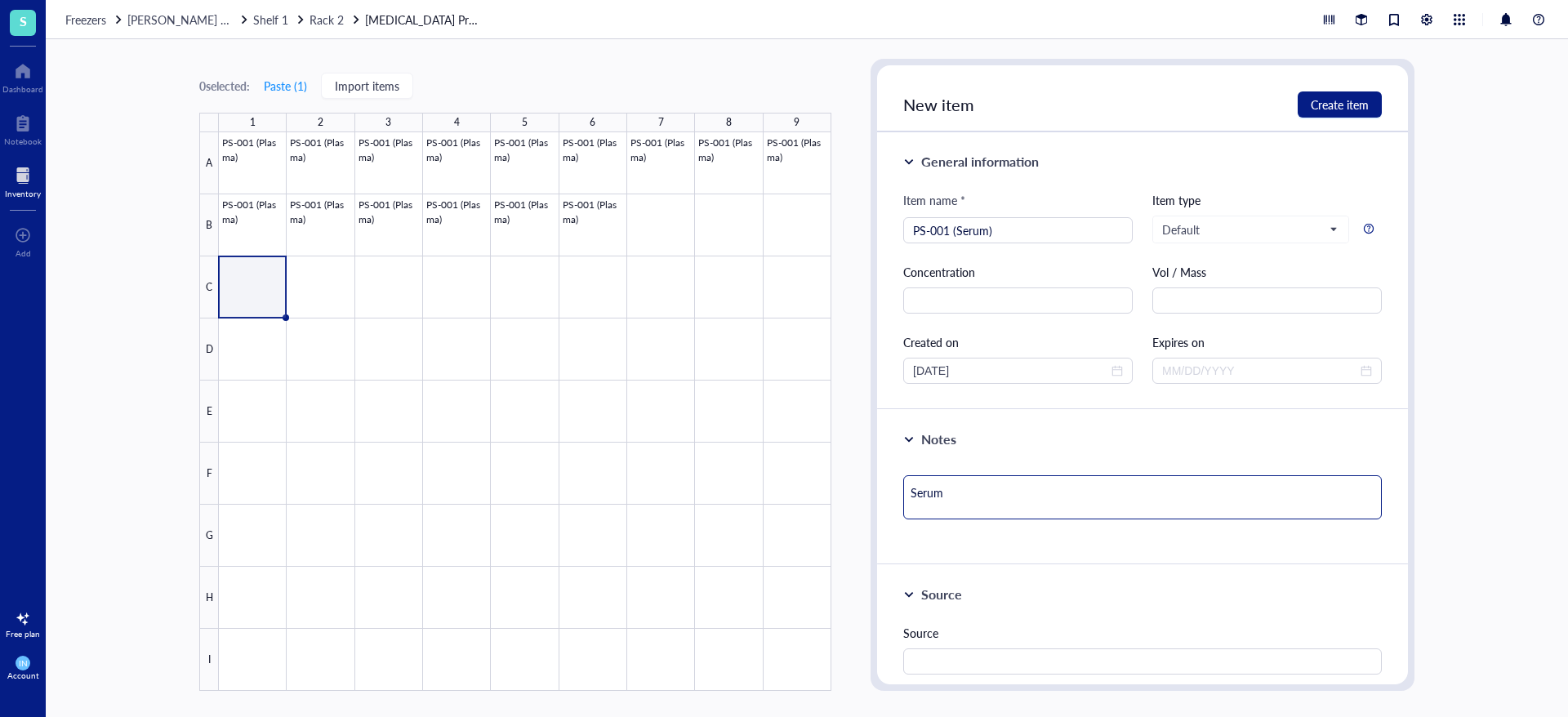
type textarea "Serum"
click at [311, 343] on div at bounding box center [525, 412] width 612 height 559
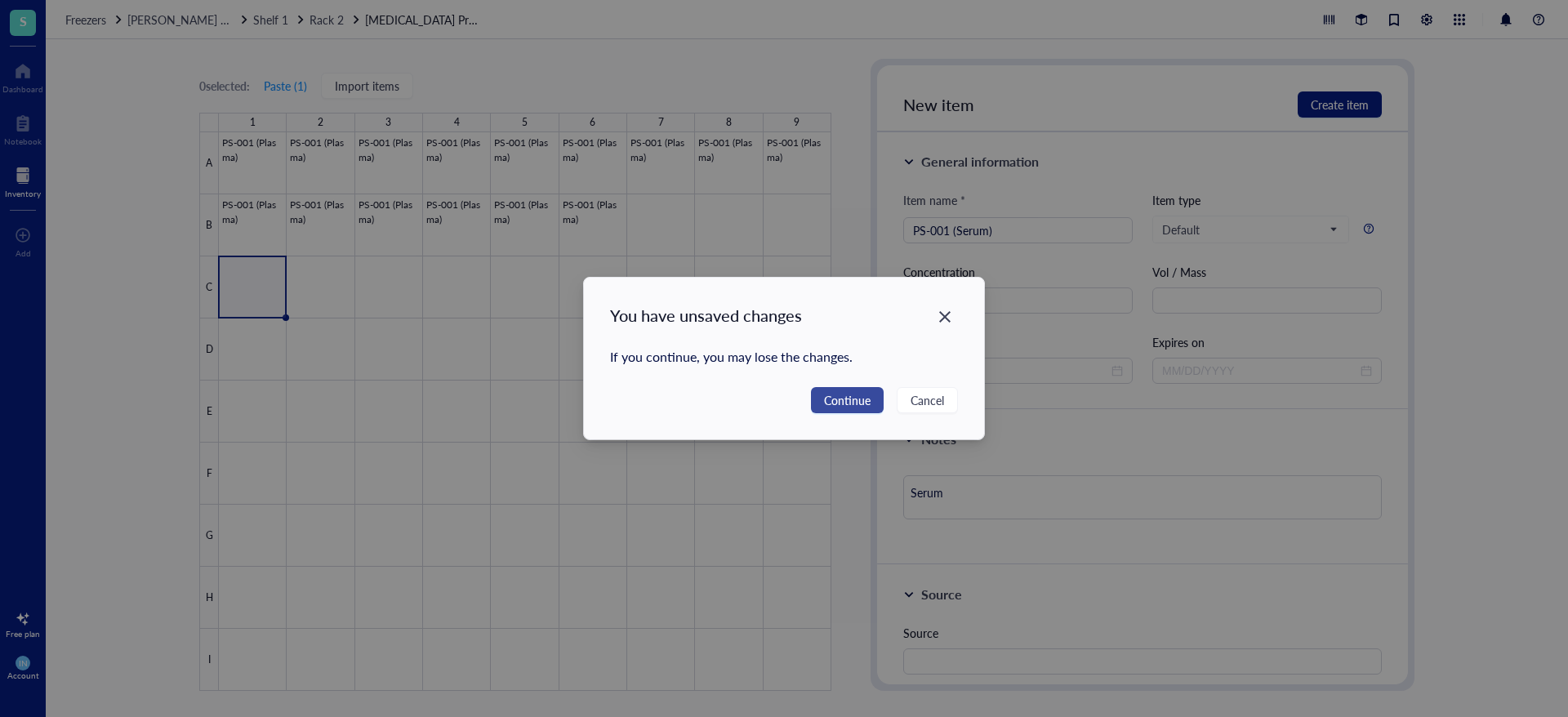
click at [825, 401] on span "Continue" at bounding box center [847, 401] width 46 height 18
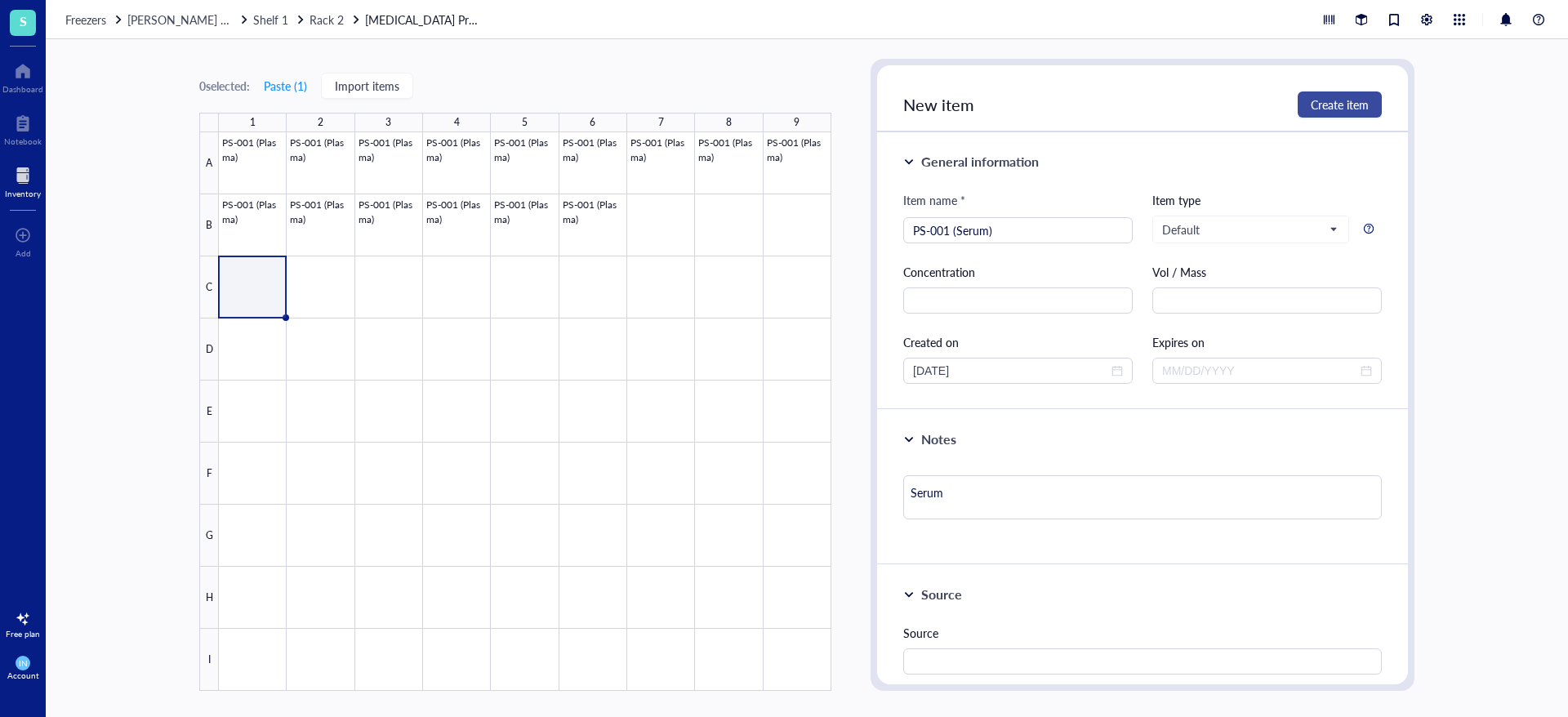
click at [1332, 102] on span "Create item" at bounding box center [1340, 105] width 58 height 13
type textarea "Keep everyone on the same page…"
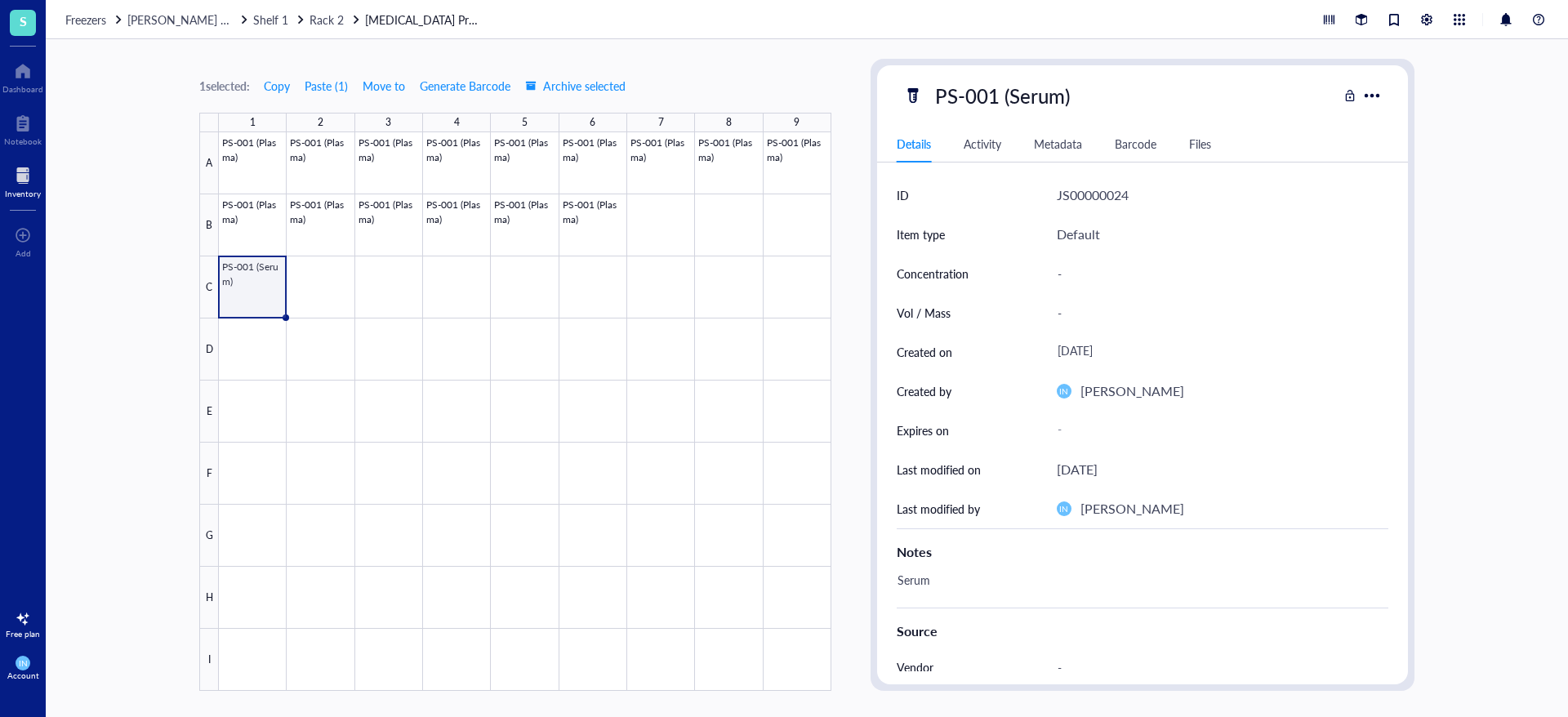
click at [293, 303] on div at bounding box center [525, 412] width 612 height 559
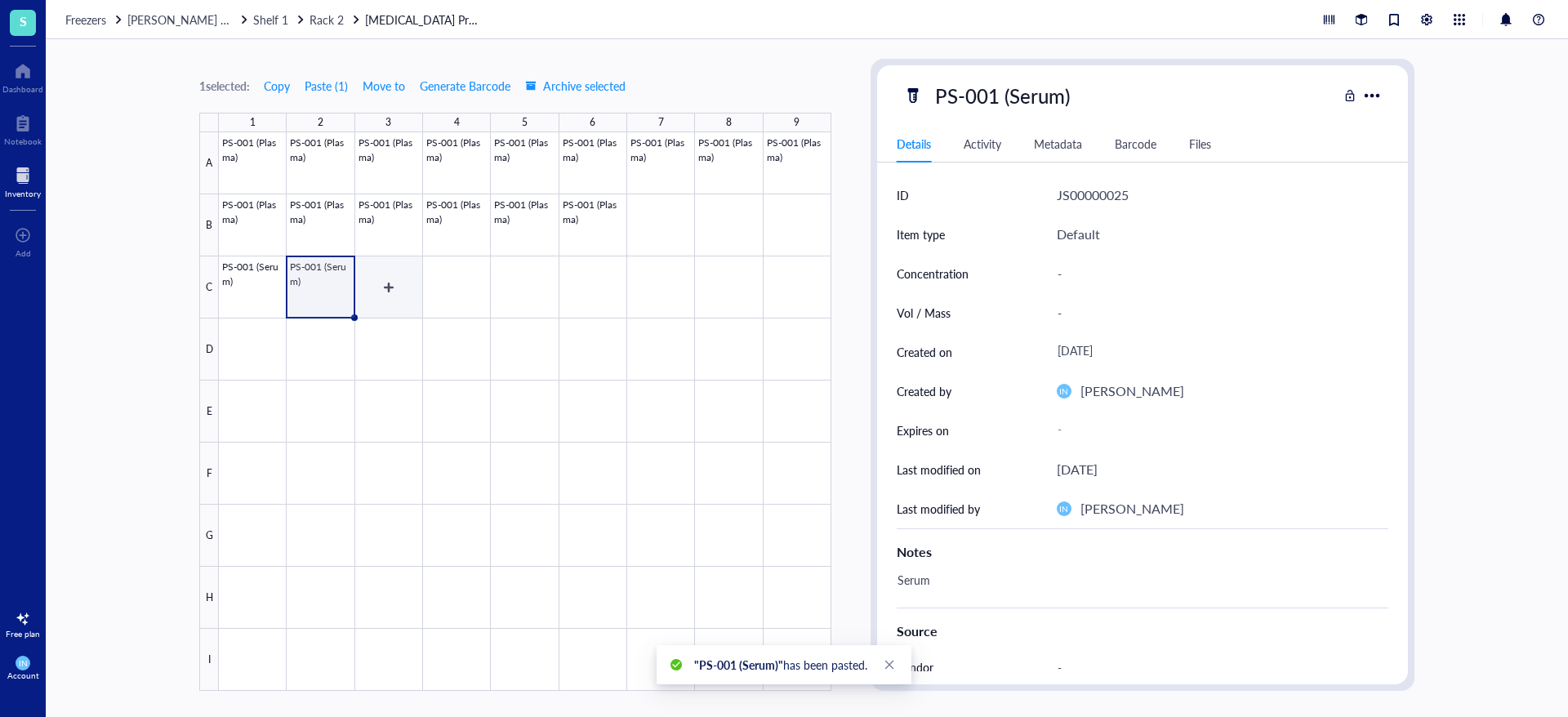
click at [372, 287] on div at bounding box center [525, 412] width 612 height 559
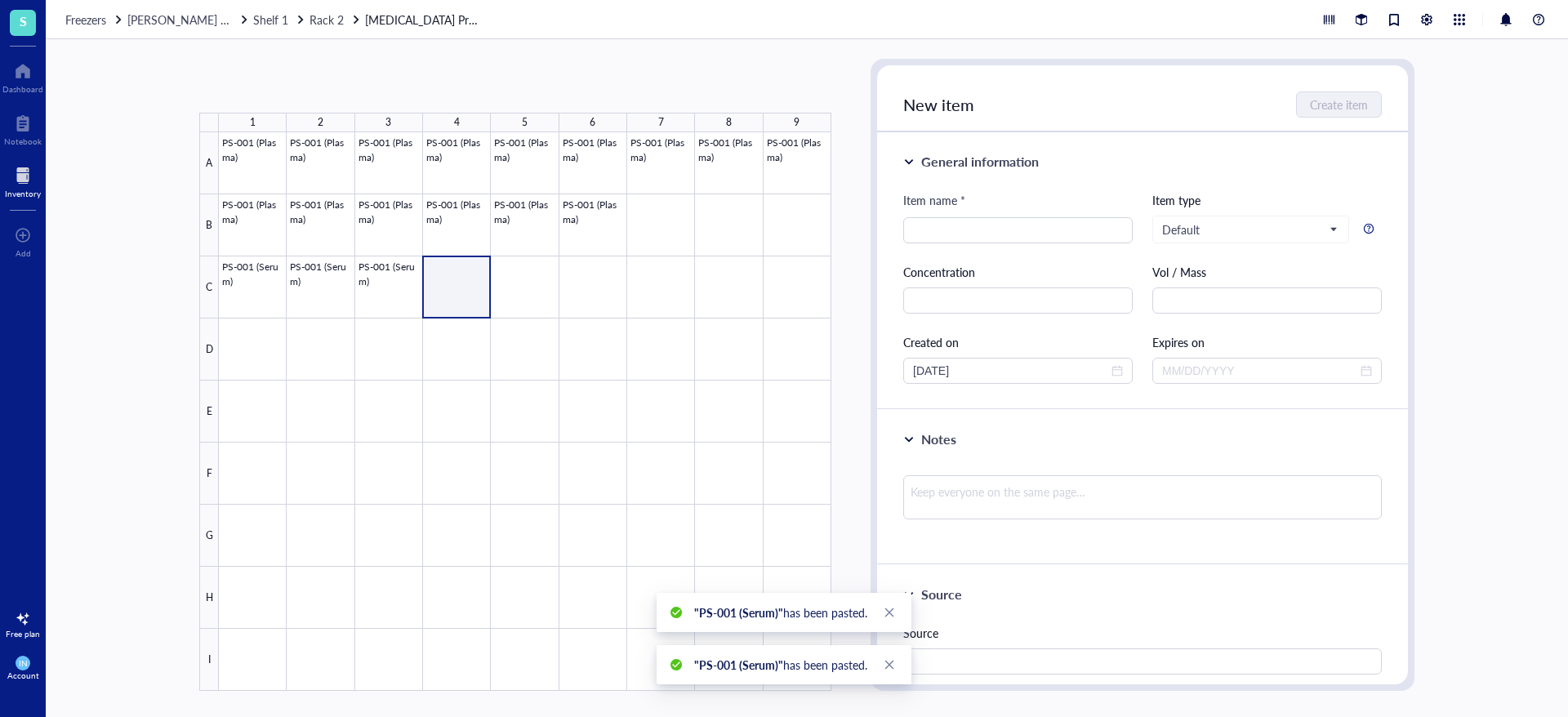
click at [480, 296] on div at bounding box center [525, 412] width 612 height 559
click at [548, 267] on div at bounding box center [525, 412] width 612 height 559
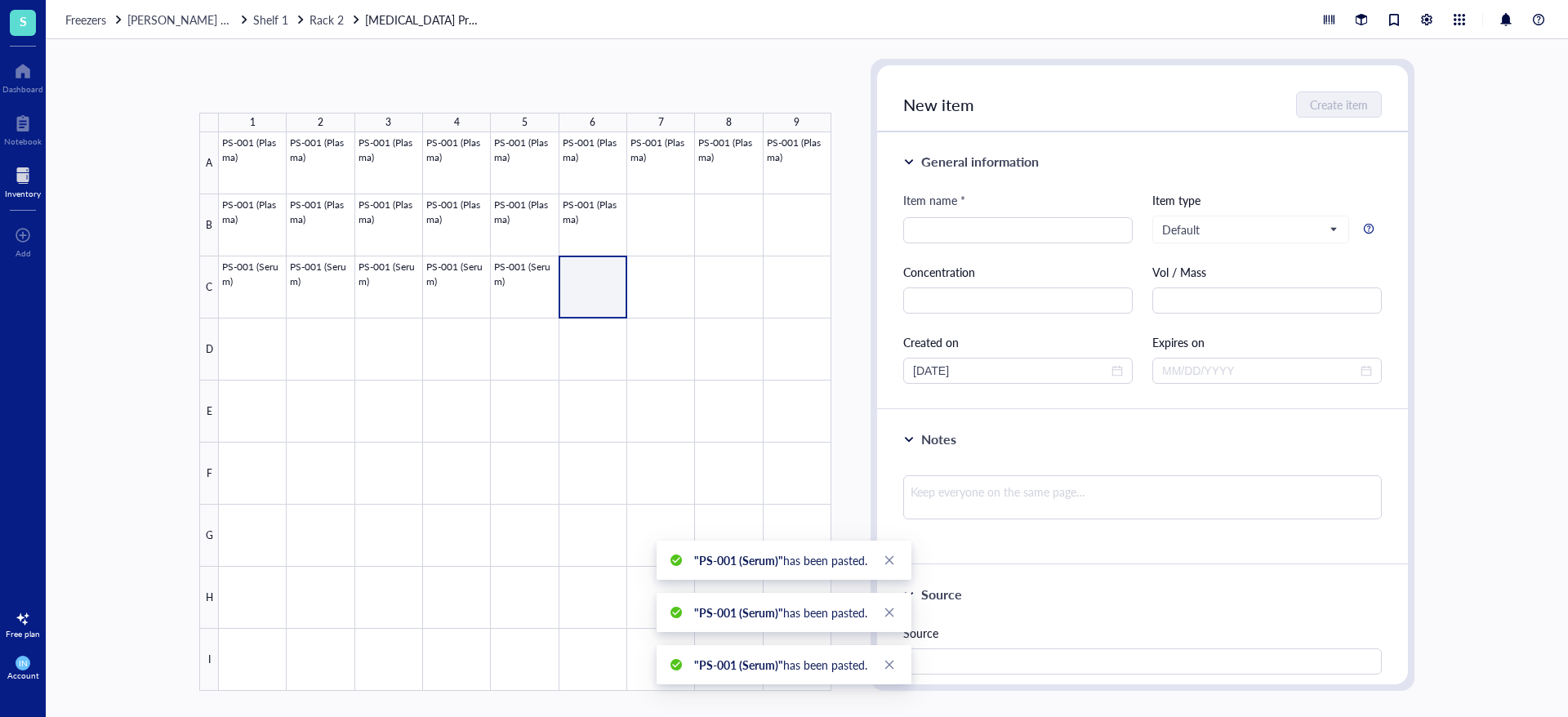
click at [615, 305] on div at bounding box center [525, 412] width 612 height 559
click at [671, 307] on div at bounding box center [525, 412] width 612 height 559
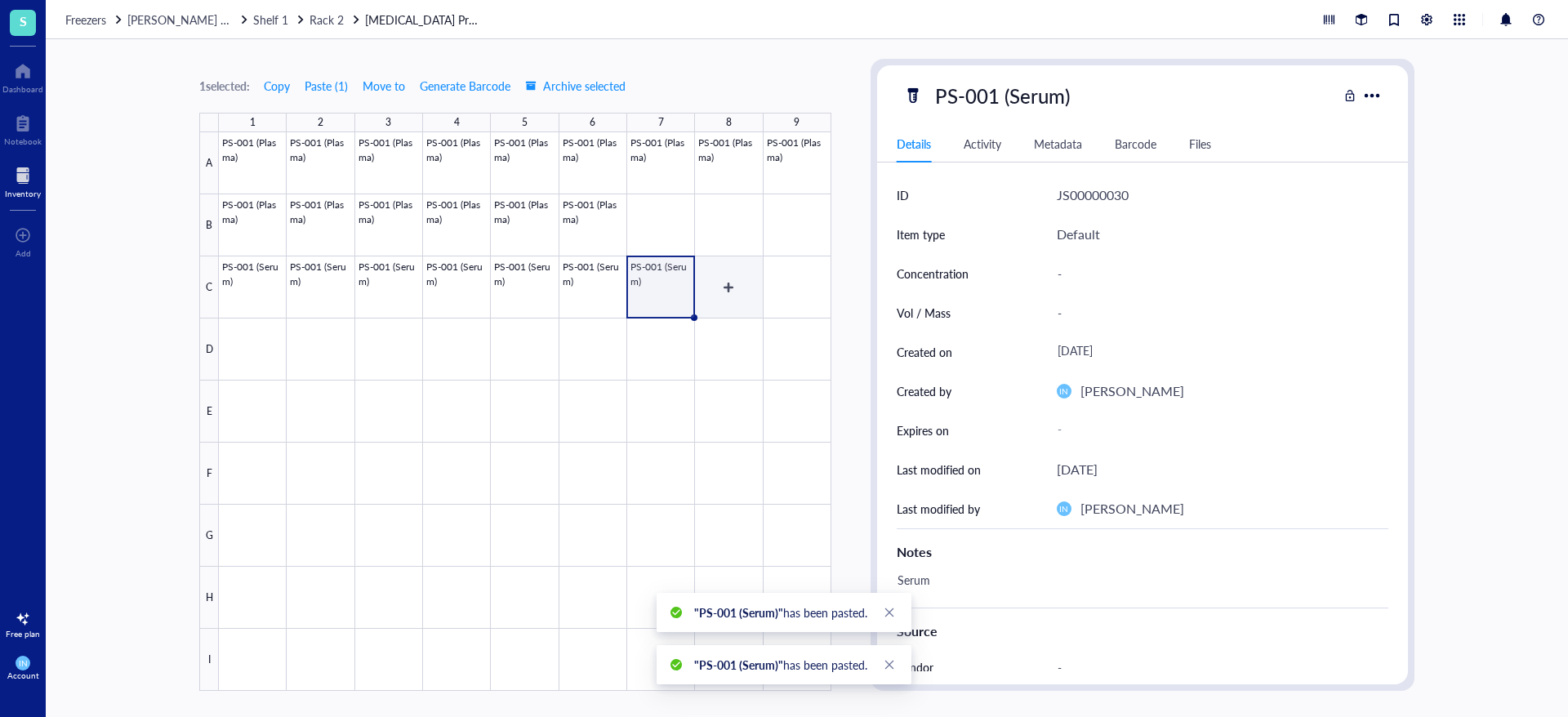
click at [733, 298] on div at bounding box center [525, 412] width 612 height 559
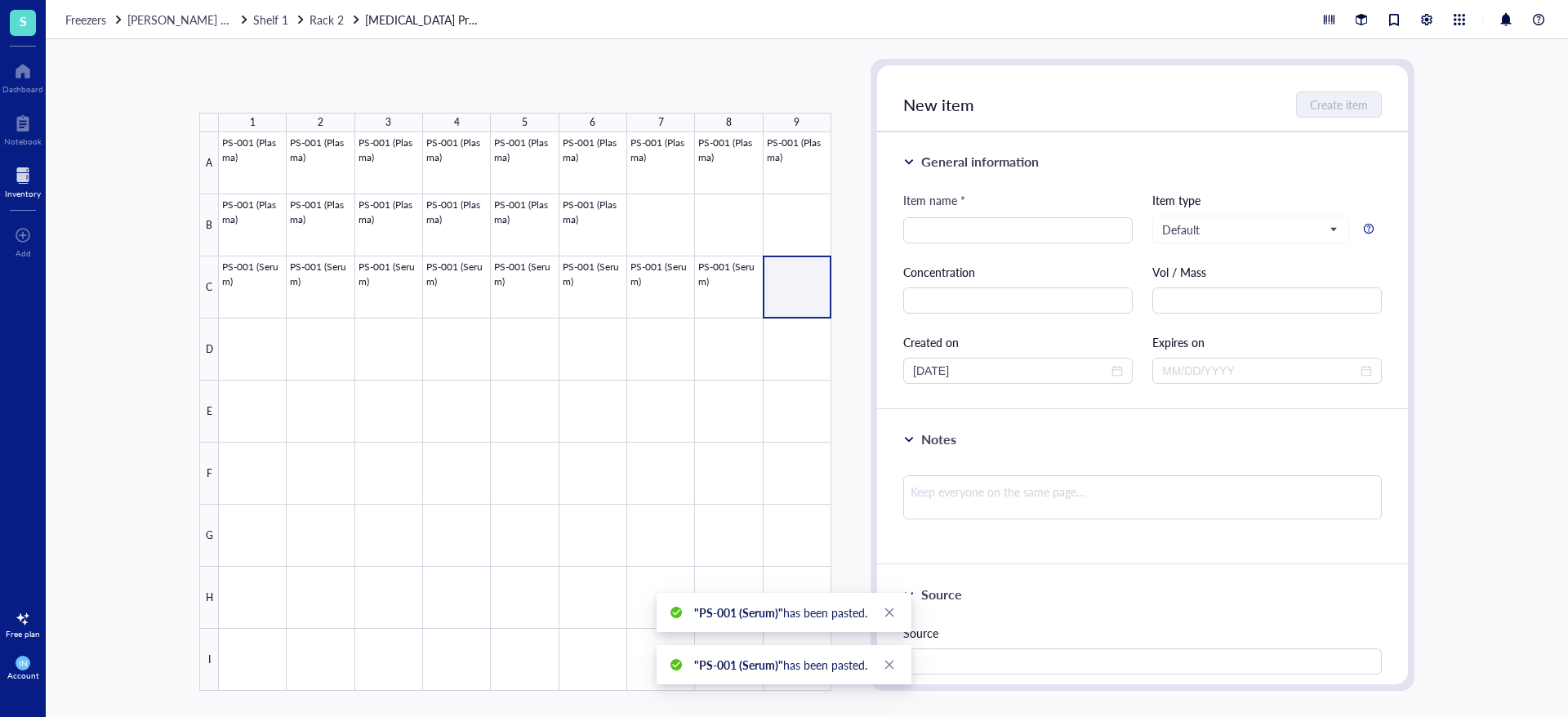
click at [783, 295] on div at bounding box center [525, 412] width 612 height 559
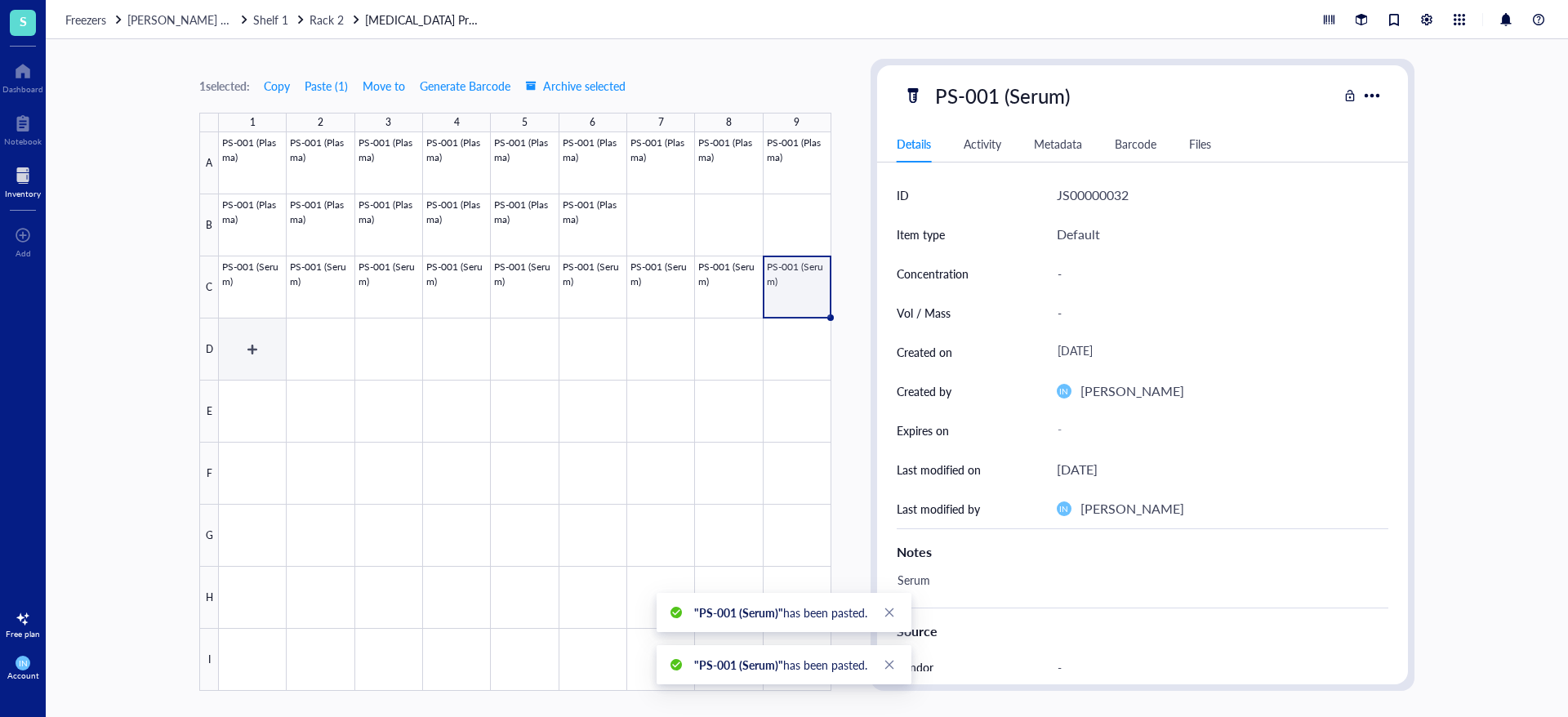
click at [227, 326] on div at bounding box center [525, 412] width 612 height 559
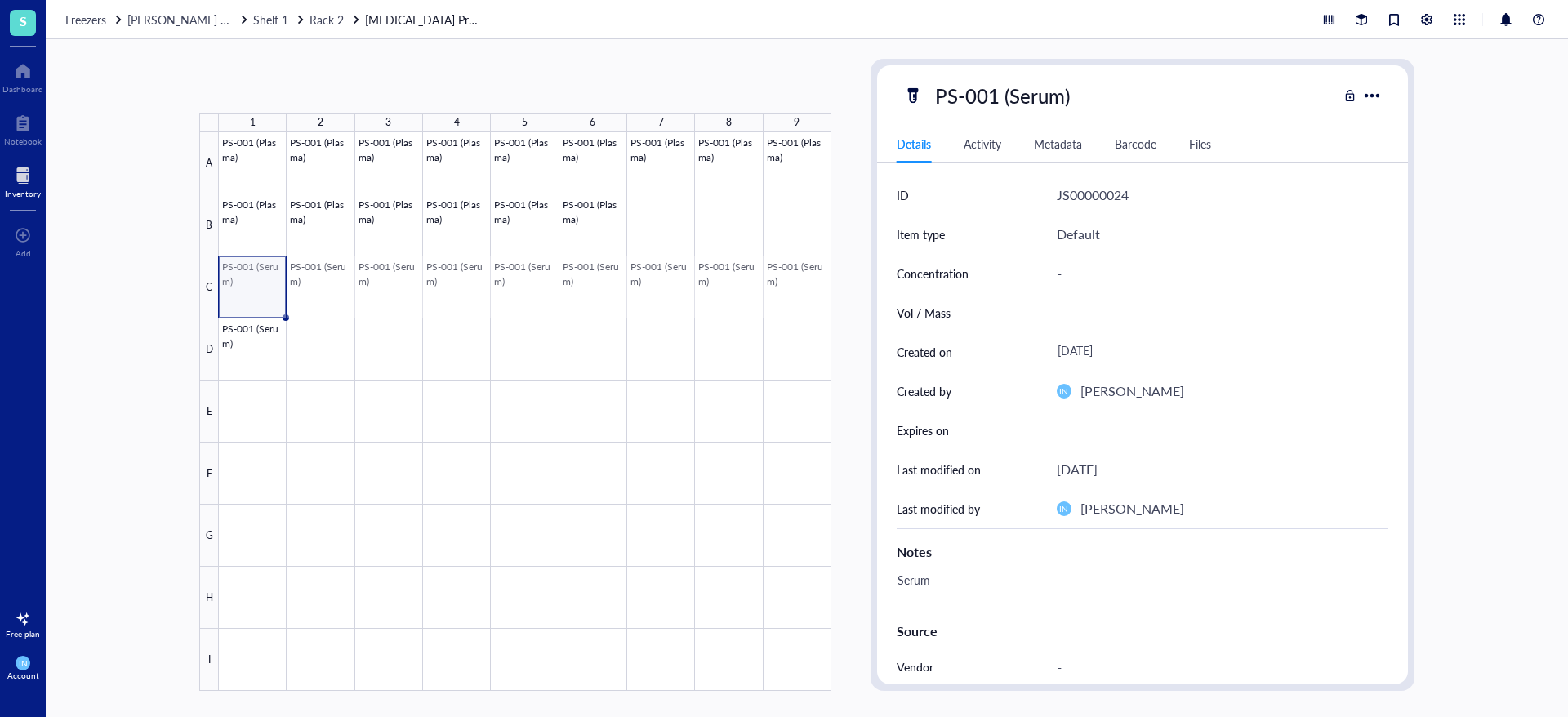
drag, startPoint x: 241, startPoint y: 288, endPoint x: 776, endPoint y: 295, distance: 535.0
click at [776, 295] on div at bounding box center [525, 412] width 612 height 559
click at [1378, 101] on div at bounding box center [1371, 95] width 24 height 24
click at [998, 152] on div "Activity" at bounding box center [982, 144] width 38 height 18
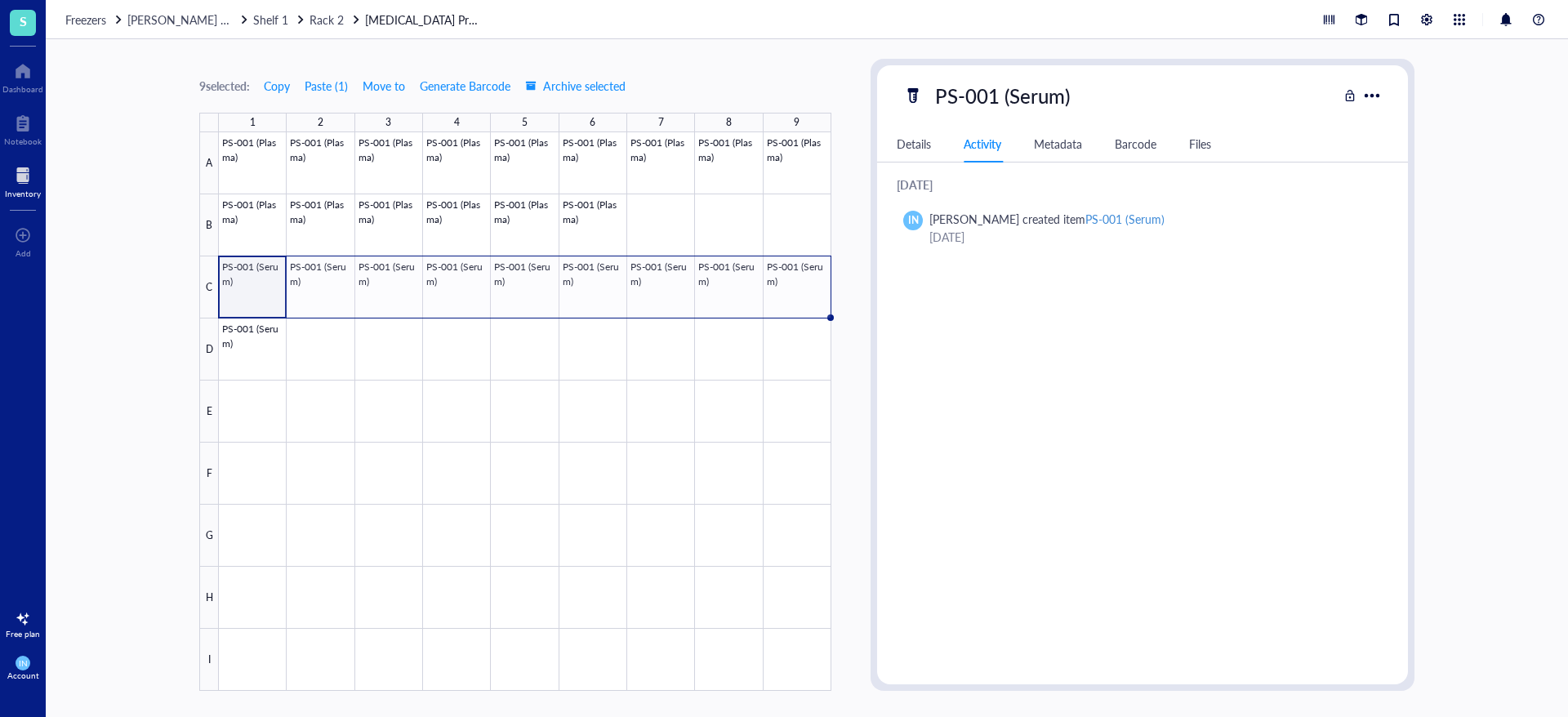
click at [1113, 140] on div "Details Activity Metadata Barcode Files" at bounding box center [1142, 144] width 531 height 37
click at [1121, 144] on div "Barcode" at bounding box center [1135, 144] width 42 height 18
click at [1218, 139] on div "Details Activity Metadata Barcode Files" at bounding box center [1142, 144] width 531 height 37
click at [1202, 146] on div "Files" at bounding box center [1200, 144] width 22 height 18
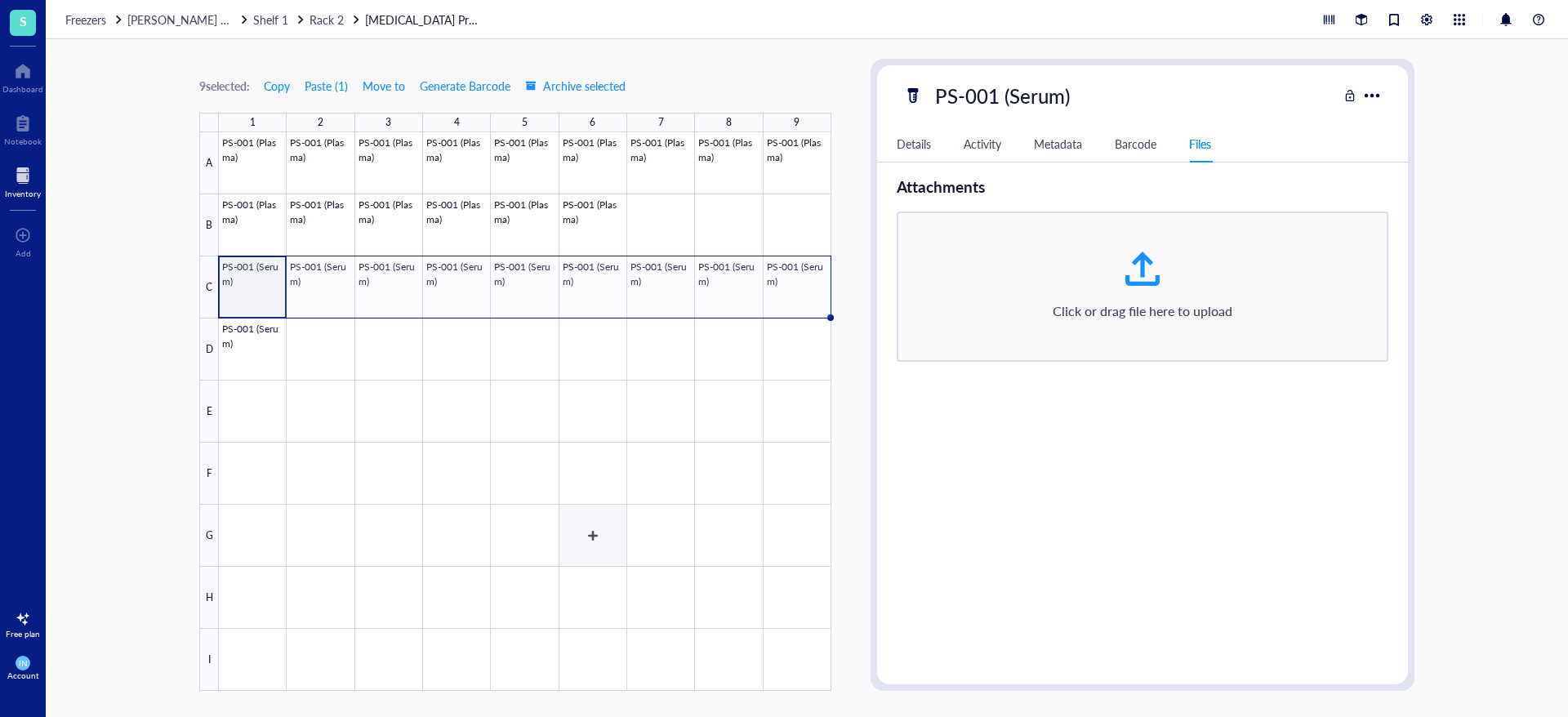
click at [604, 531] on div at bounding box center [525, 412] width 612 height 559
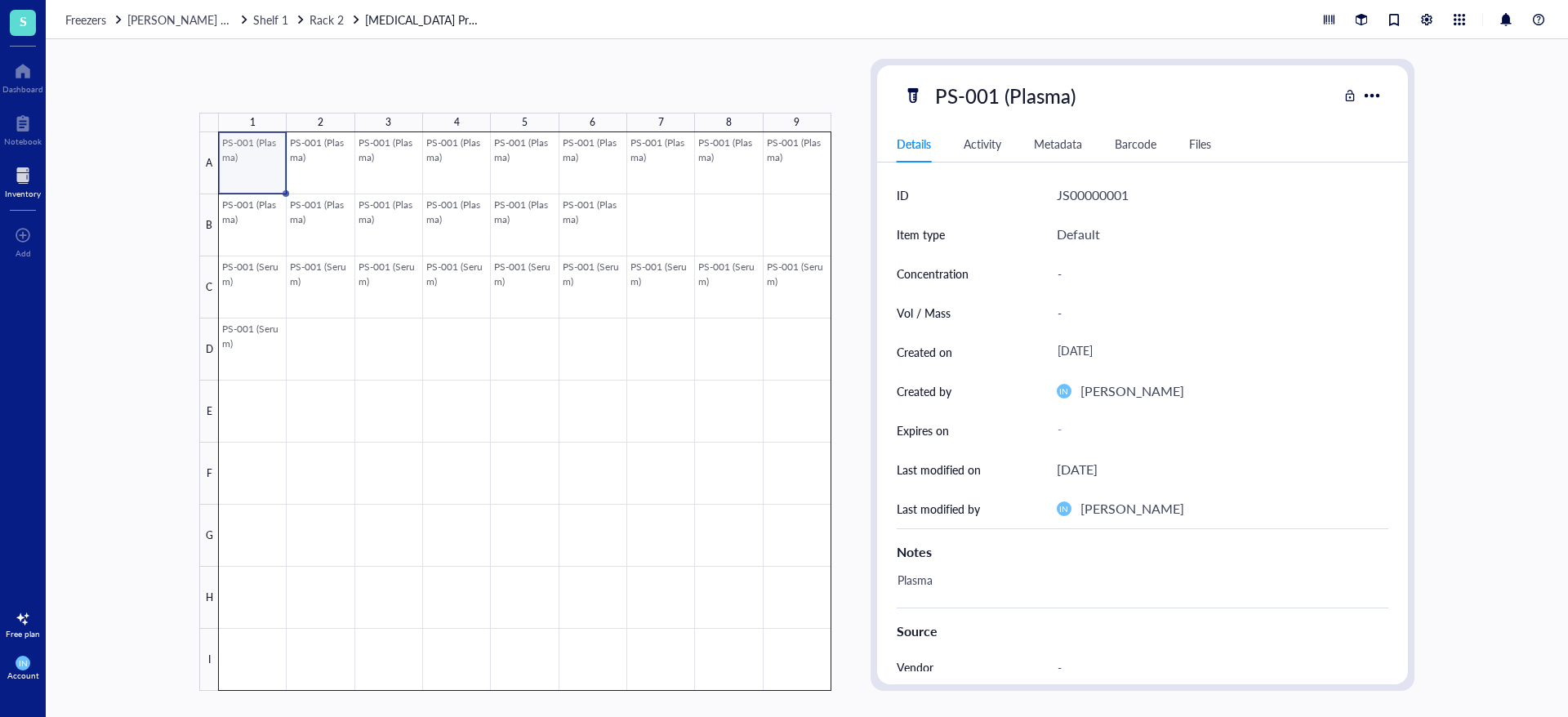
drag, startPoint x: 255, startPoint y: 165, endPoint x: 787, endPoint y: 660, distance: 726.7
click at [787, 660] on div at bounding box center [525, 412] width 612 height 559
click at [632, 479] on div at bounding box center [525, 412] width 612 height 559
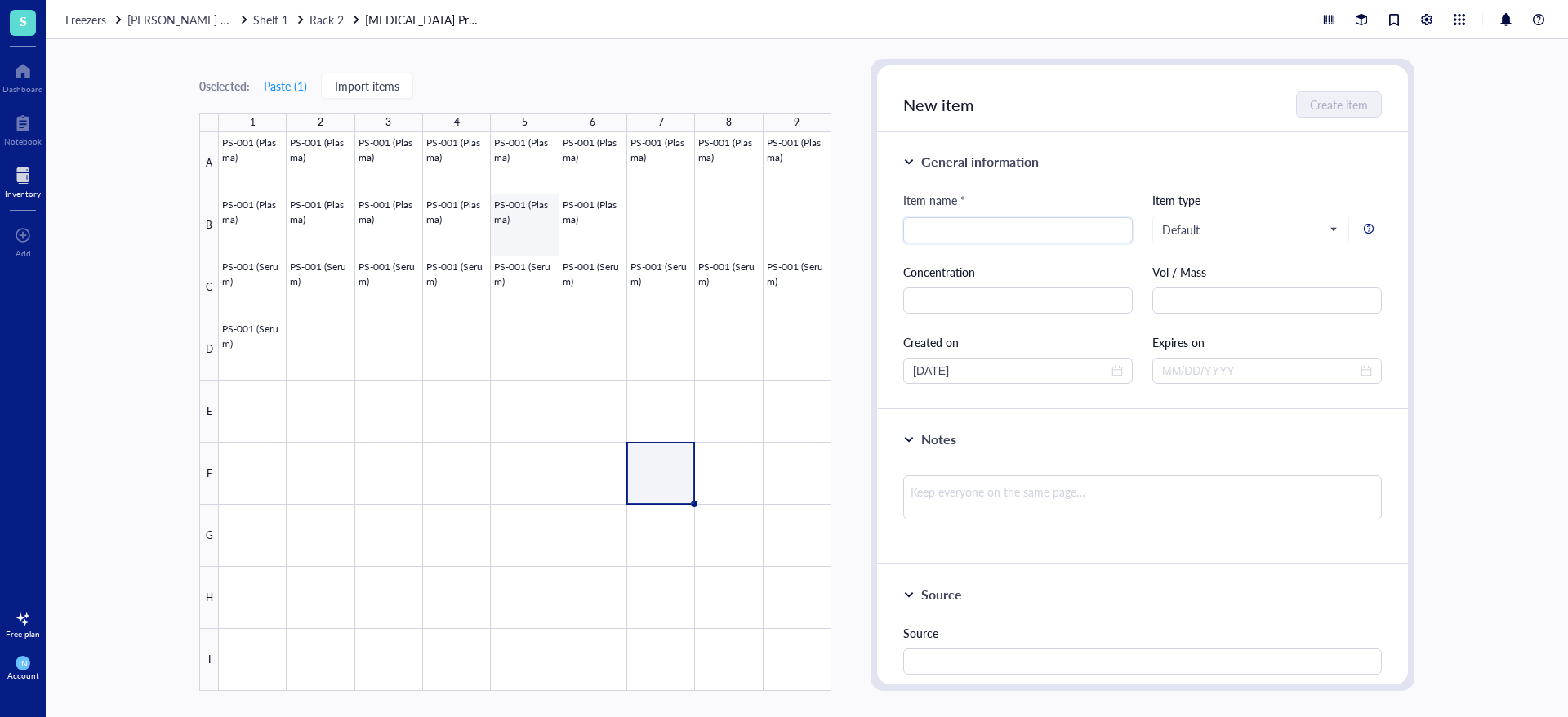
click at [504, 227] on div at bounding box center [525, 412] width 612 height 559
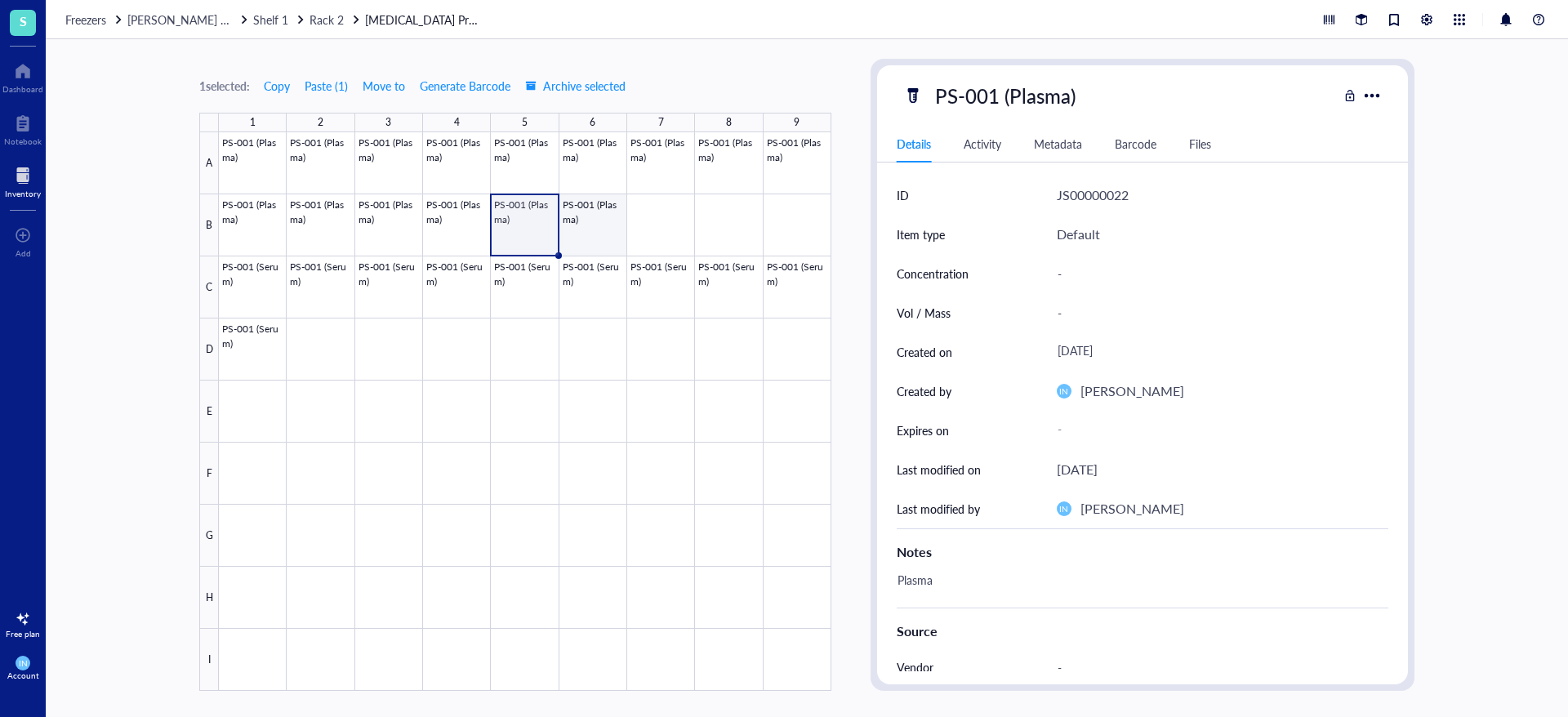
click at [587, 215] on div at bounding box center [525, 412] width 612 height 559
click at [253, 162] on div at bounding box center [525, 412] width 612 height 559
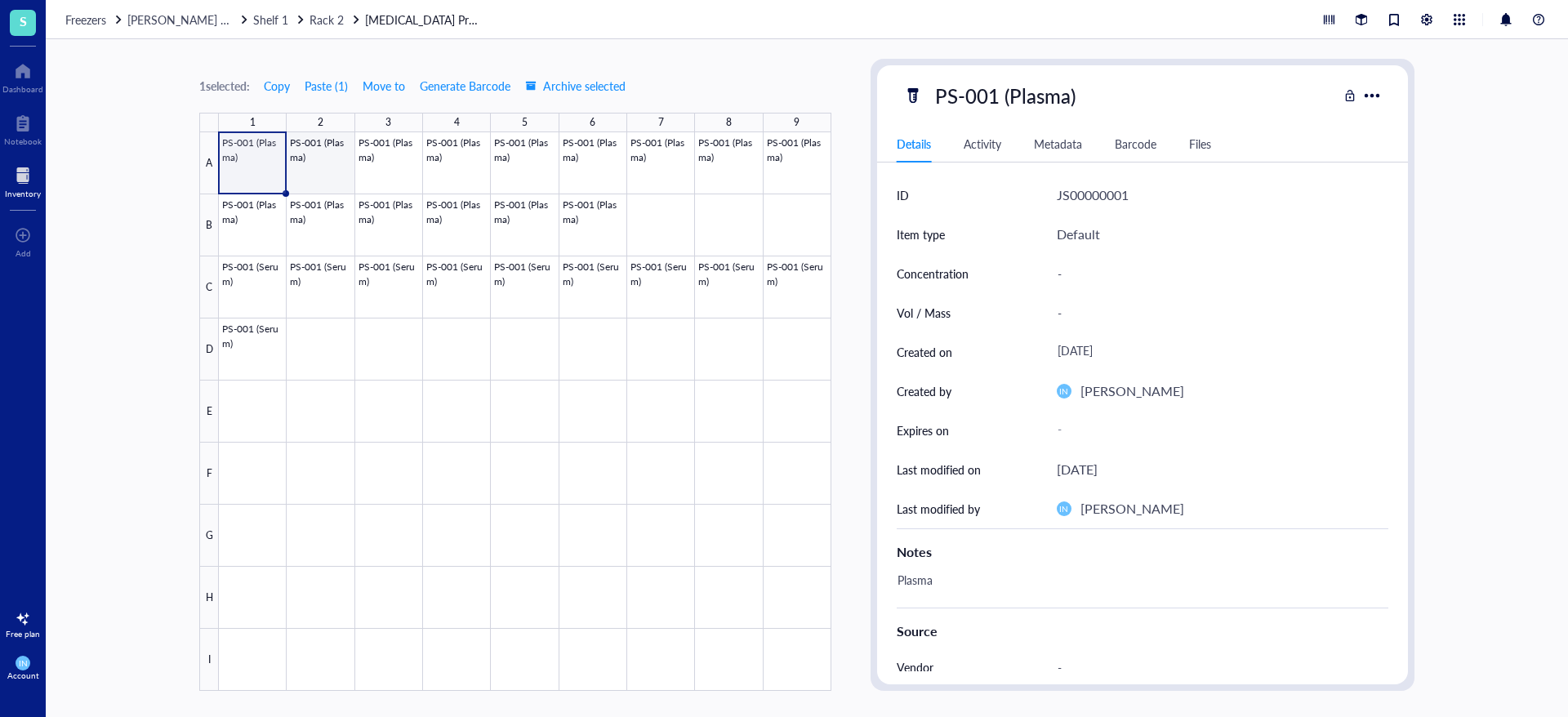
click at [339, 163] on div at bounding box center [525, 412] width 612 height 559
click at [394, 161] on div at bounding box center [525, 412] width 612 height 559
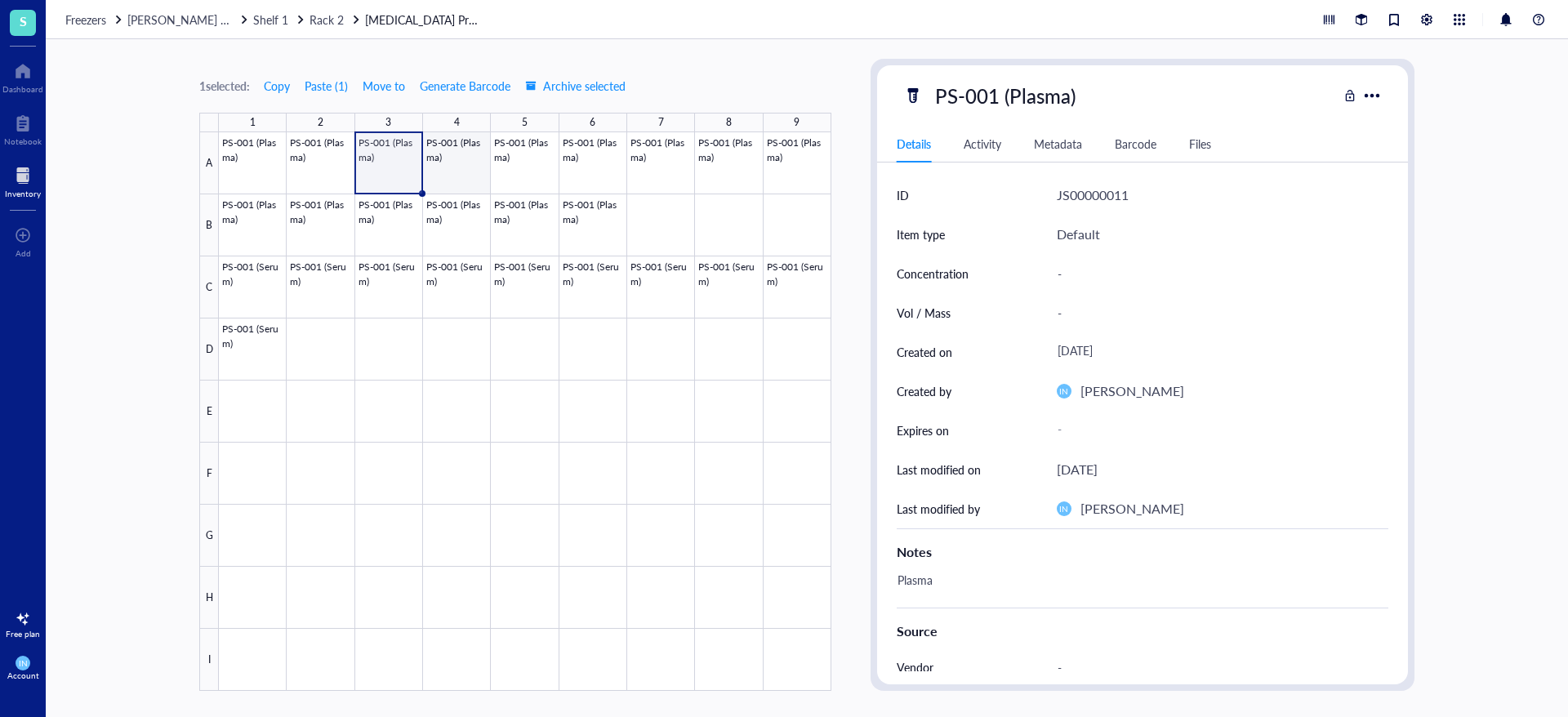
click at [447, 163] on div at bounding box center [525, 412] width 612 height 559
click at [509, 163] on div at bounding box center [525, 412] width 612 height 559
click at [1116, 182] on div "JS00000013" at bounding box center [1222, 195] width 331 height 40
click at [1107, 194] on div "JS00000013" at bounding box center [1092, 195] width 72 height 21
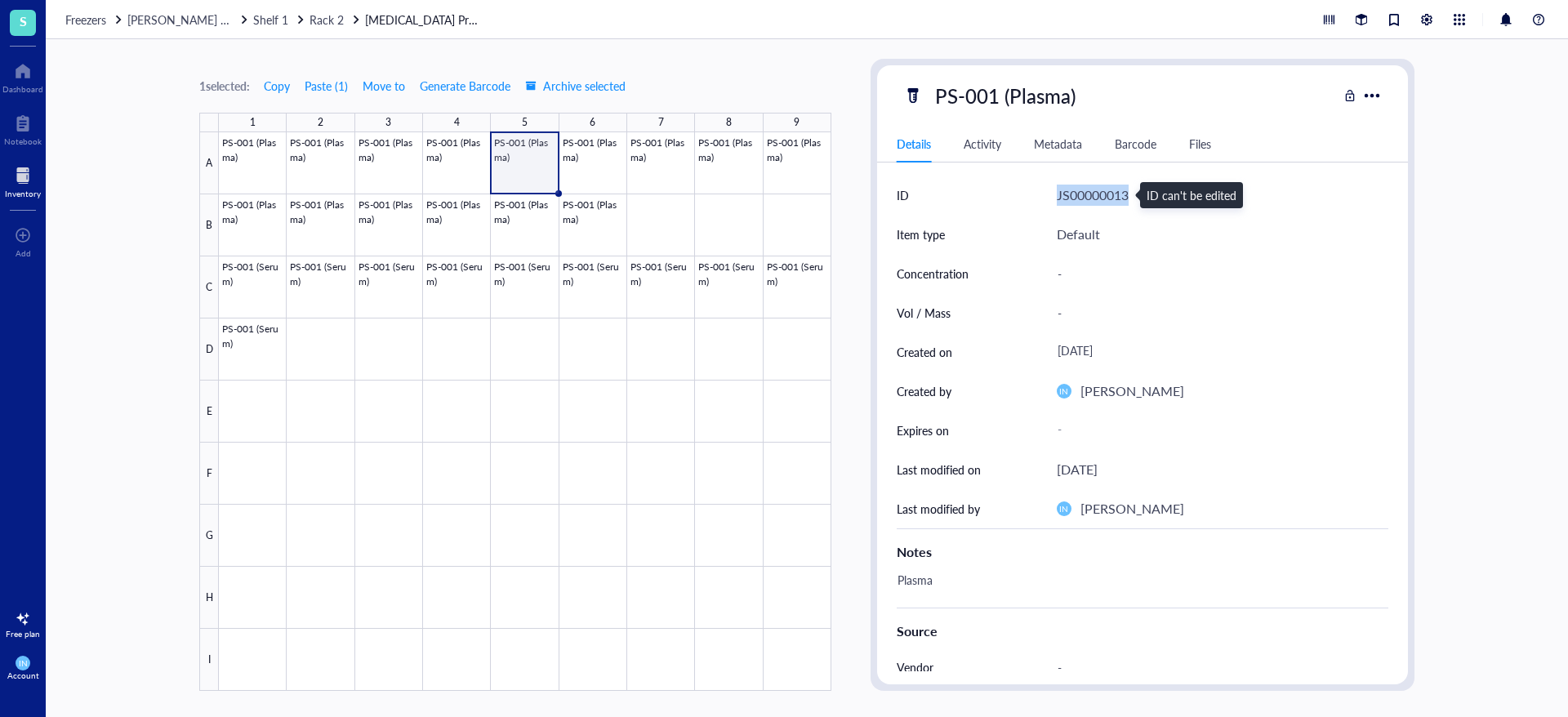
click at [1107, 194] on div "JS00000013" at bounding box center [1092, 195] width 72 height 21
click at [977, 142] on div "Activity" at bounding box center [982, 144] width 38 height 18
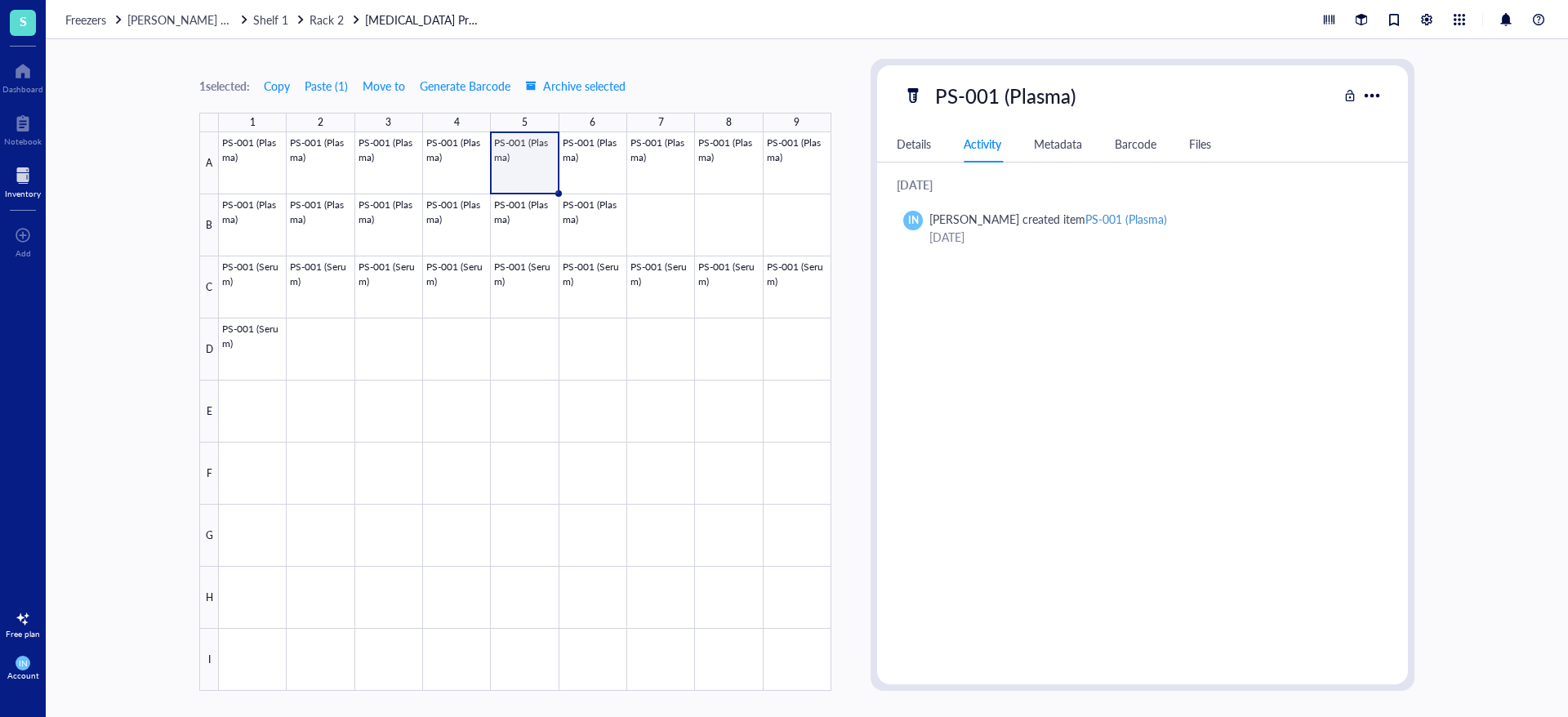
click at [915, 148] on div "Details" at bounding box center [914, 144] width 35 height 18
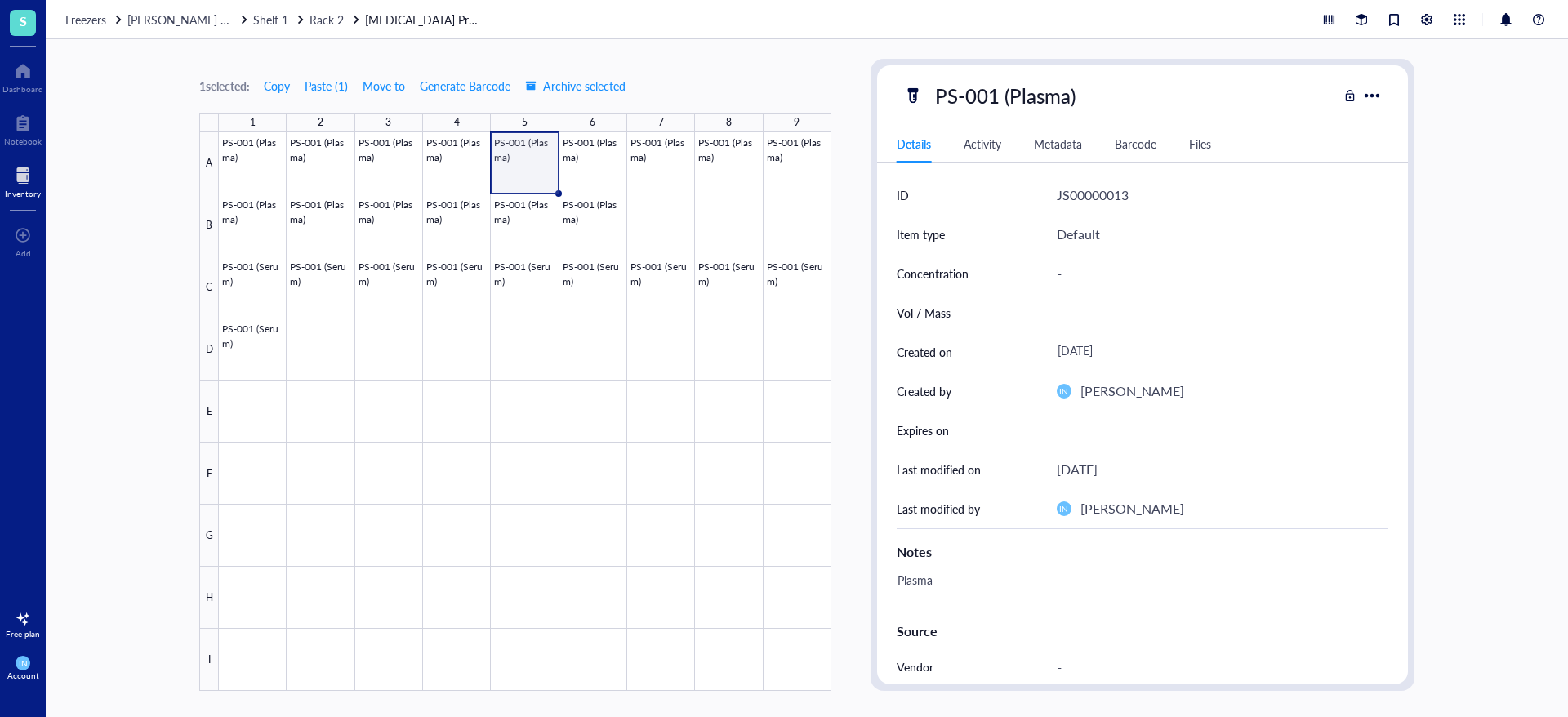
click at [1093, 188] on div "JS00000013" at bounding box center [1092, 195] width 72 height 21
click at [1378, 94] on div at bounding box center [1371, 95] width 24 height 24
click at [274, 176] on div at bounding box center [525, 412] width 612 height 559
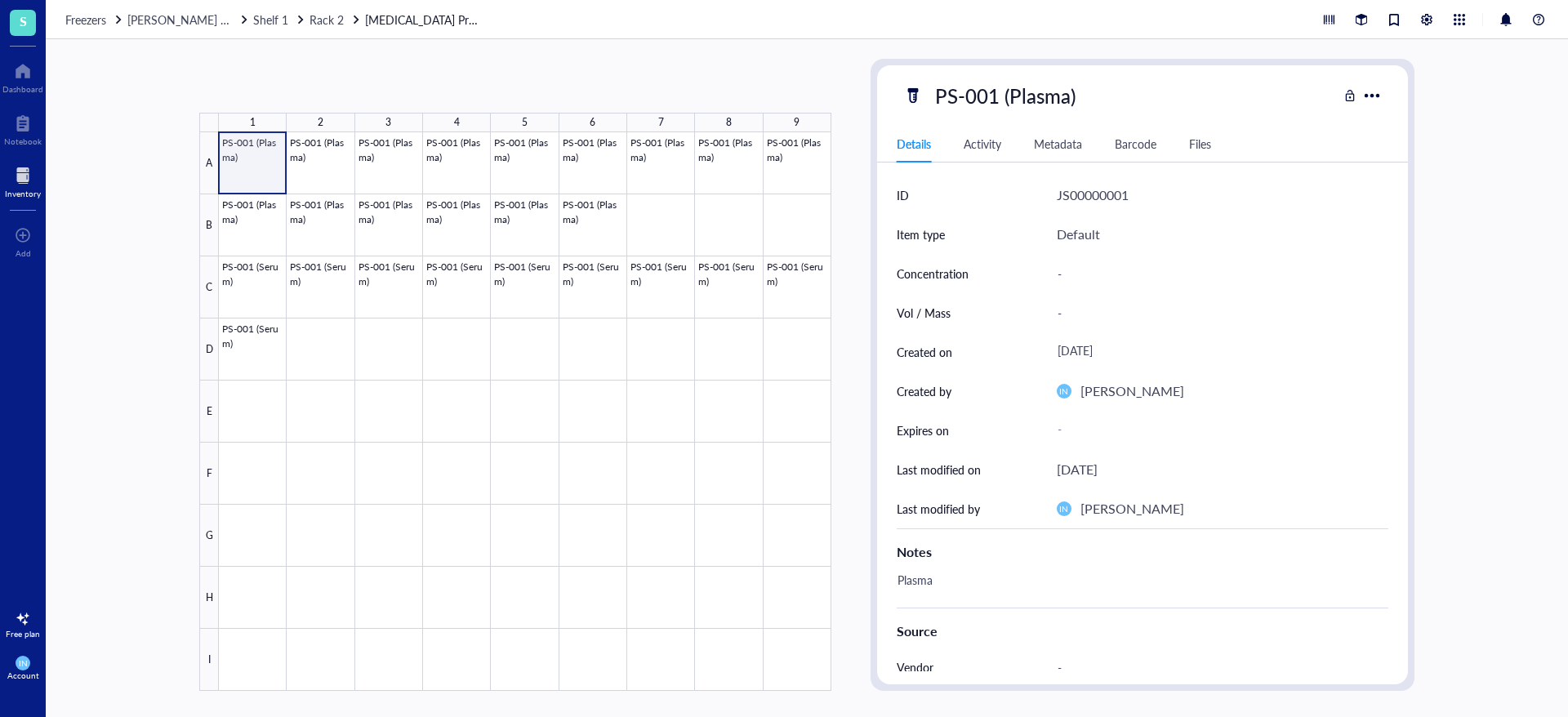
click at [274, 176] on div at bounding box center [525, 412] width 612 height 559
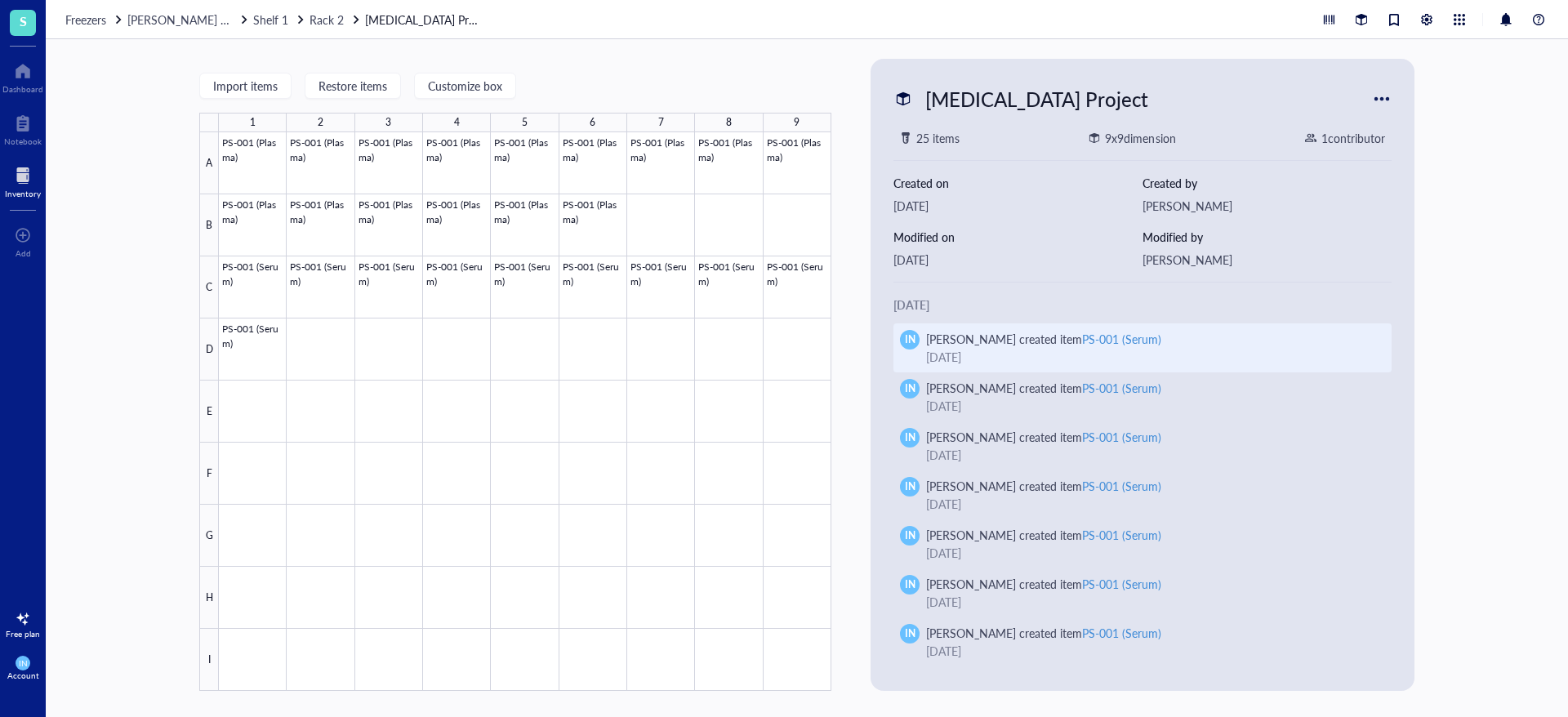
click at [1119, 340] on div "PS-001 (Serum)" at bounding box center [1121, 339] width 79 height 16
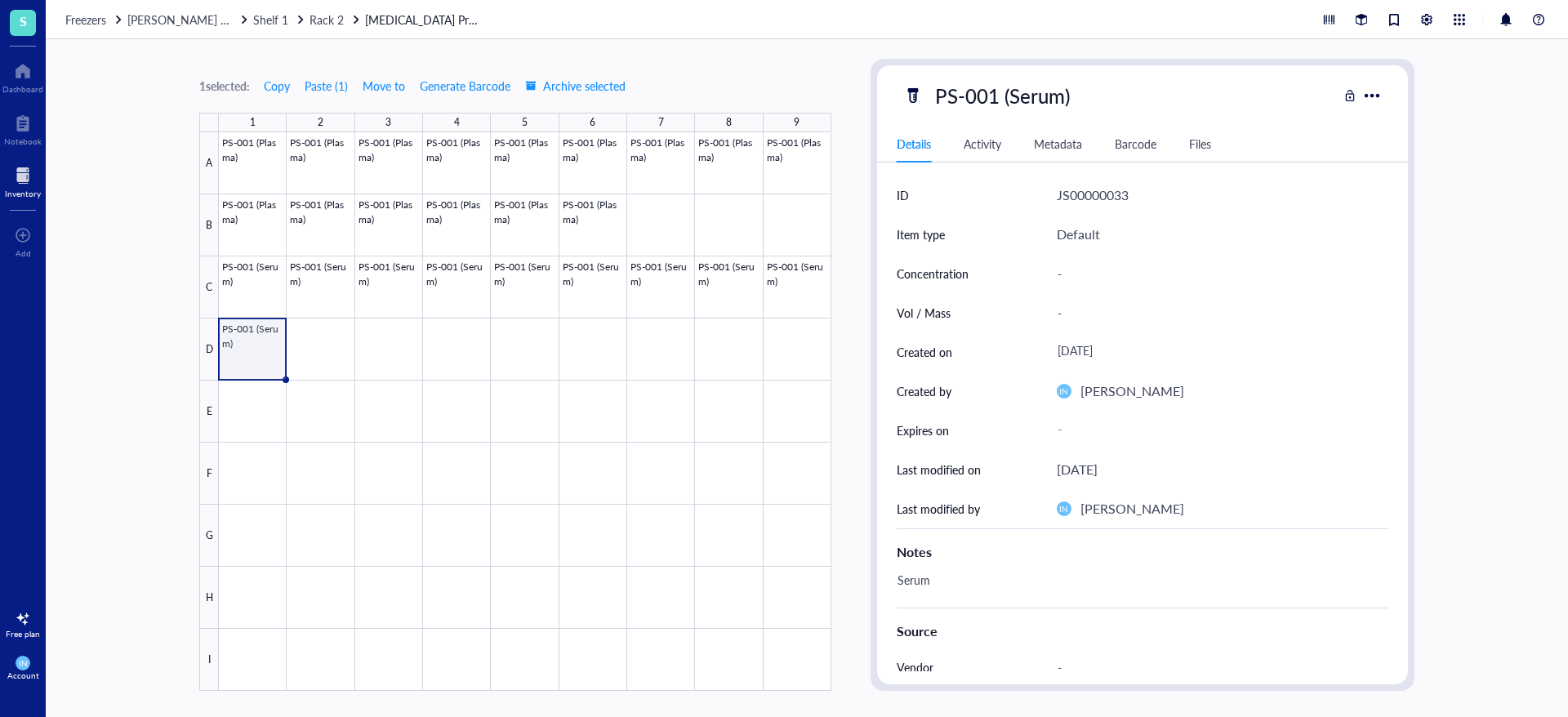
click at [1109, 199] on div "JS00000033" at bounding box center [1092, 195] width 72 height 21
click at [1092, 199] on div "JS00000033" at bounding box center [1092, 195] width 72 height 21
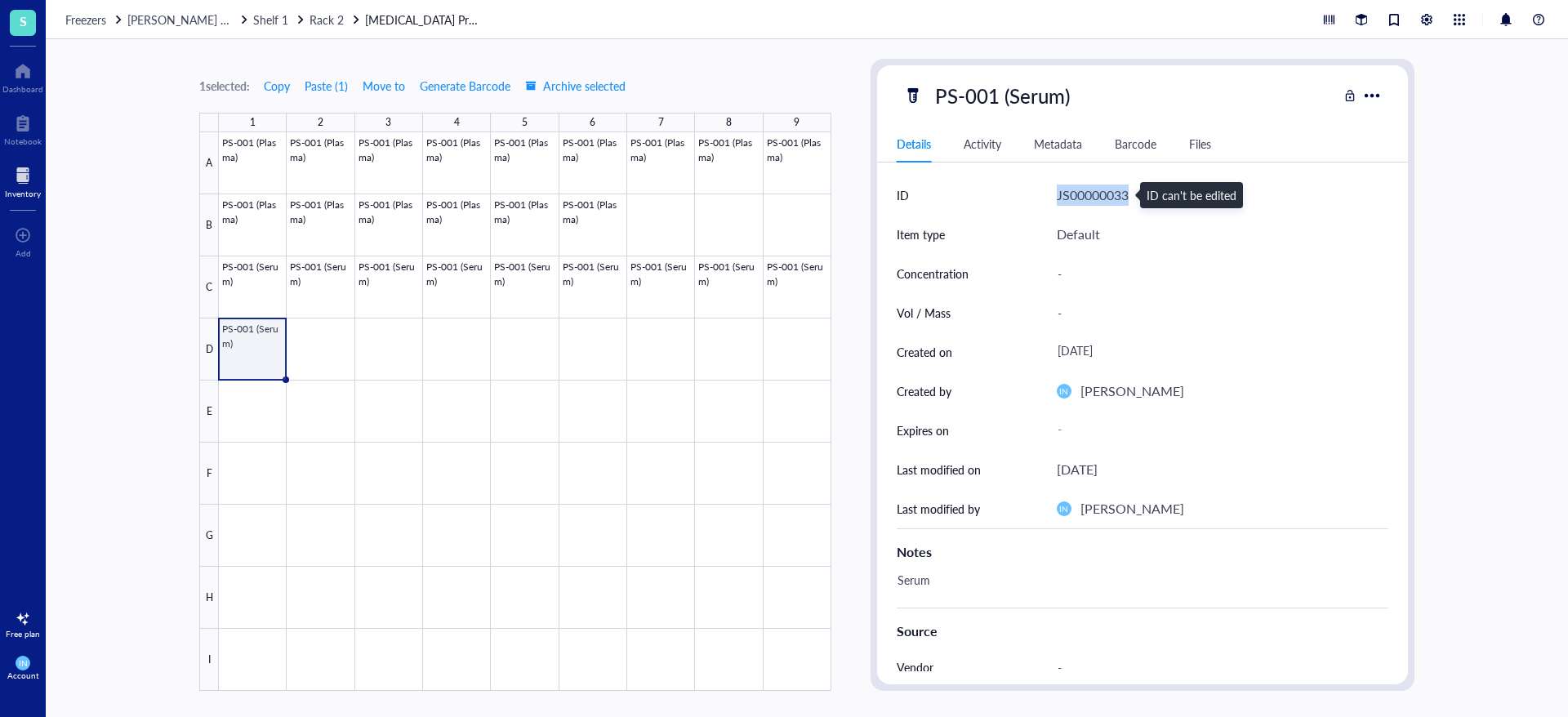
click at [1092, 199] on div "JS00000033" at bounding box center [1092, 195] width 72 height 21
click at [990, 144] on div "Activity" at bounding box center [982, 144] width 38 height 18
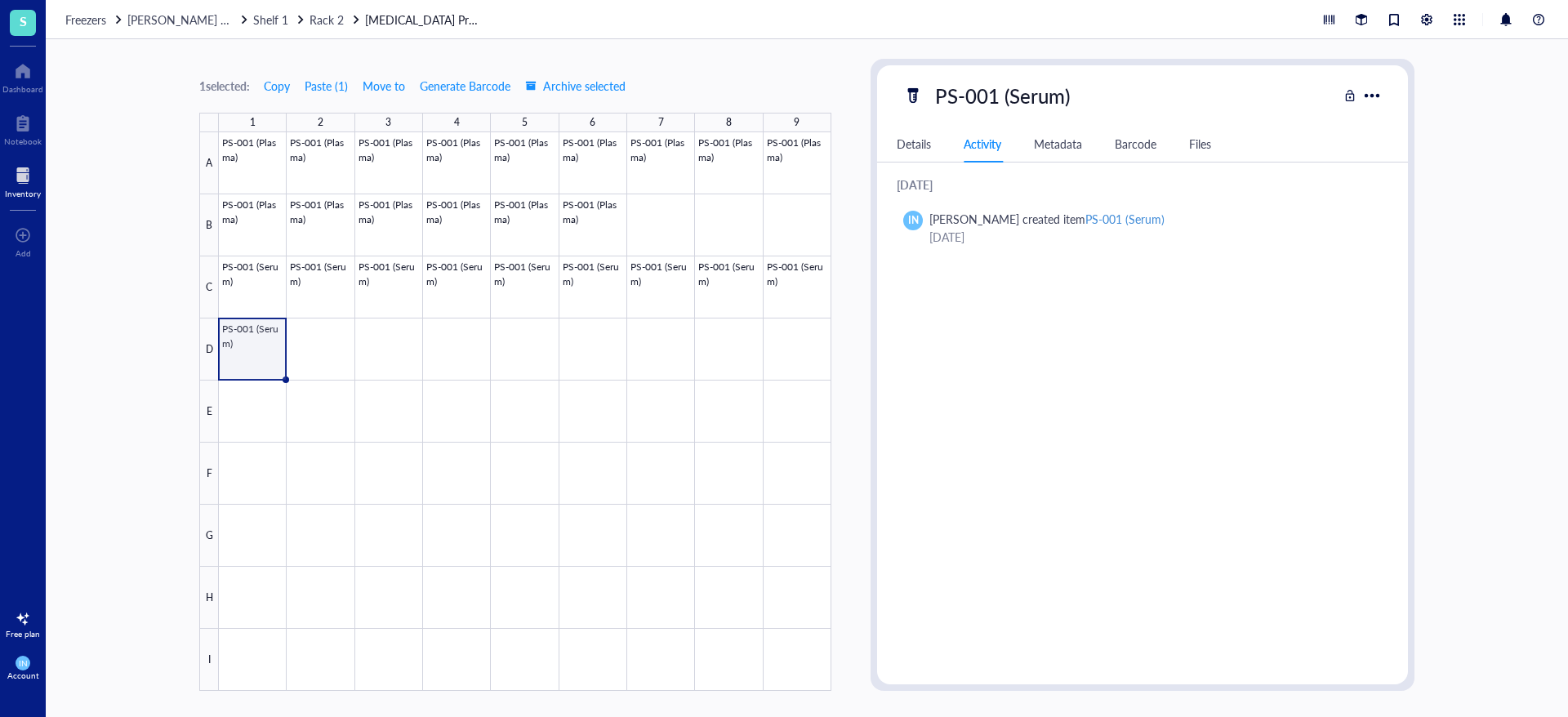
click at [927, 152] on div "Details" at bounding box center [914, 144] width 35 height 18
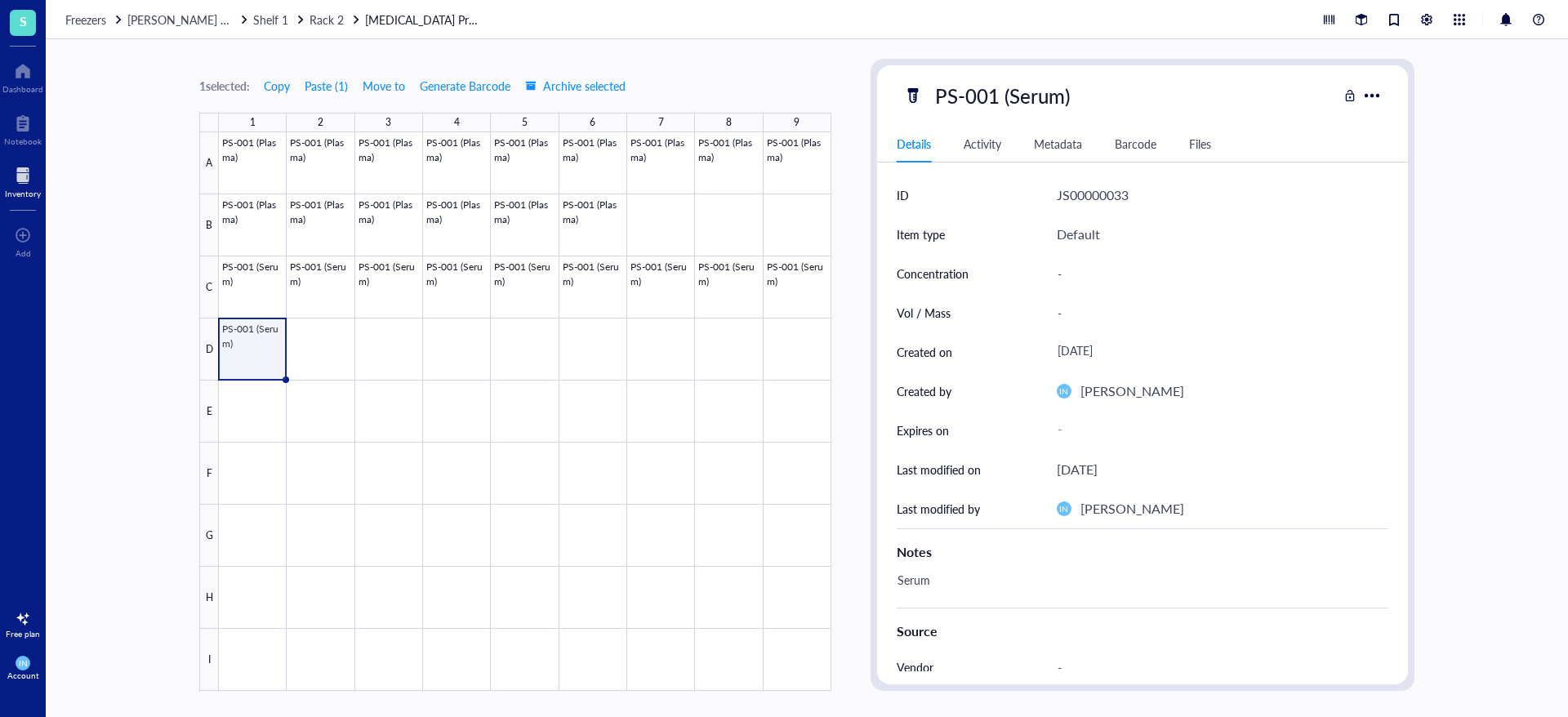
click at [549, 130] on div "5" at bounding box center [525, 123] width 68 height 20
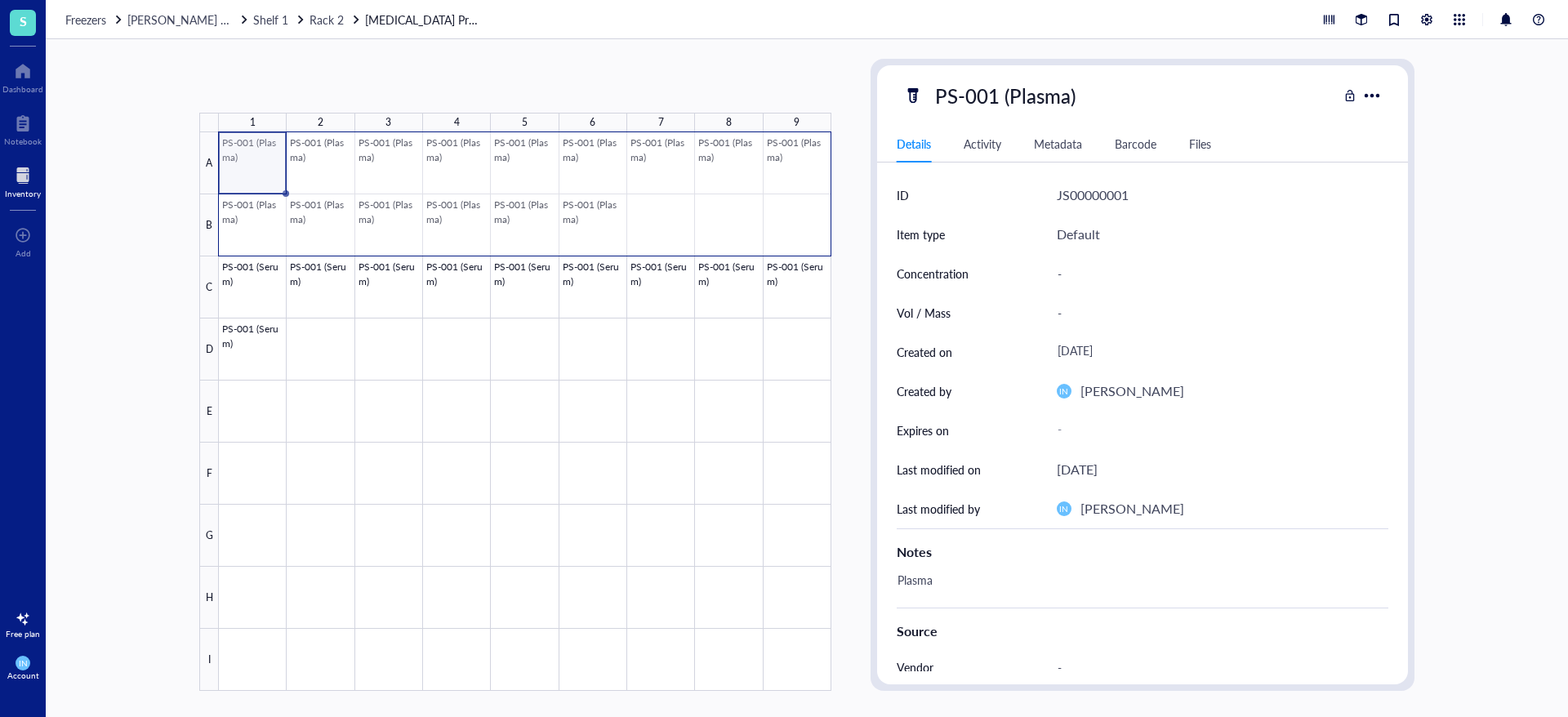
drag, startPoint x: 269, startPoint y: 147, endPoint x: 826, endPoint y: 217, distance: 561.4
click at [826, 217] on div at bounding box center [525, 412] width 612 height 559
click at [998, 141] on div "Activity" at bounding box center [982, 144] width 38 height 18
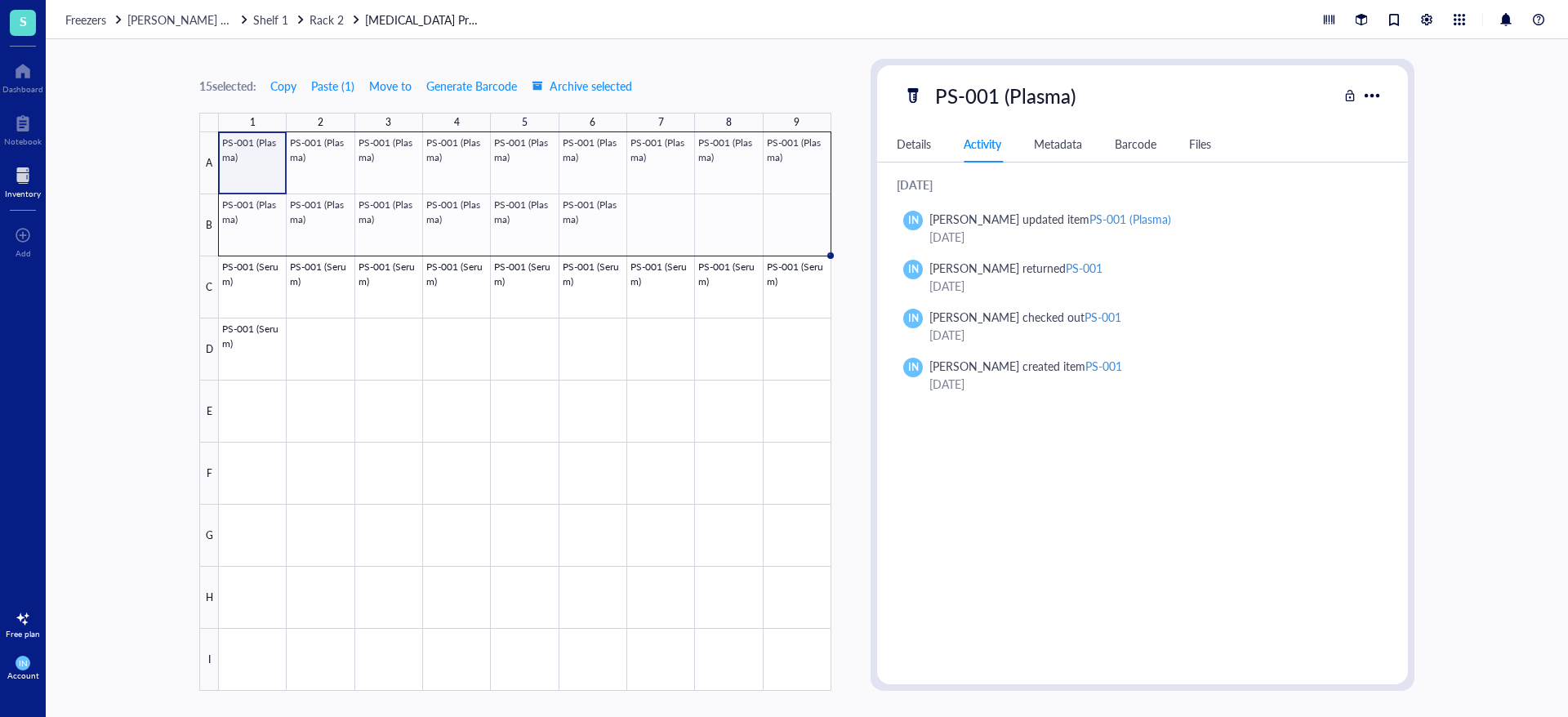
click at [902, 147] on div "Details" at bounding box center [914, 144] width 35 height 18
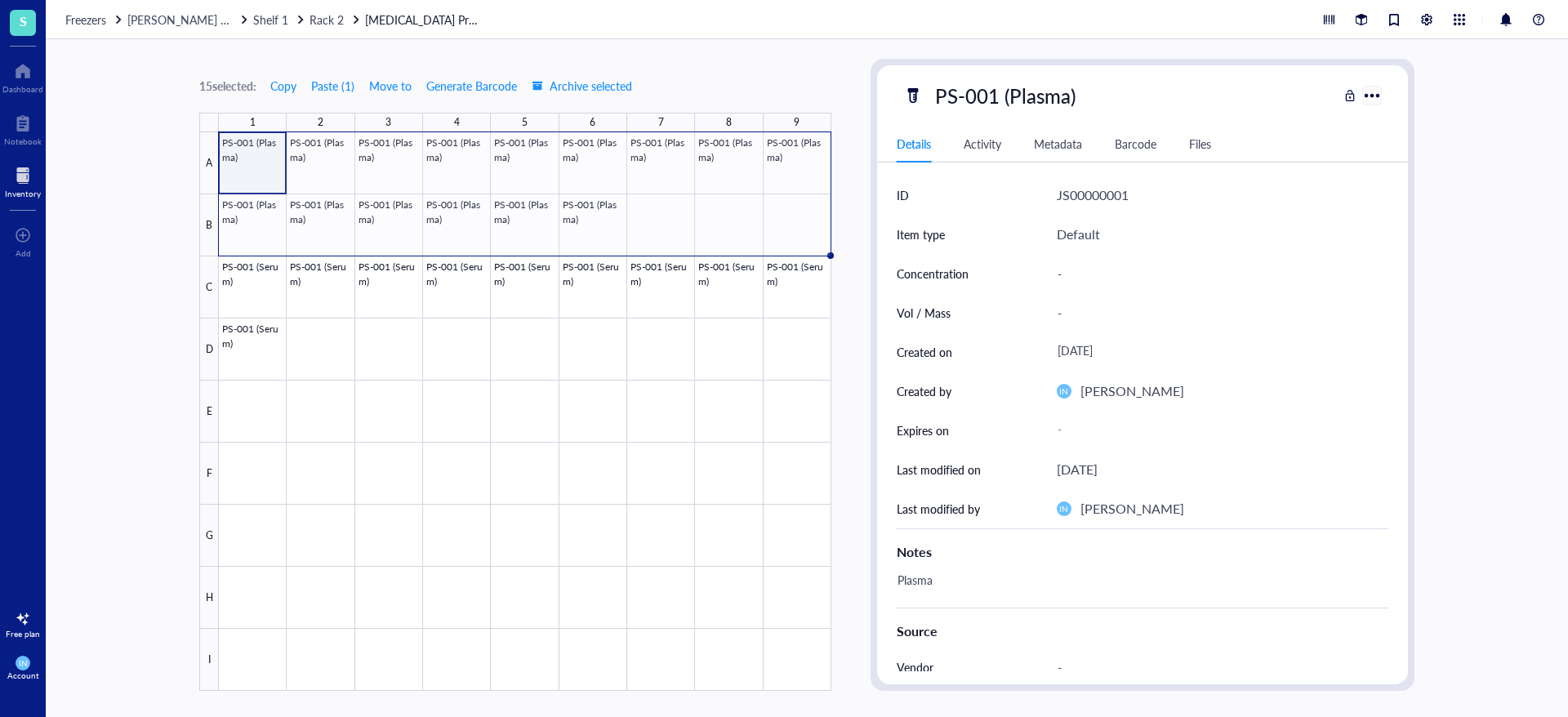
click at [1364, 101] on div at bounding box center [1371, 95] width 24 height 24
click at [1305, 141] on div "Details Activity Metadata Barcode Files" at bounding box center [1142, 144] width 531 height 37
click at [616, 402] on div at bounding box center [525, 412] width 612 height 559
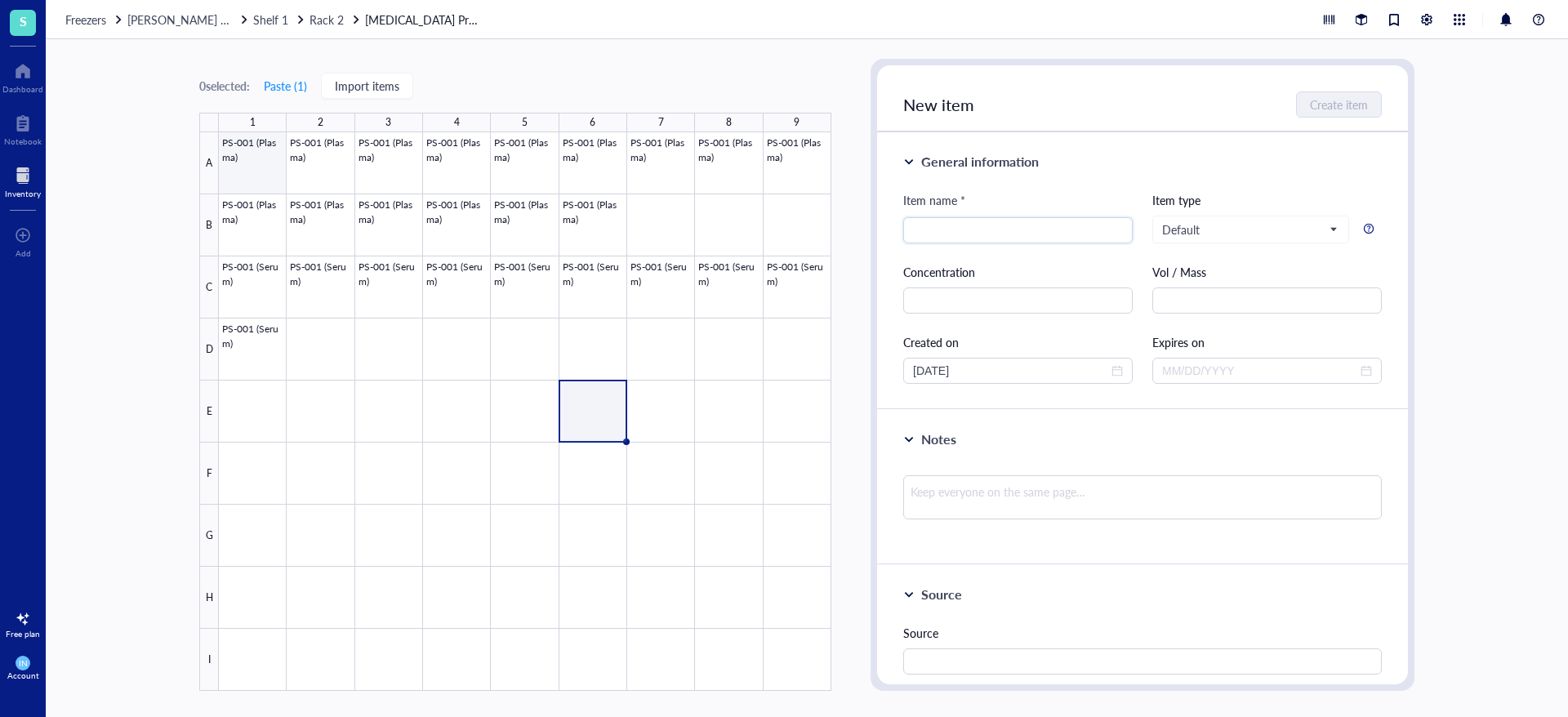
click at [238, 152] on div at bounding box center [525, 412] width 612 height 559
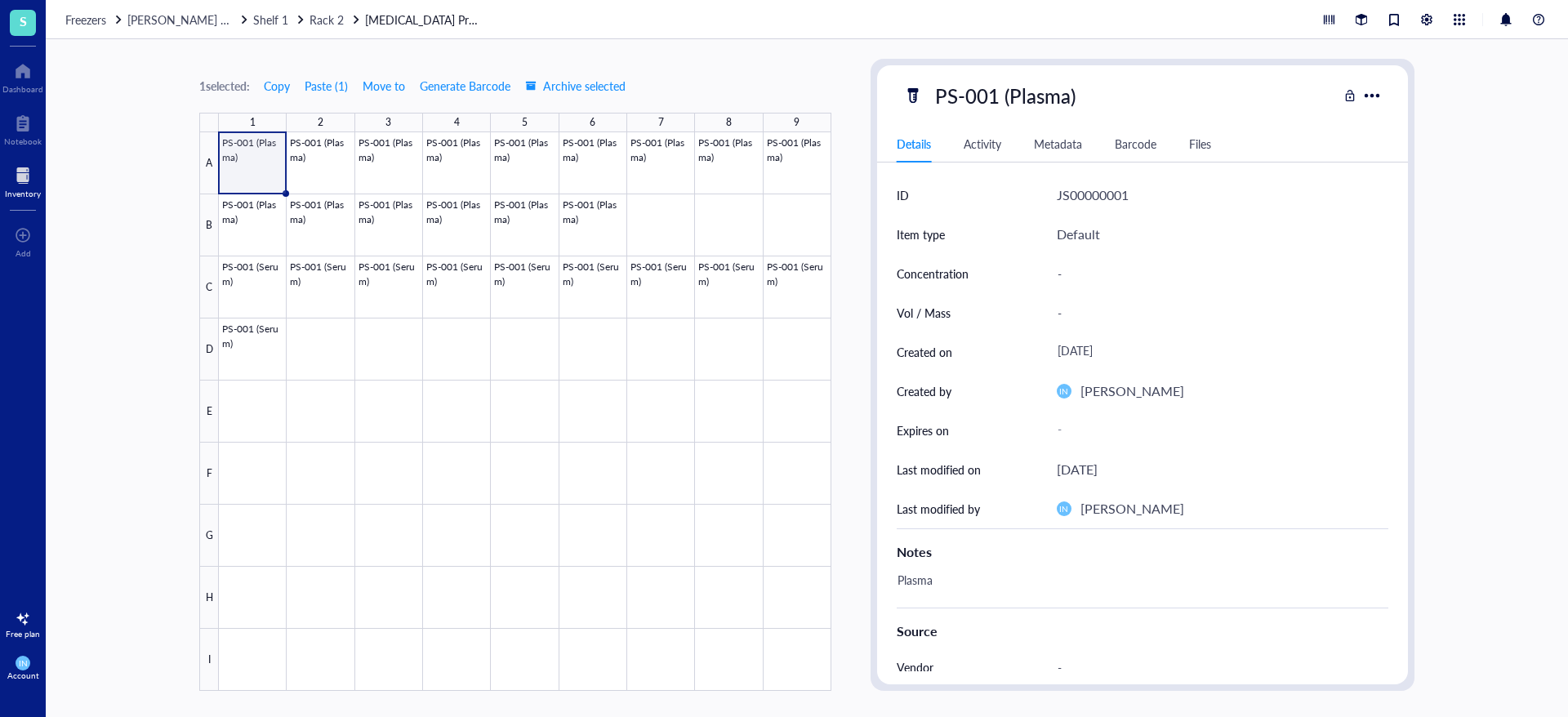
click at [990, 139] on div "Activity" at bounding box center [982, 144] width 38 height 18
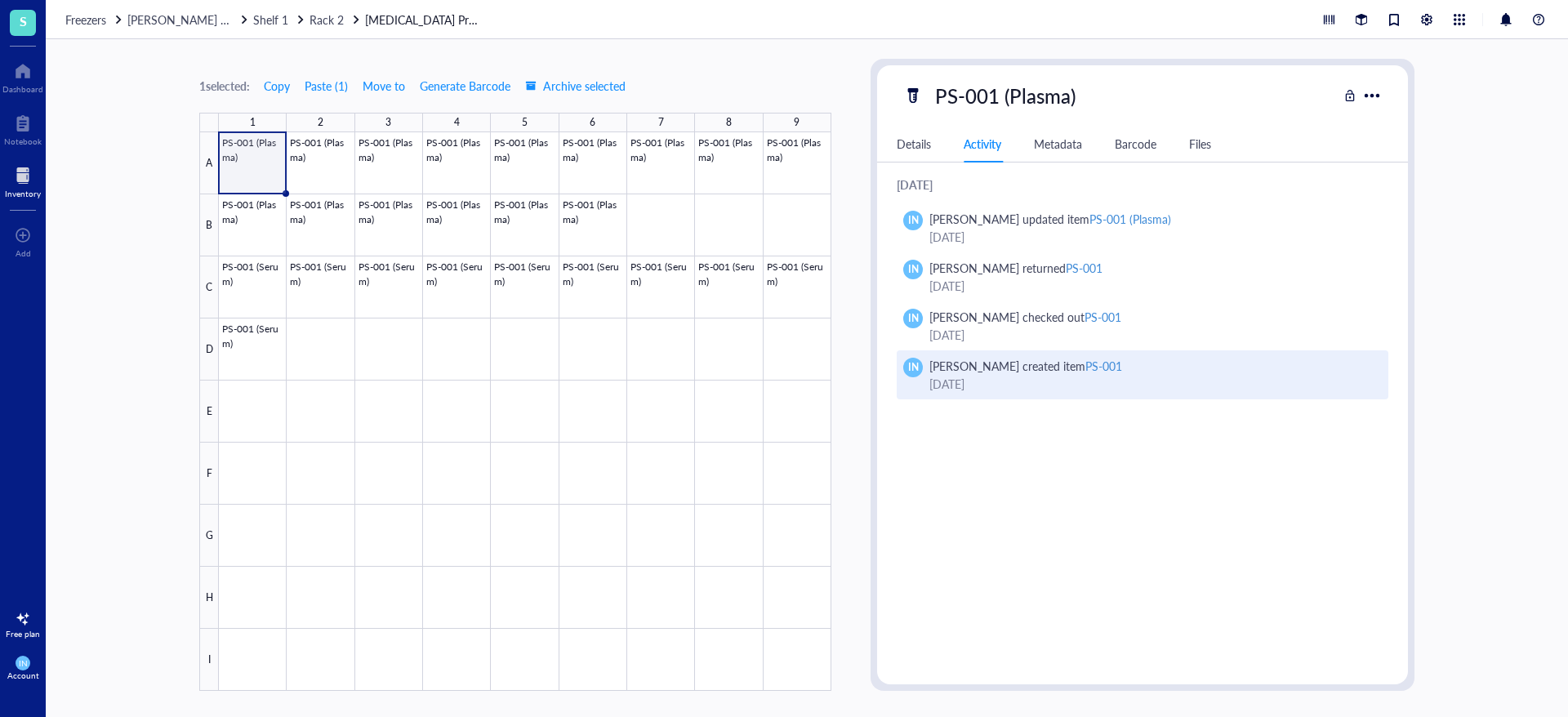
click at [1085, 370] on div "PS-001" at bounding box center [1103, 366] width 37 height 16
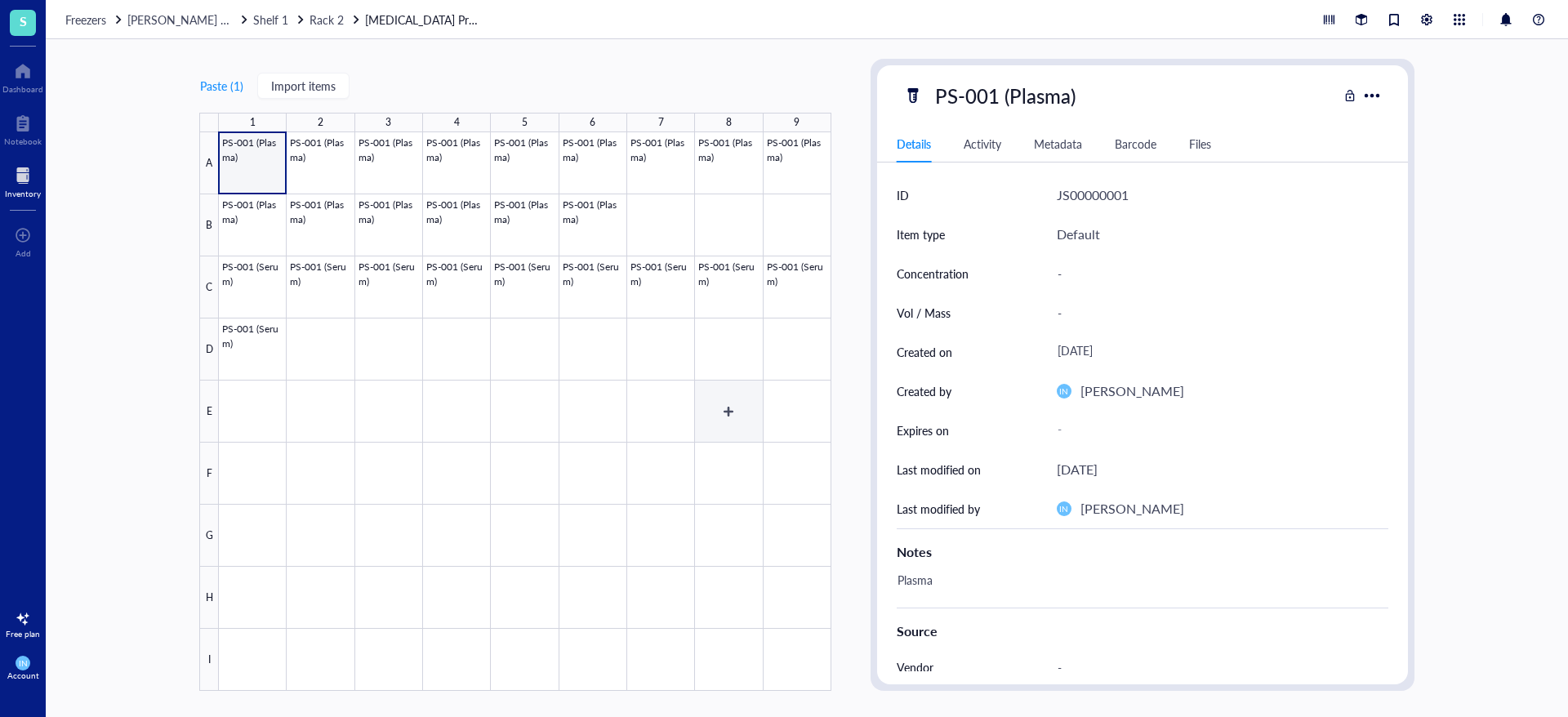
click at [733, 382] on div at bounding box center [525, 412] width 612 height 559
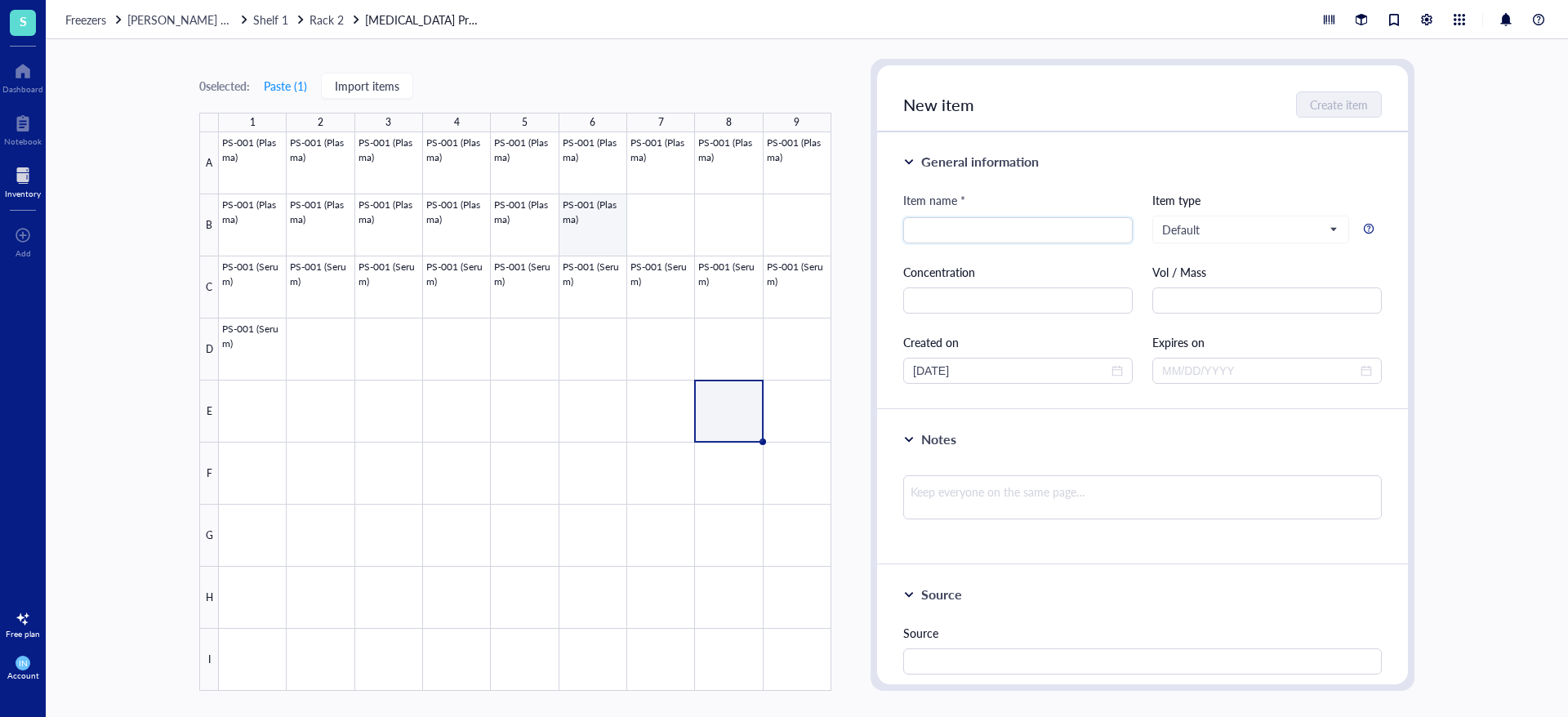
click at [570, 237] on div at bounding box center [525, 412] width 612 height 559
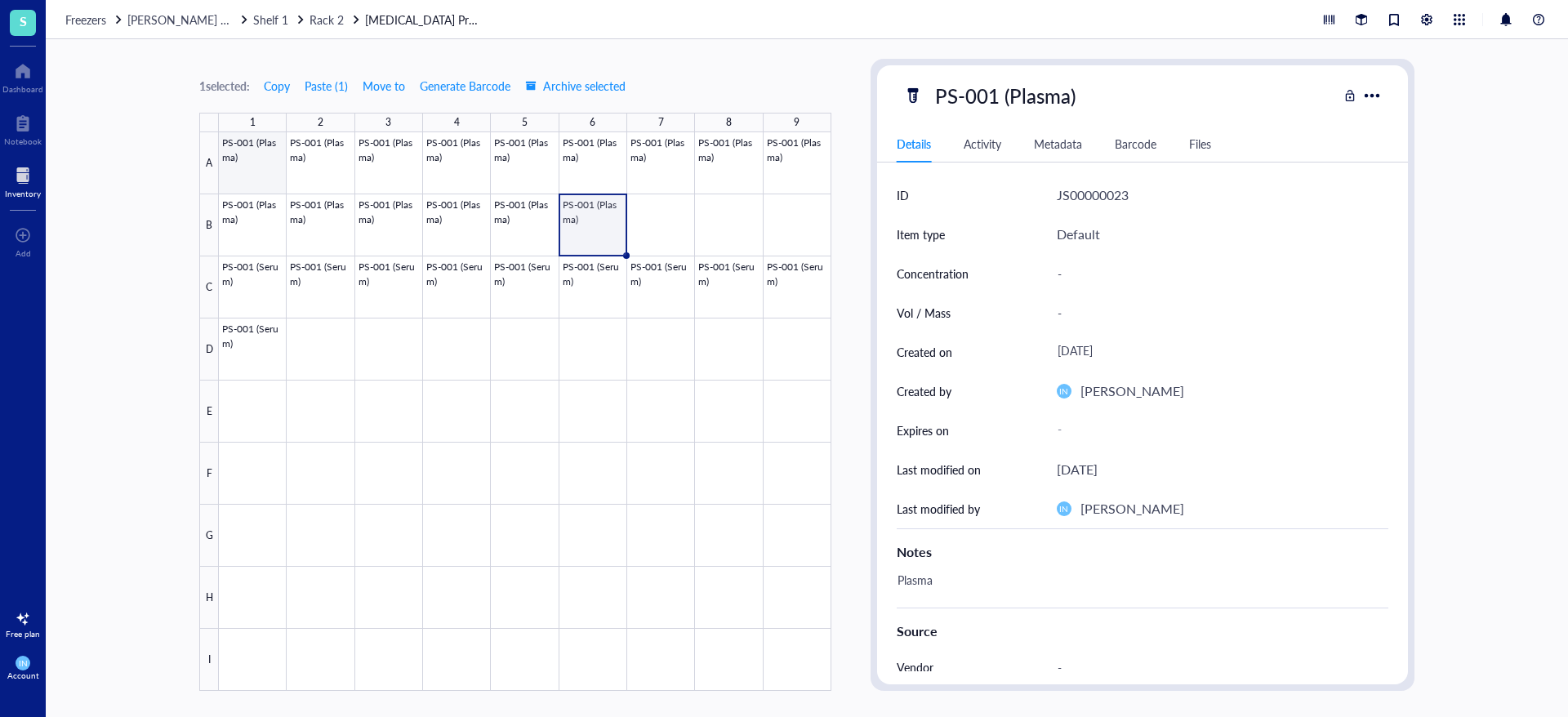
click at [278, 177] on div at bounding box center [525, 412] width 612 height 559
click at [960, 128] on div "Details Activity Metadata Barcode Files" at bounding box center [1142, 144] width 531 height 37
click at [970, 138] on div "Activity" at bounding box center [982, 144] width 38 height 18
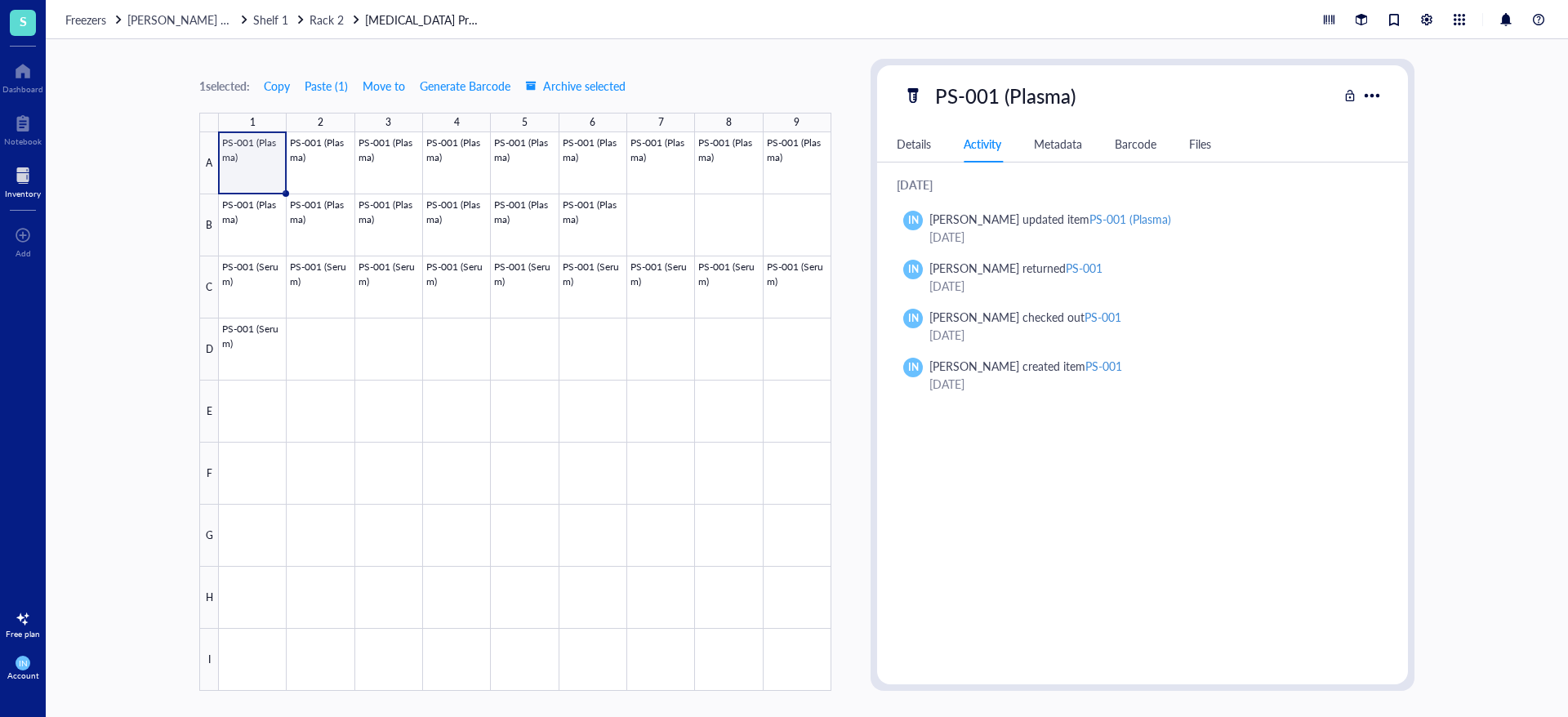
click at [1038, 141] on div "Metadata" at bounding box center [1058, 144] width 48 height 18
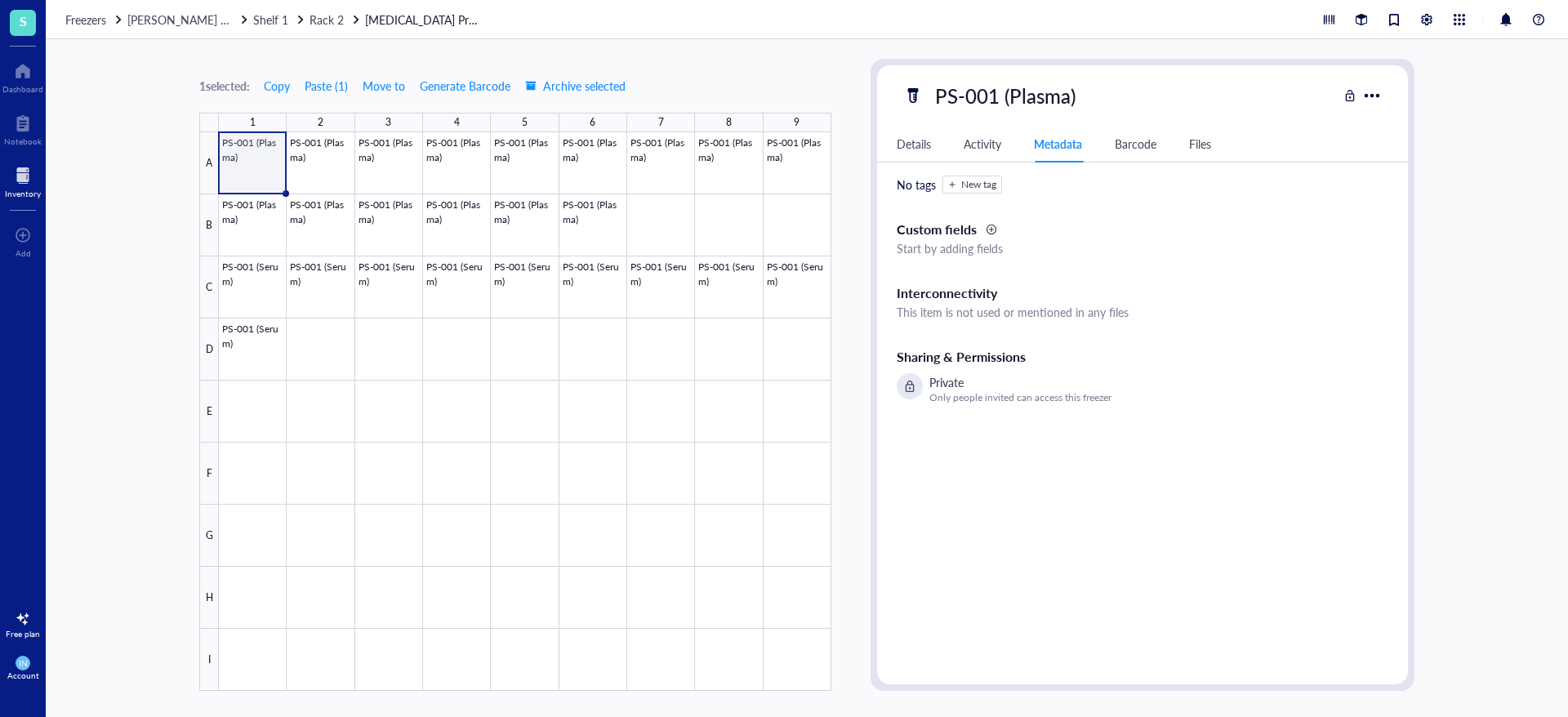
click at [1129, 155] on div "Details Activity Metadata Barcode Files" at bounding box center [1142, 144] width 531 height 37
click at [1130, 151] on div "Barcode" at bounding box center [1135, 144] width 42 height 18
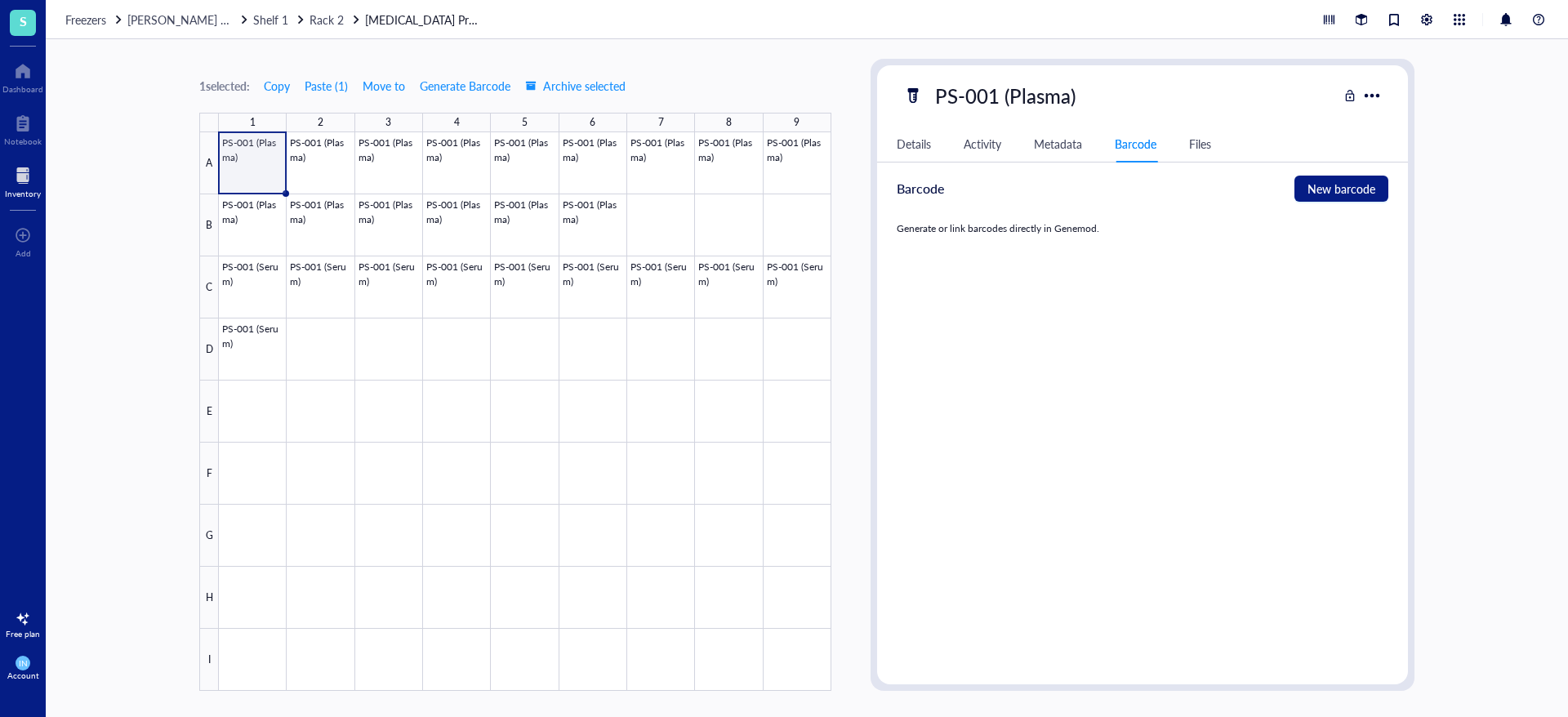
click at [924, 138] on div "Details" at bounding box center [914, 144] width 35 height 18
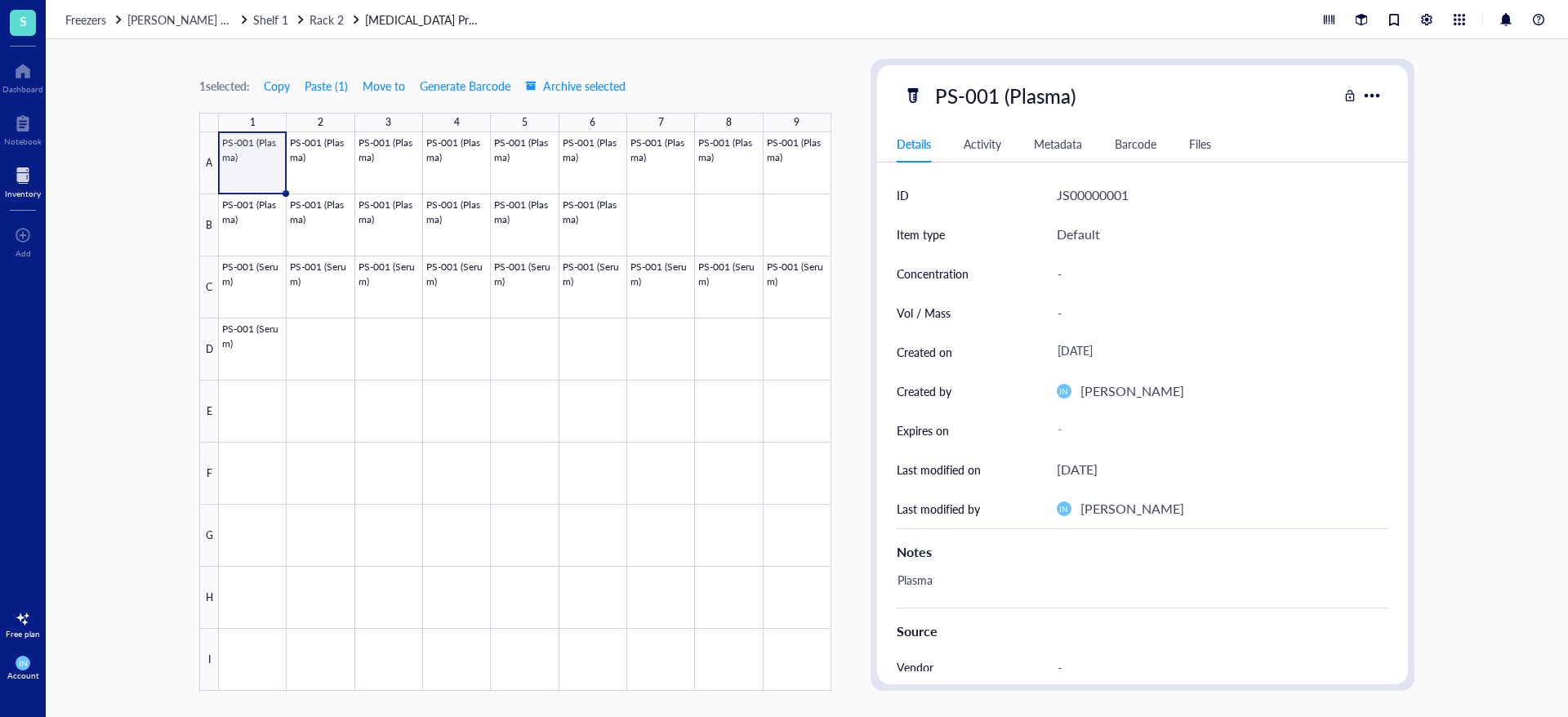
click at [175, 129] on div "1 selected: Copy Paste ( 1 ) Move to Generate Barcode Archive selected 1 2 3 4 …" at bounding box center [806, 378] width 1522 height 678
